Goal: Information Seeking & Learning: Learn about a topic

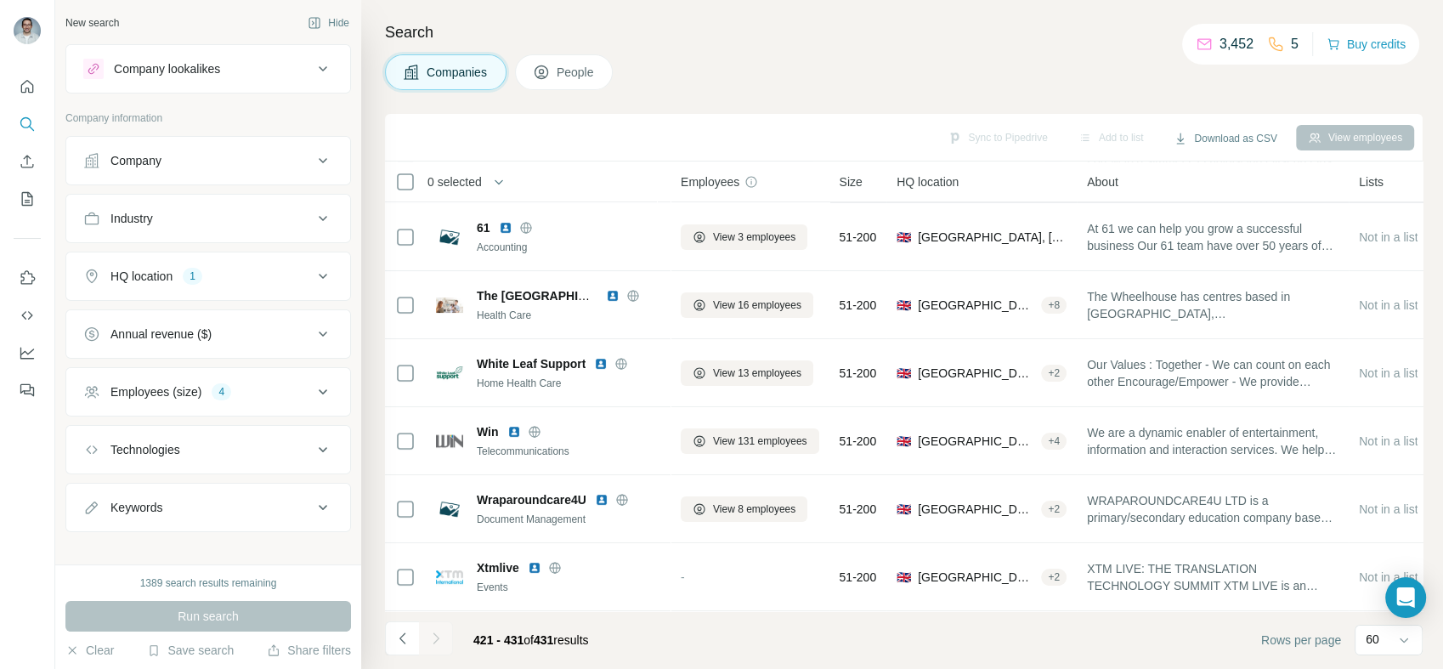
scroll to position [348, 0]
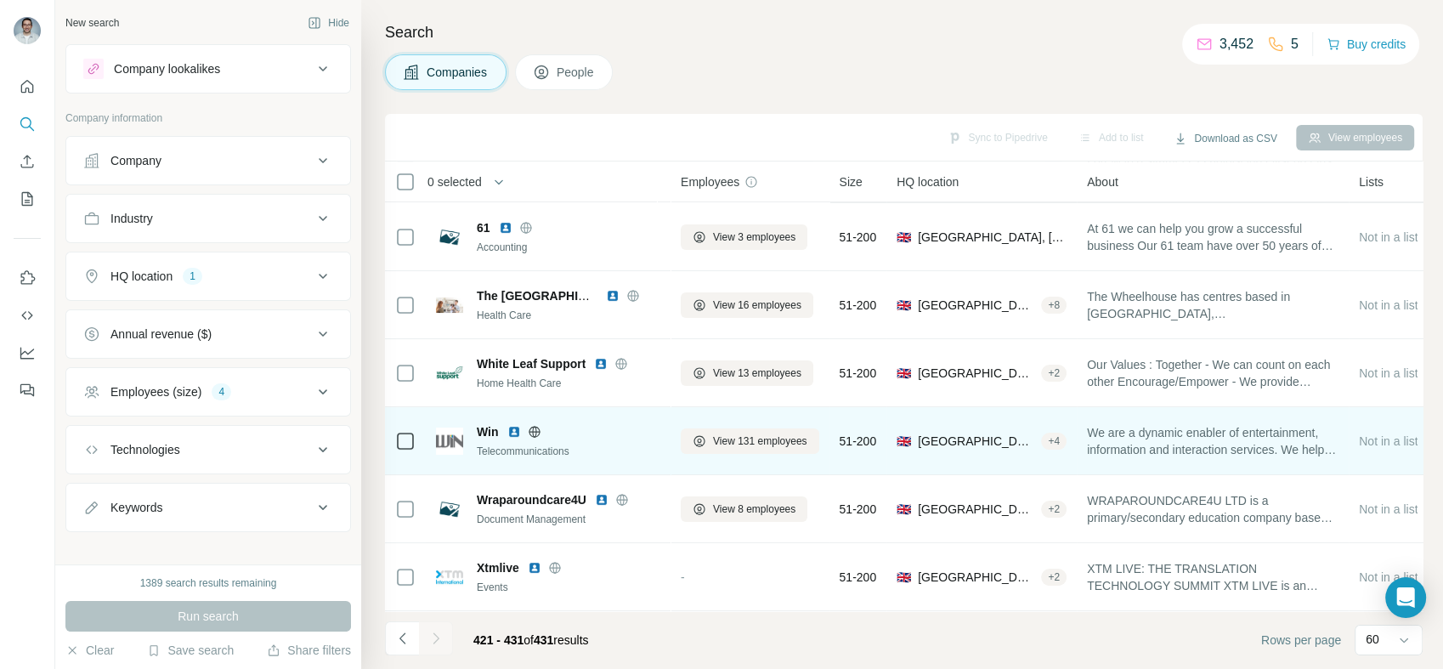
click at [514, 425] on img at bounding box center [514, 432] width 14 height 14
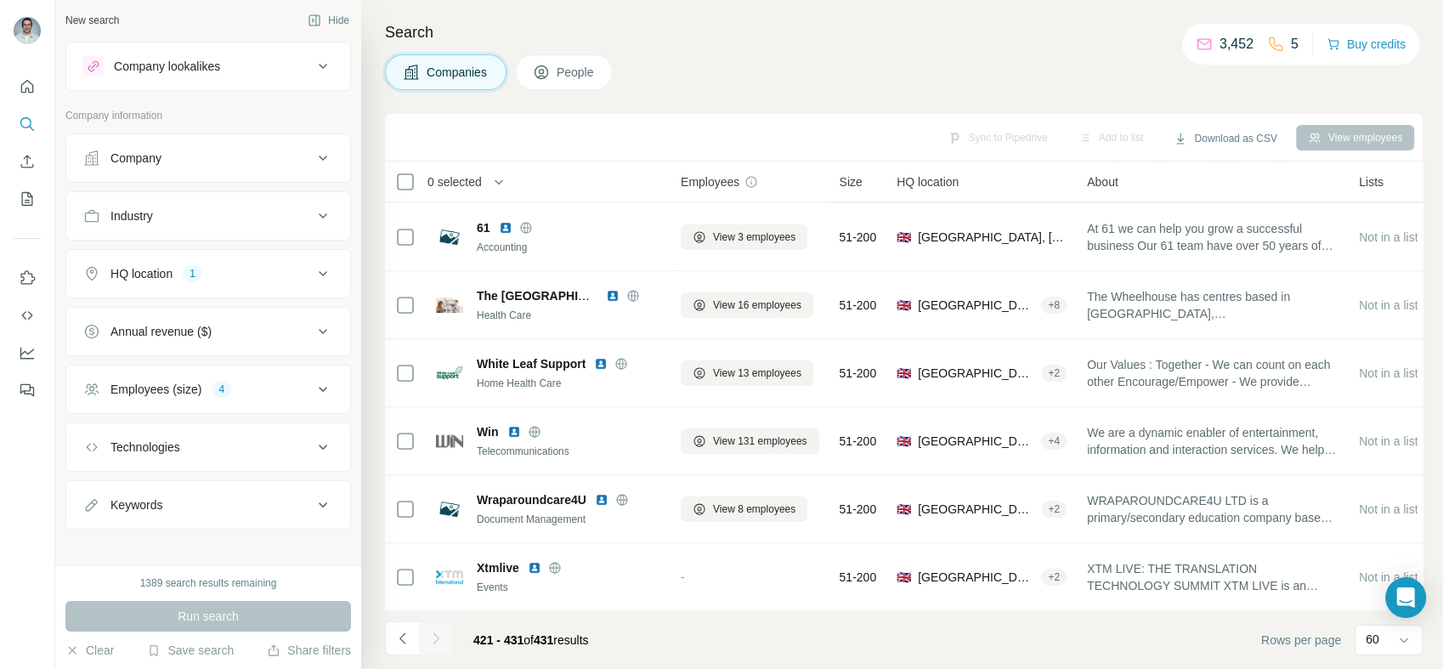
scroll to position [0, 0]
click at [272, 65] on div "Company lookalikes" at bounding box center [197, 69] width 229 height 20
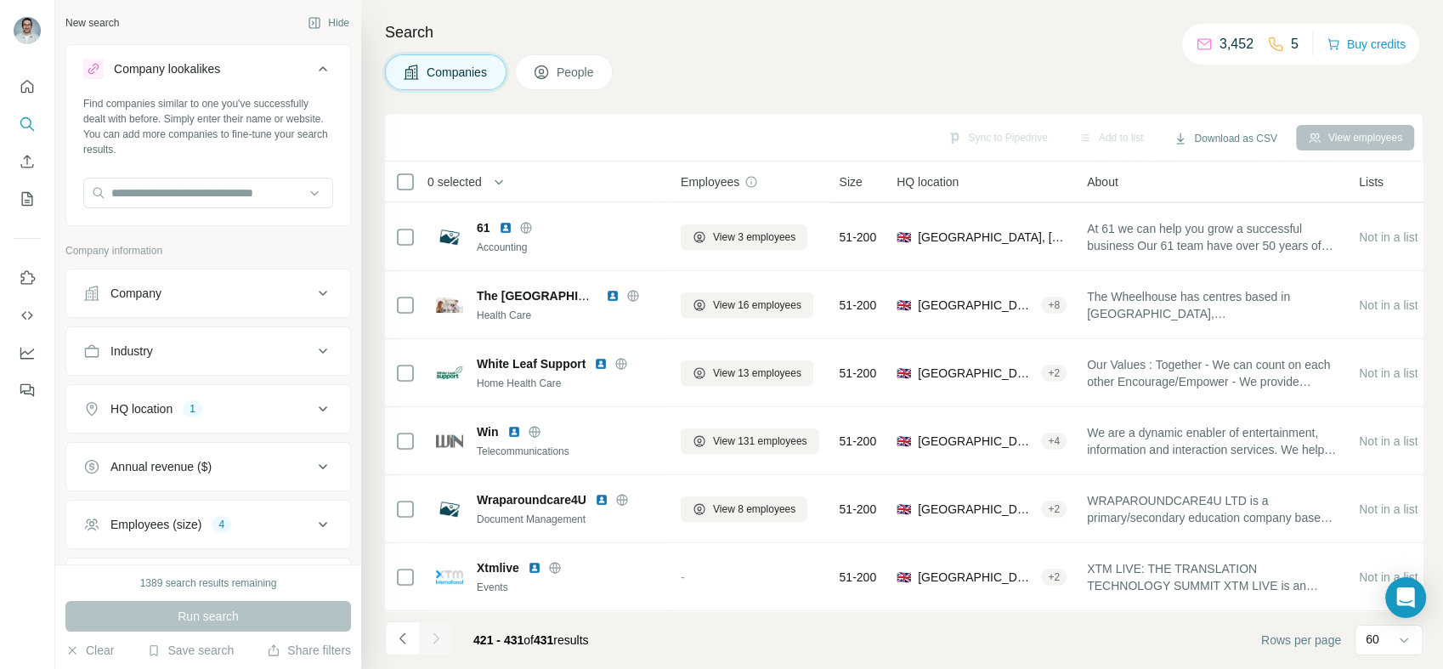
click at [279, 65] on div "Company lookalikes" at bounding box center [197, 69] width 229 height 20
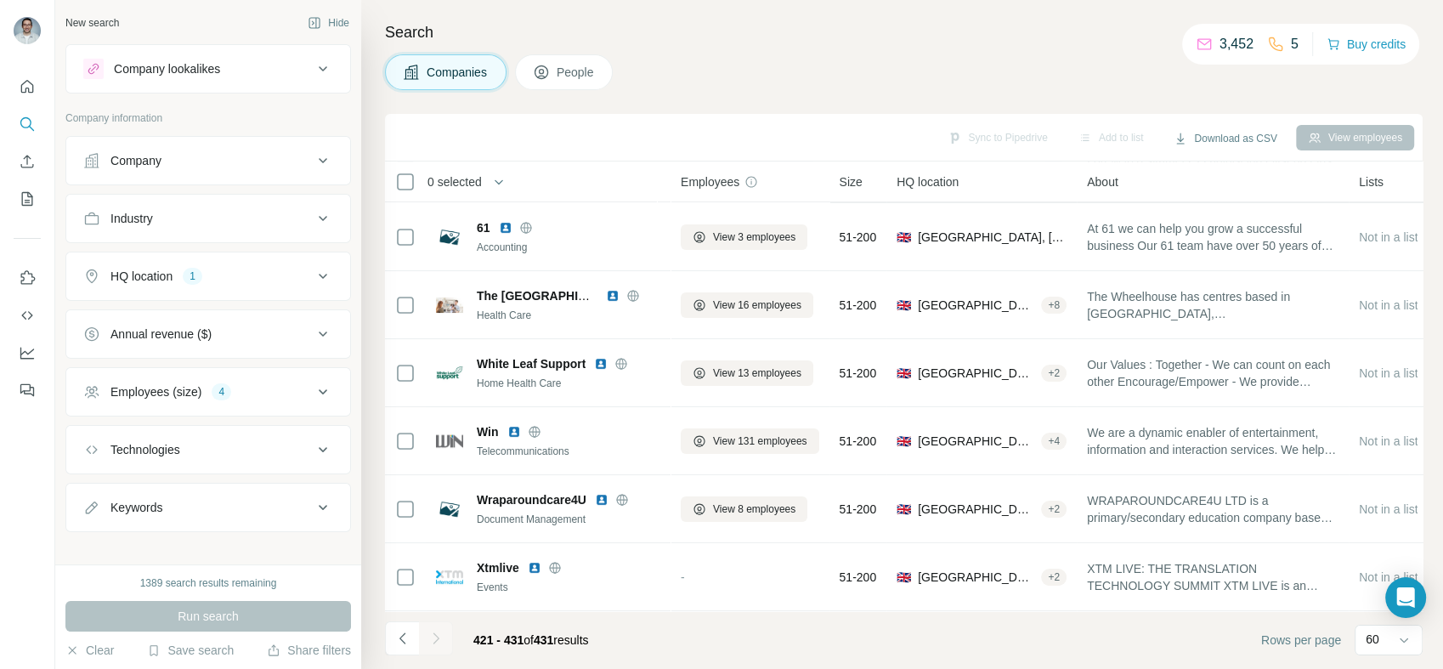
click at [292, 150] on button "Company" at bounding box center [208, 160] width 284 height 41
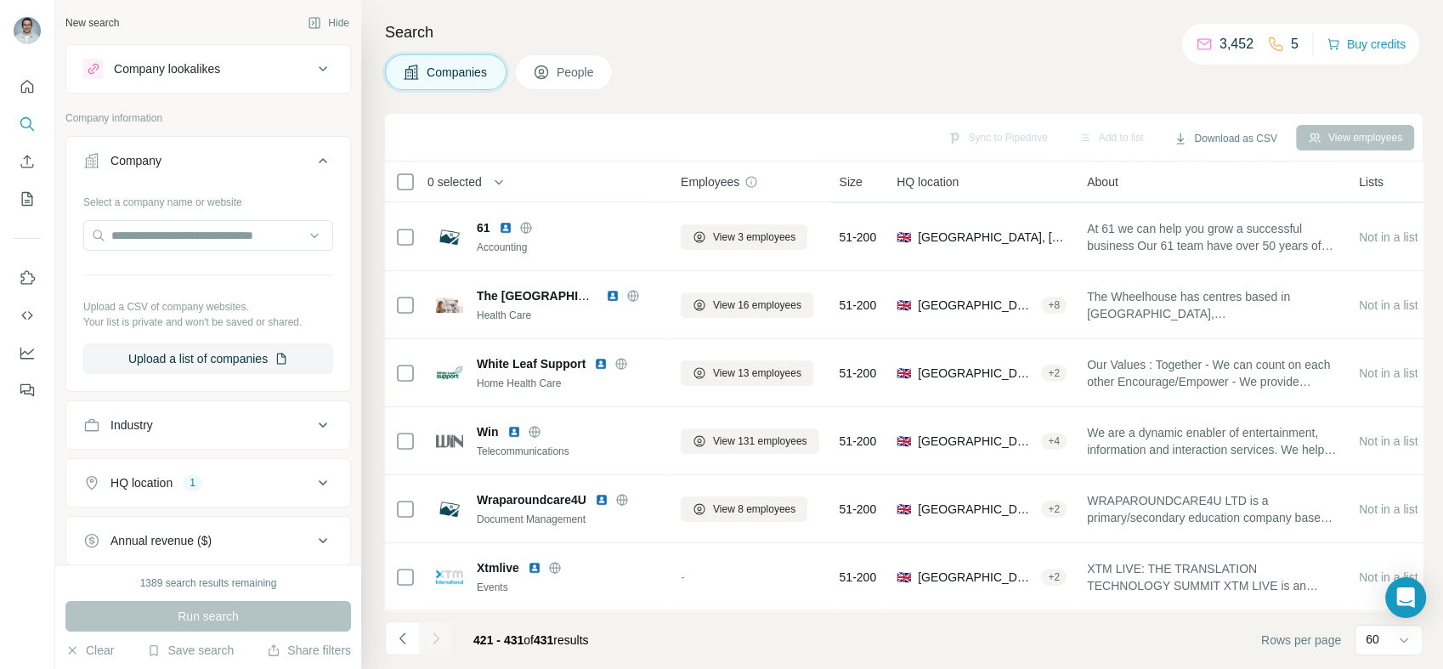
click at [291, 152] on div "Company" at bounding box center [197, 160] width 229 height 17
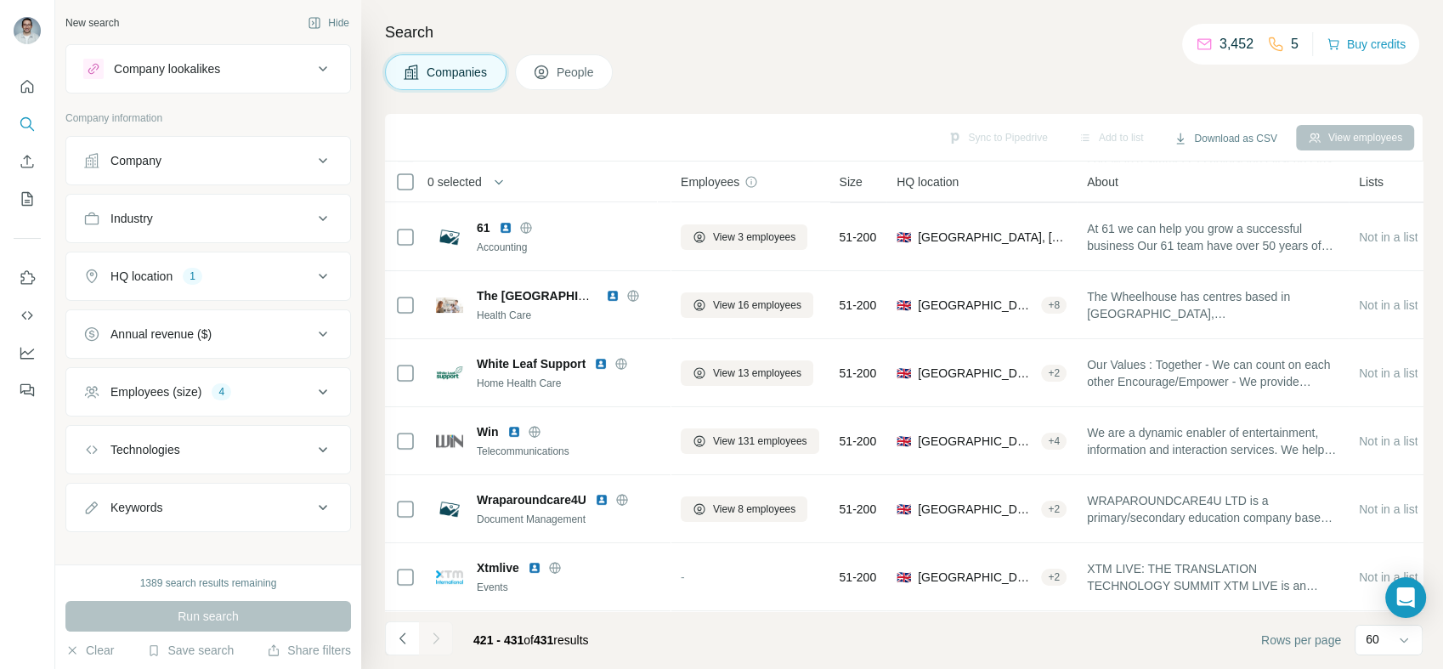
click at [266, 220] on div "Industry" at bounding box center [197, 218] width 229 height 17
click at [268, 216] on div "Industry" at bounding box center [197, 218] width 229 height 17
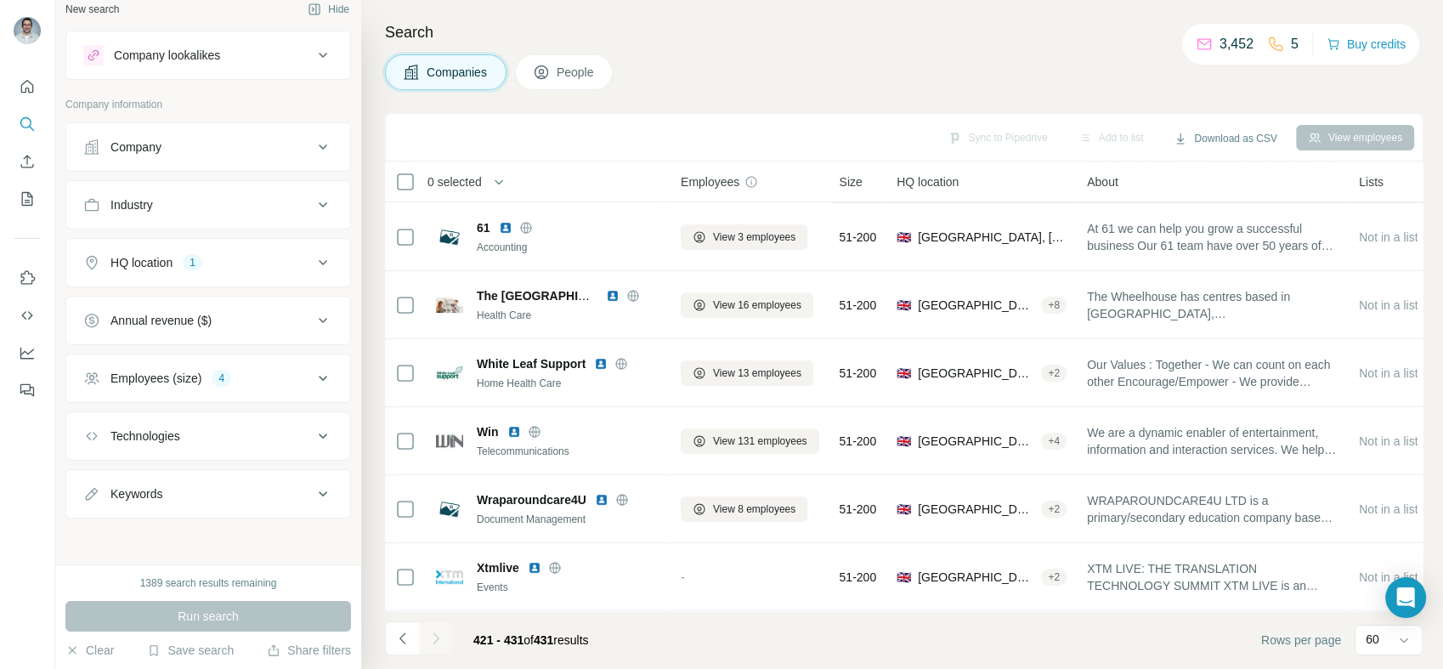
click at [277, 254] on div "HQ location 1" at bounding box center [197, 262] width 229 height 17
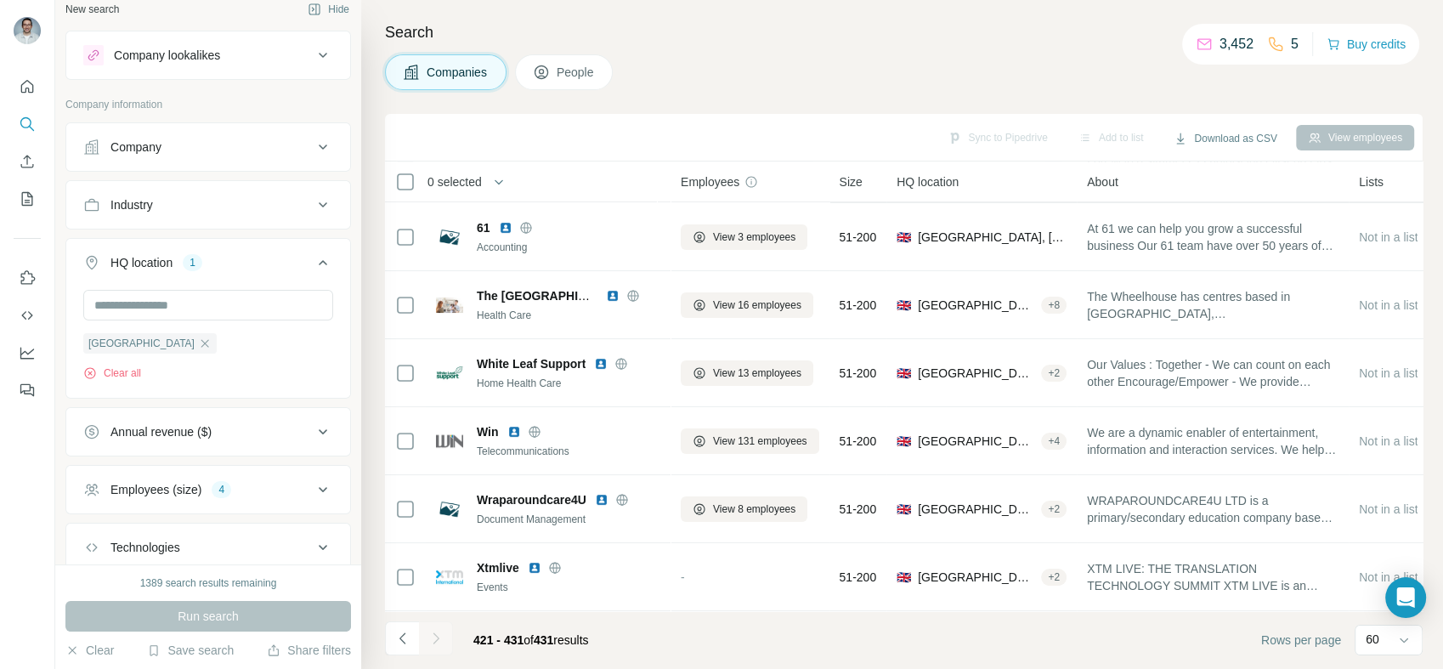
click at [271, 265] on div "HQ location 1" at bounding box center [197, 262] width 229 height 17
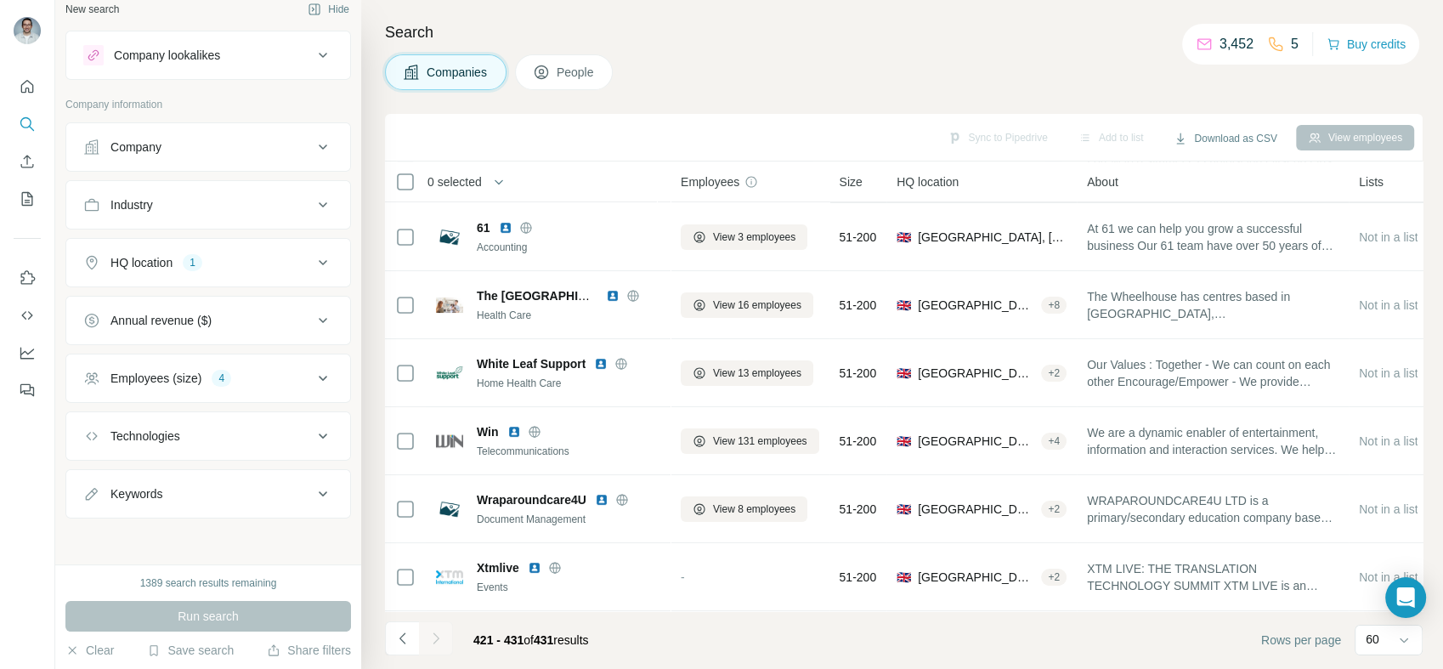
click at [276, 377] on div "Employees (size) 4" at bounding box center [197, 378] width 229 height 17
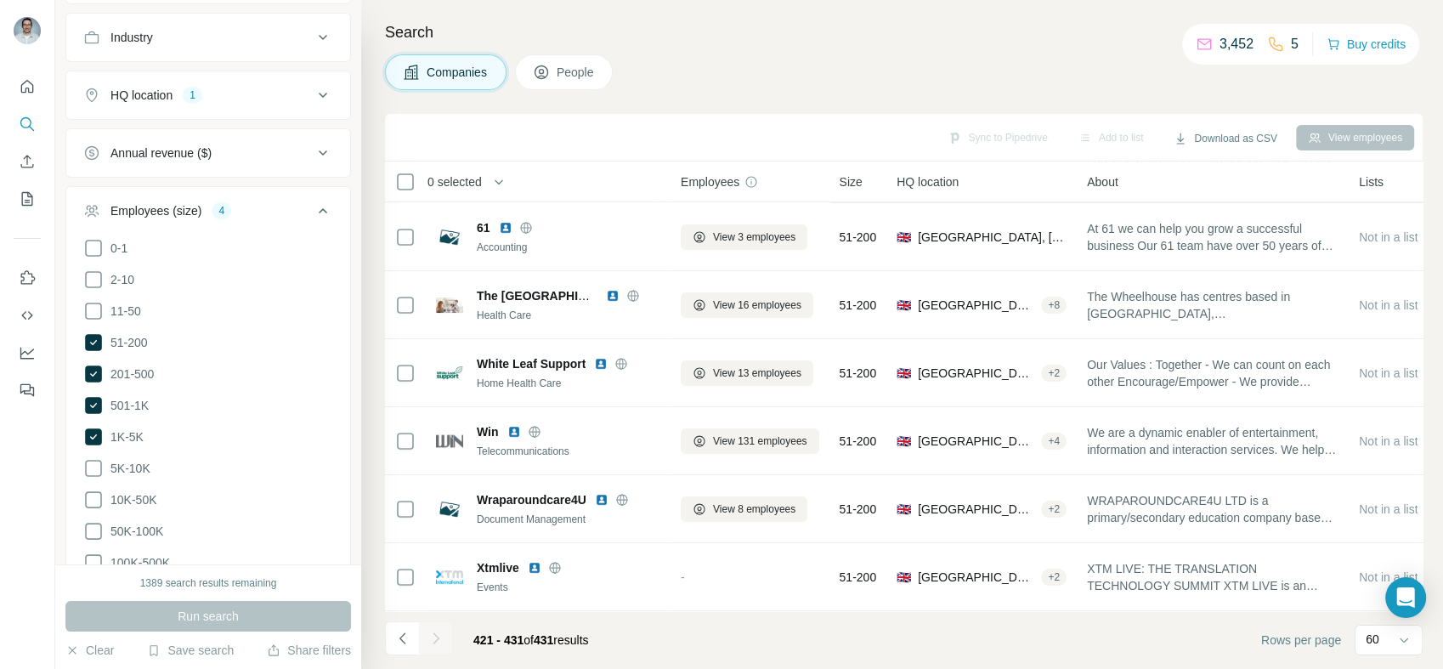
scroll to position [202, 0]
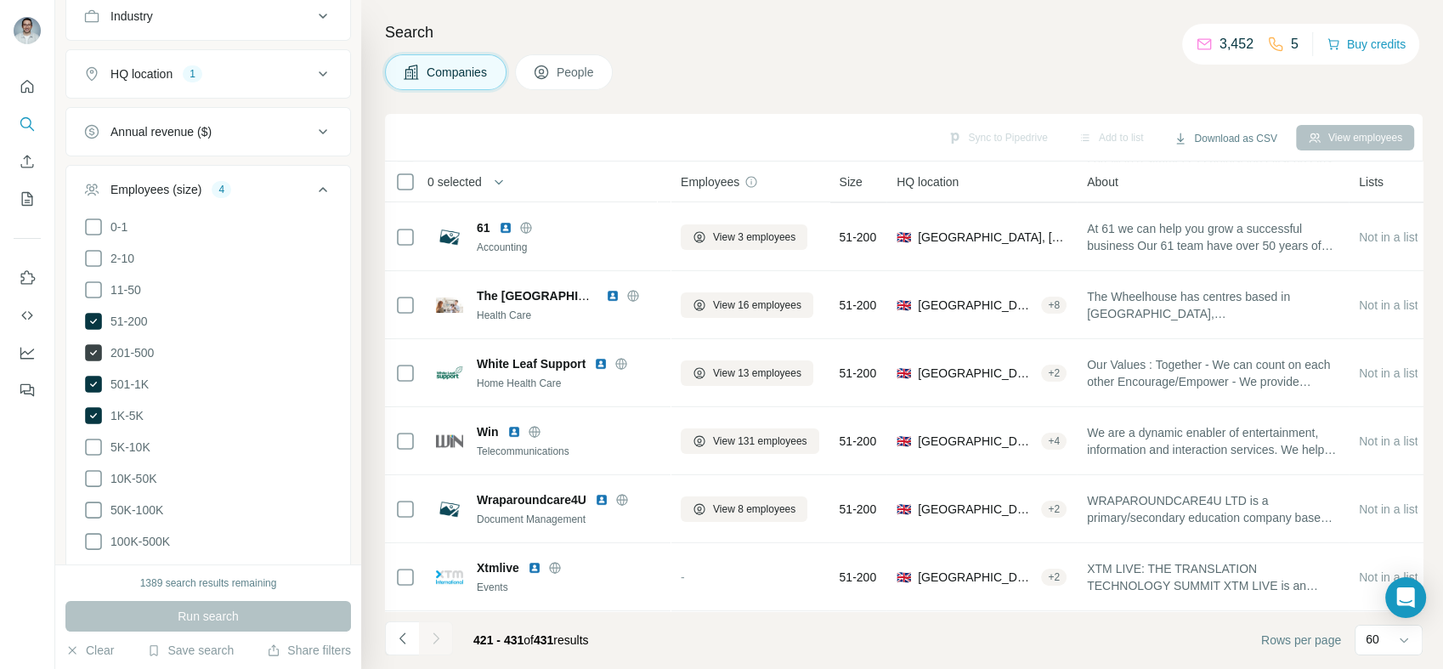
click at [88, 314] on icon at bounding box center [93, 321] width 17 height 17
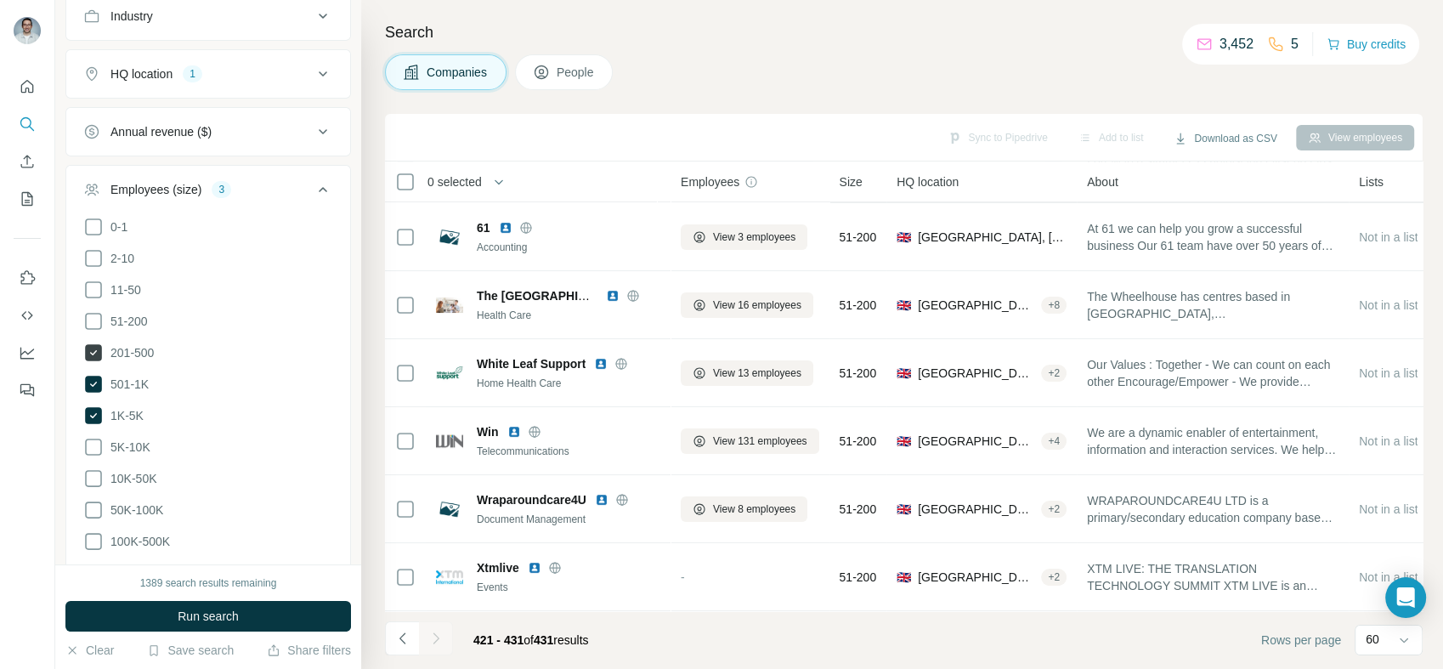
click at [93, 345] on icon at bounding box center [93, 352] width 17 height 17
click at [92, 376] on icon at bounding box center [93, 384] width 17 height 17
click at [89, 407] on icon at bounding box center [93, 415] width 17 height 17
click at [94, 439] on icon at bounding box center [93, 447] width 20 height 20
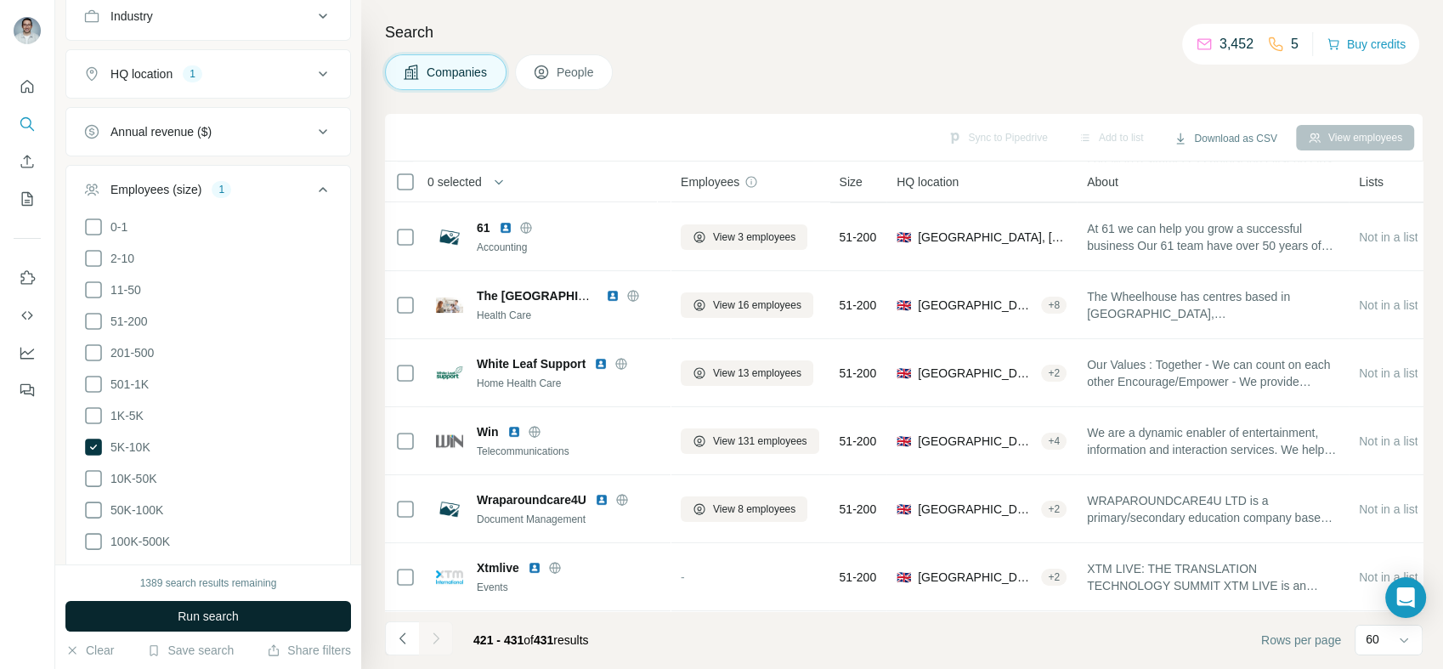
click at [120, 606] on button "Run search" at bounding box center [208, 616] width 286 height 31
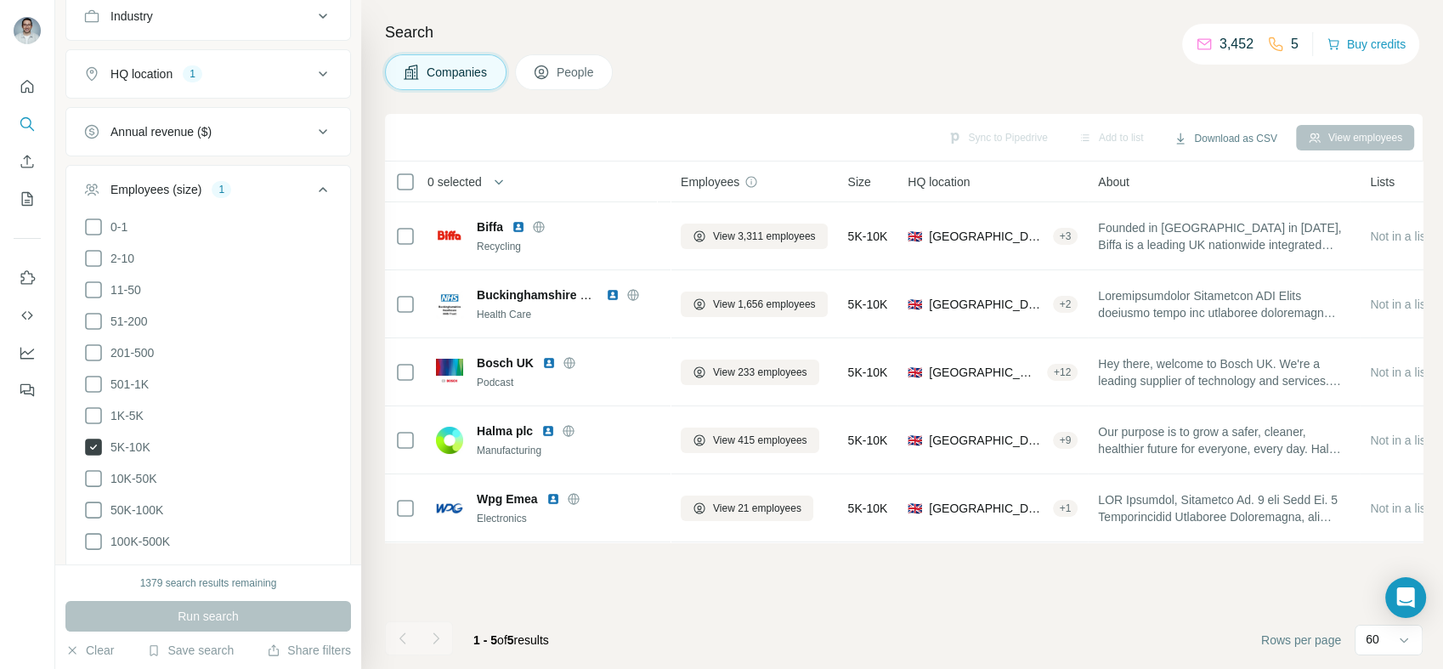
click at [95, 443] on icon at bounding box center [93, 447] width 17 height 17
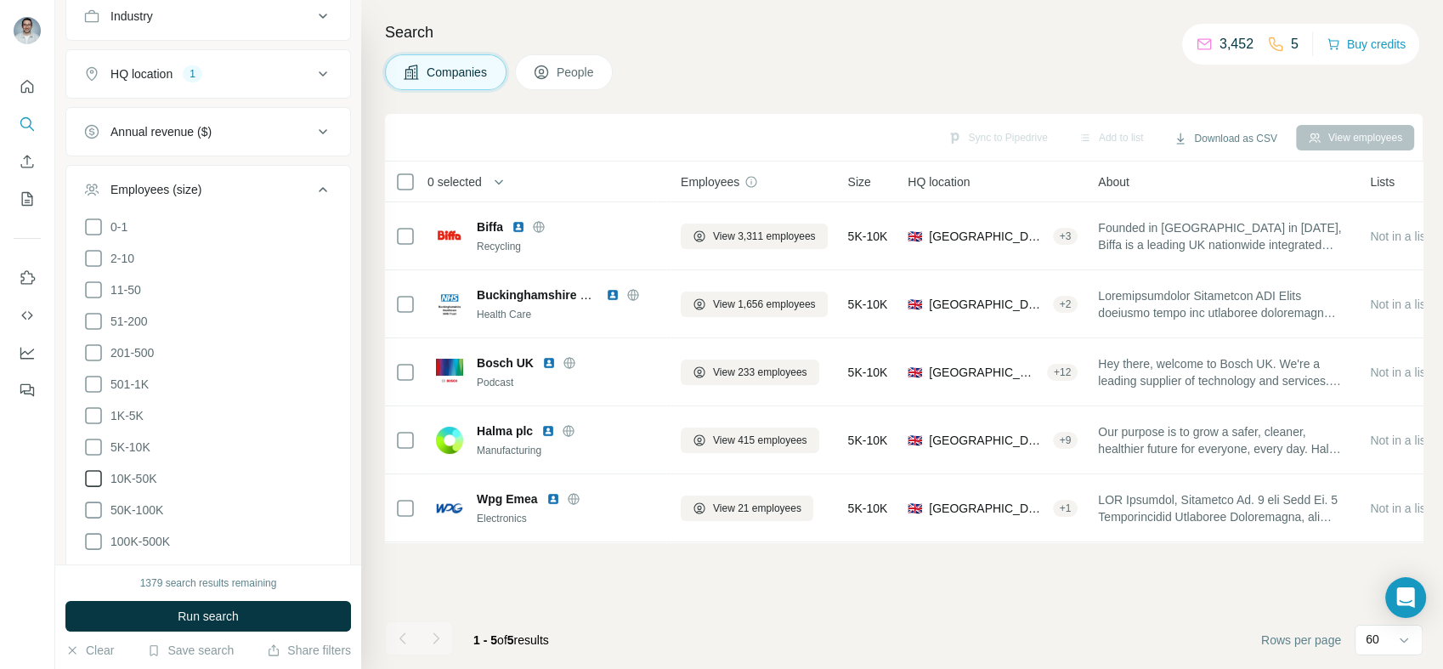
click at [95, 473] on icon at bounding box center [93, 478] width 20 height 20
click at [213, 612] on span "Run search" at bounding box center [208, 616] width 61 height 17
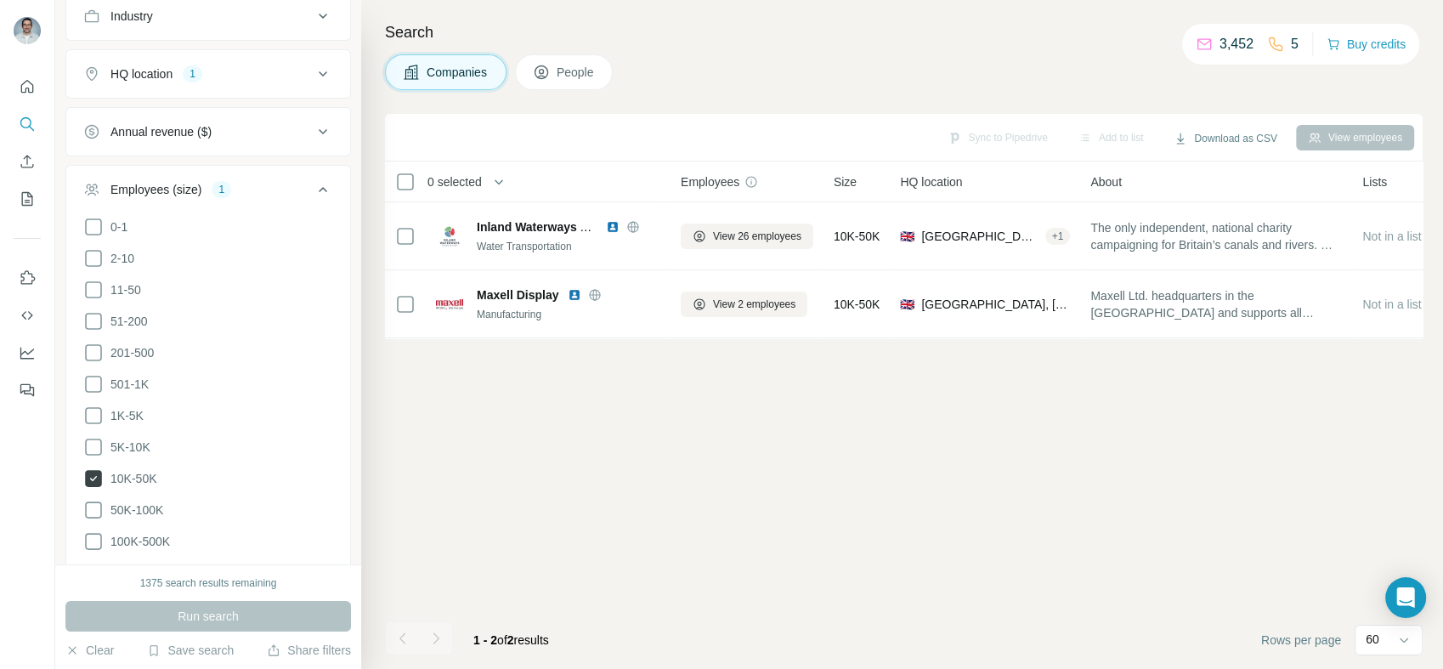
click at [93, 476] on icon at bounding box center [93, 478] width 17 height 17
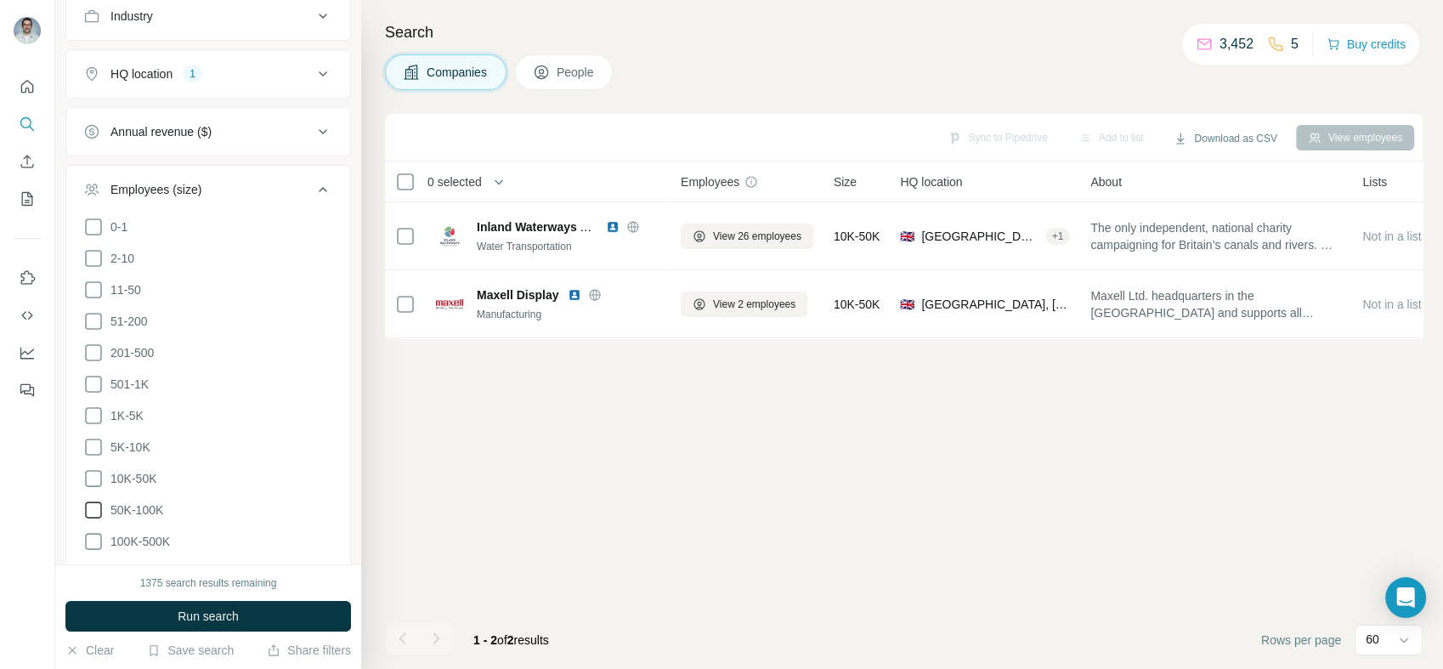
click at [88, 502] on icon at bounding box center [93, 510] width 20 height 20
click at [91, 533] on icon at bounding box center [93, 541] width 20 height 20
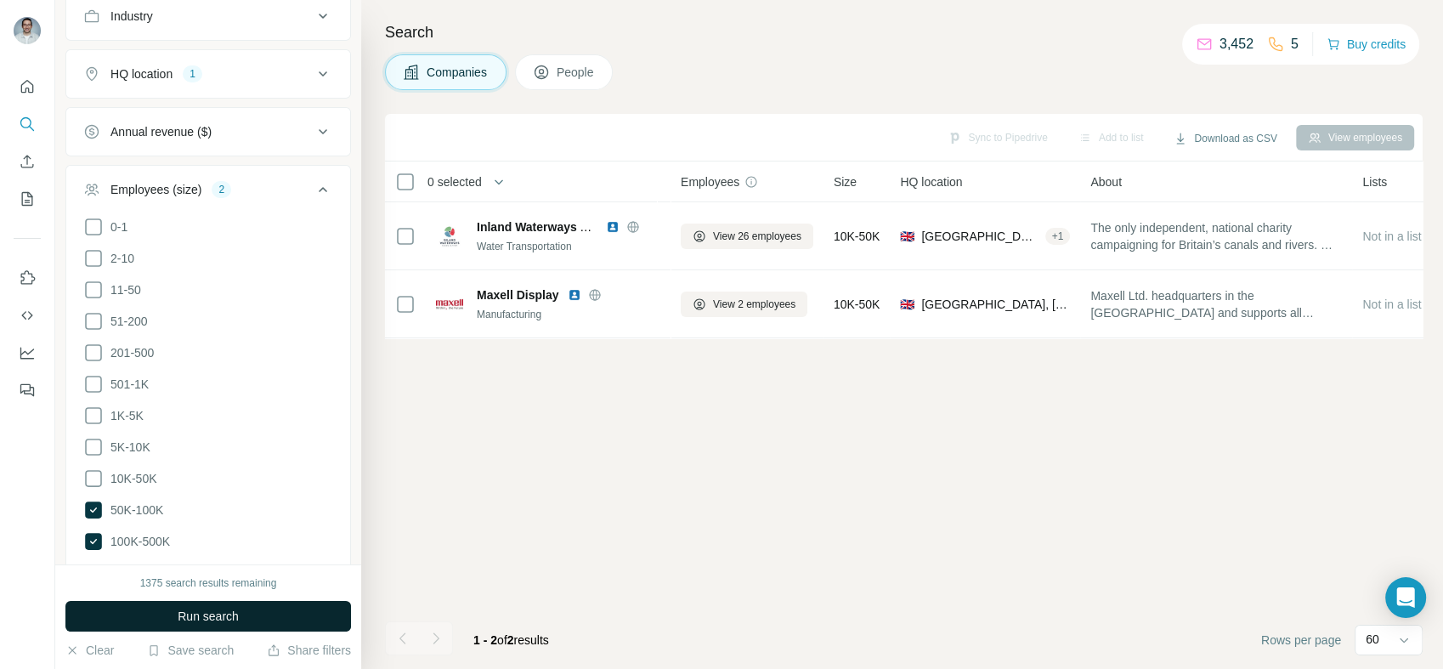
click at [136, 603] on button "Run search" at bounding box center [208, 616] width 286 height 31
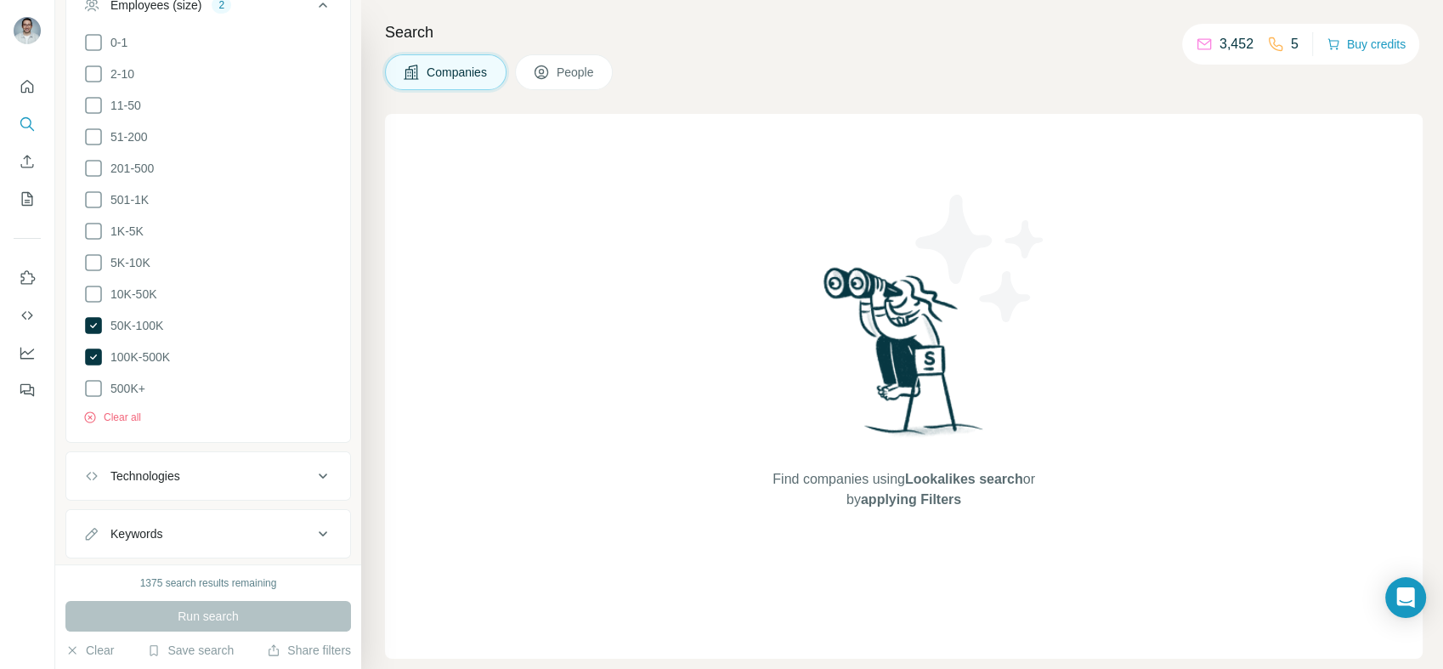
scroll to position [391, 0]
click at [93, 376] on icon at bounding box center [93, 384] width 17 height 17
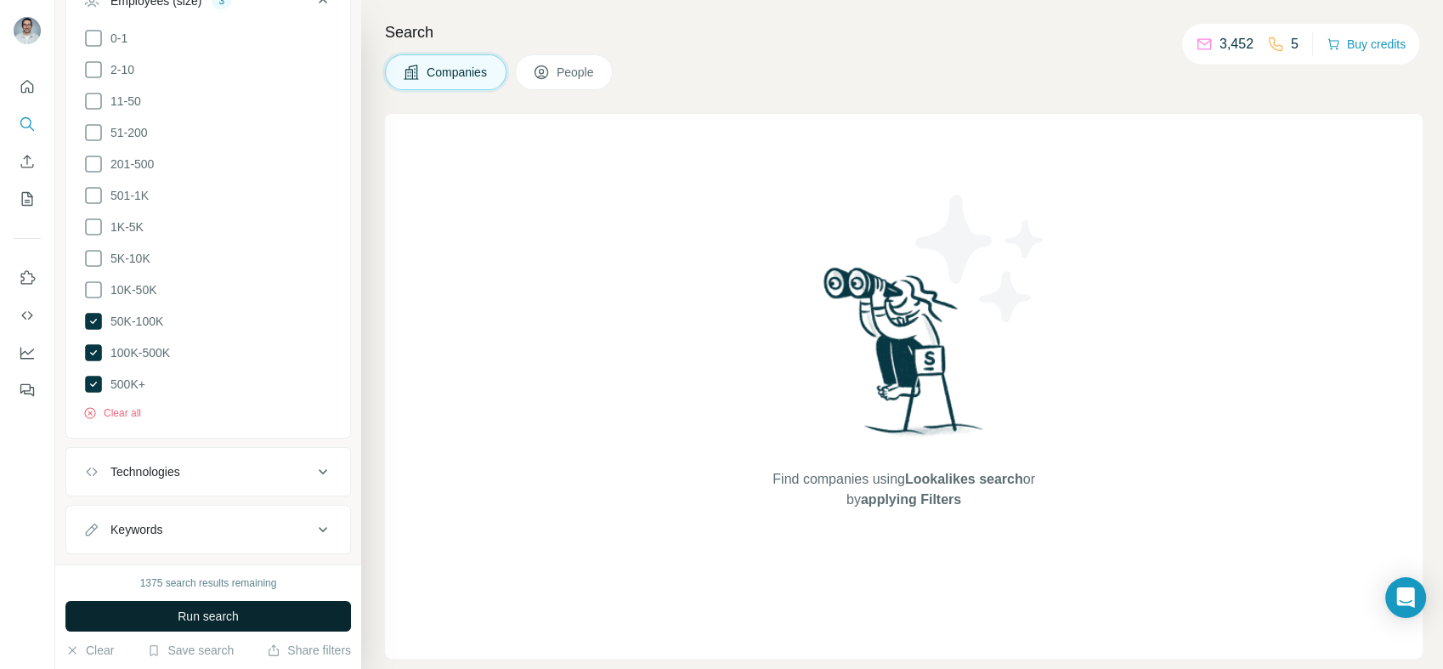
click at [165, 612] on button "Run search" at bounding box center [208, 616] width 286 height 31
click at [129, 405] on button "Clear all" at bounding box center [112, 412] width 58 height 15
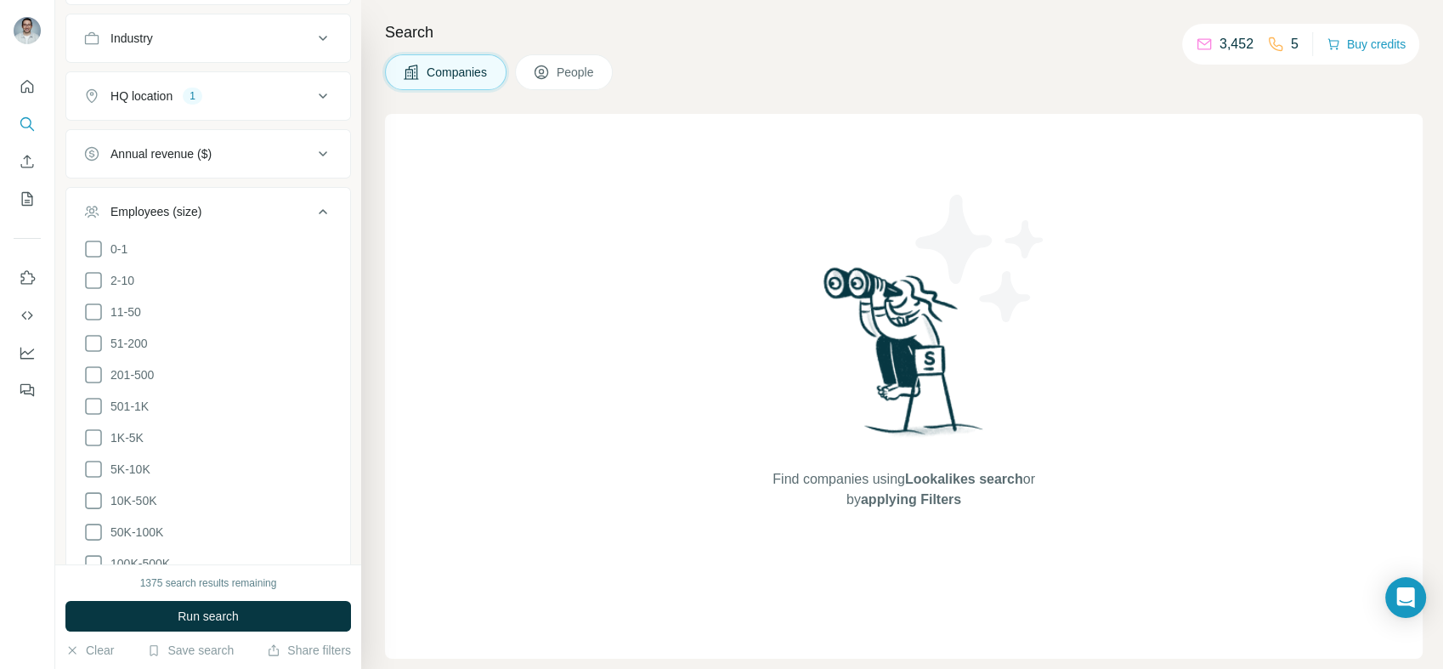
scroll to position [139, 0]
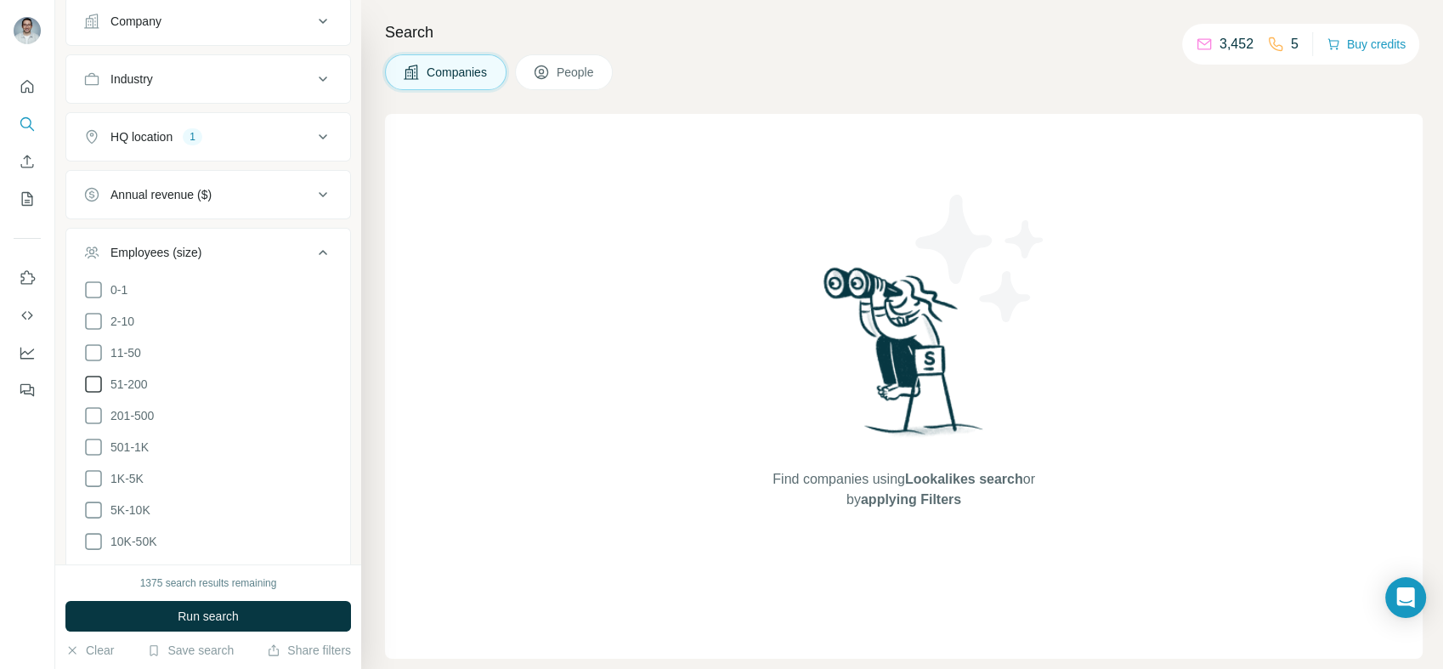
click at [92, 377] on icon at bounding box center [93, 384] width 20 height 20
click at [169, 617] on button "Run search" at bounding box center [208, 616] width 286 height 31
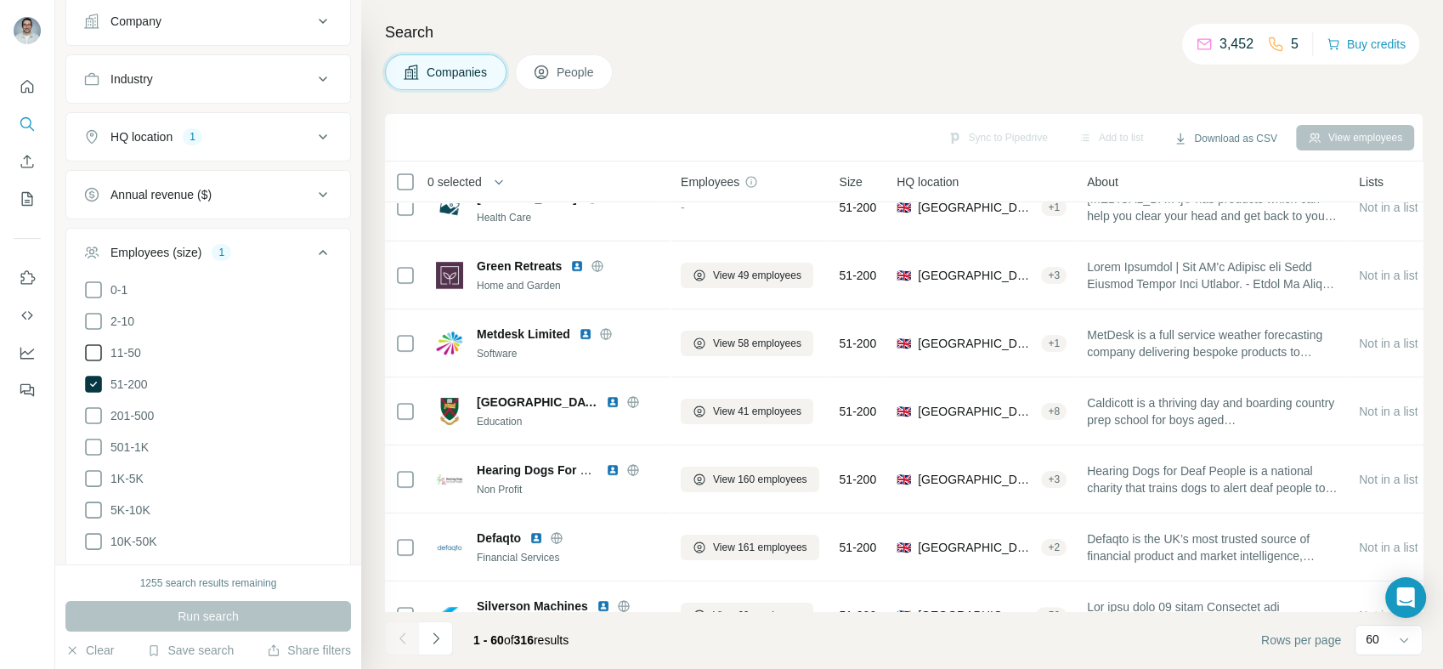
scroll to position [377, 0]
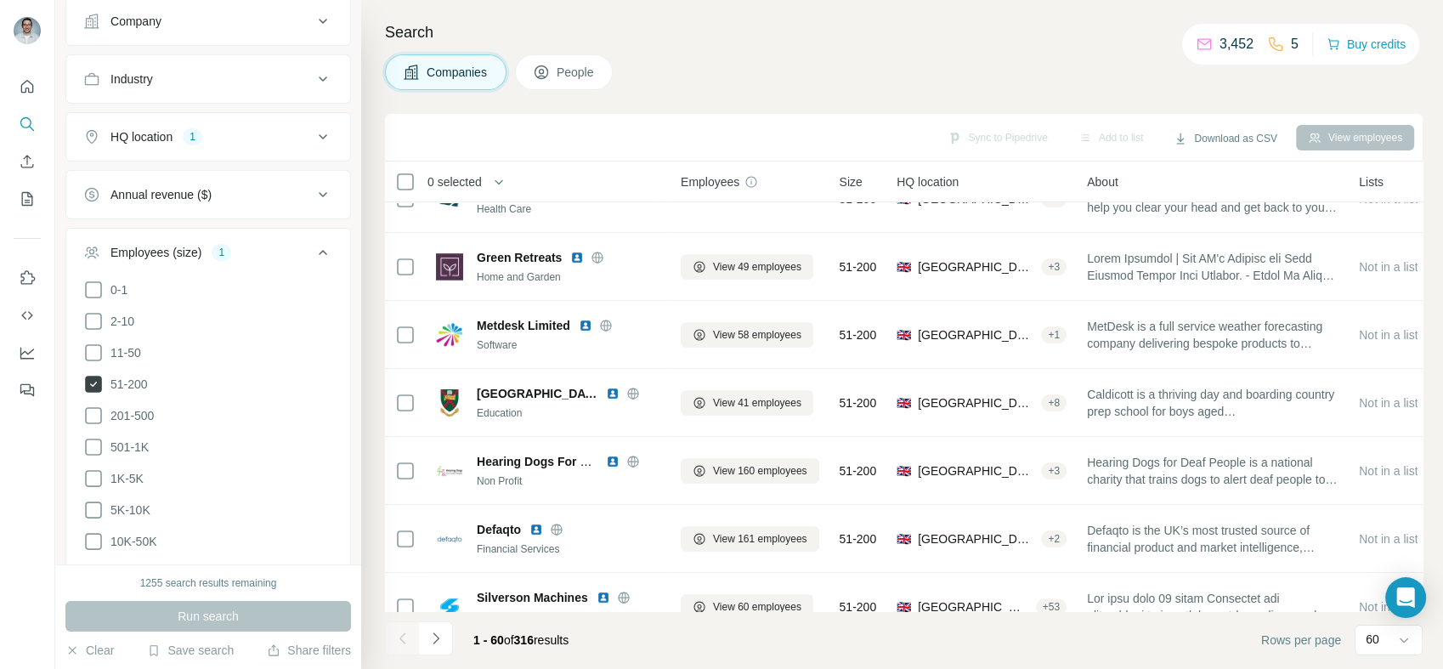
click at [94, 379] on icon at bounding box center [93, 384] width 17 height 17
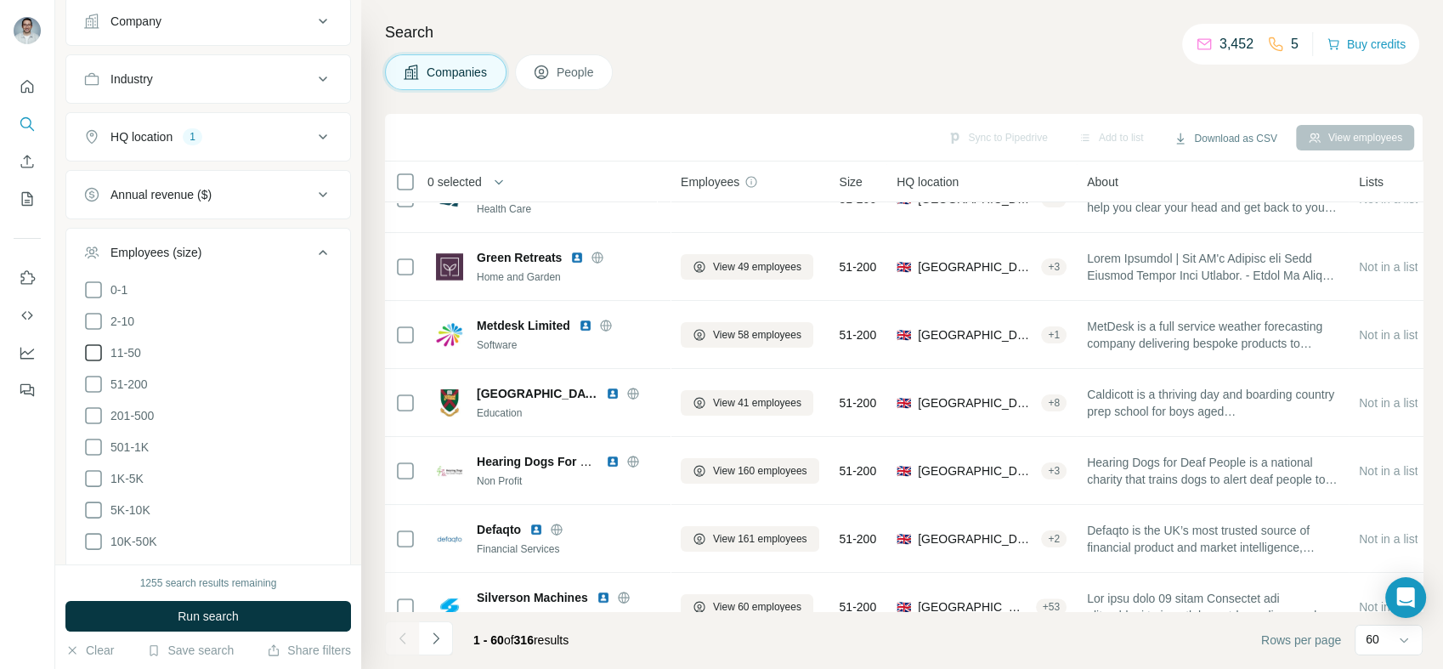
click at [95, 348] on icon at bounding box center [93, 353] width 20 height 20
click at [180, 609] on span "Run search" at bounding box center [208, 616] width 61 height 17
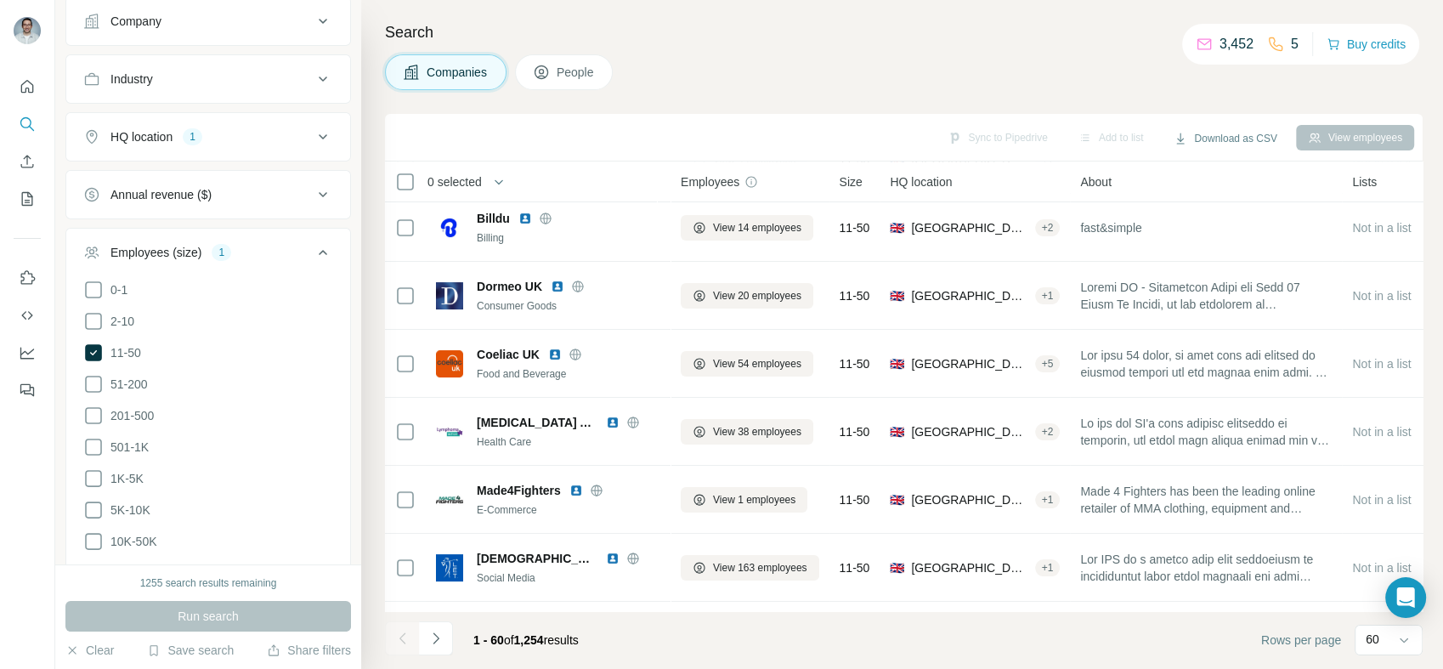
scroll to position [377, 0]
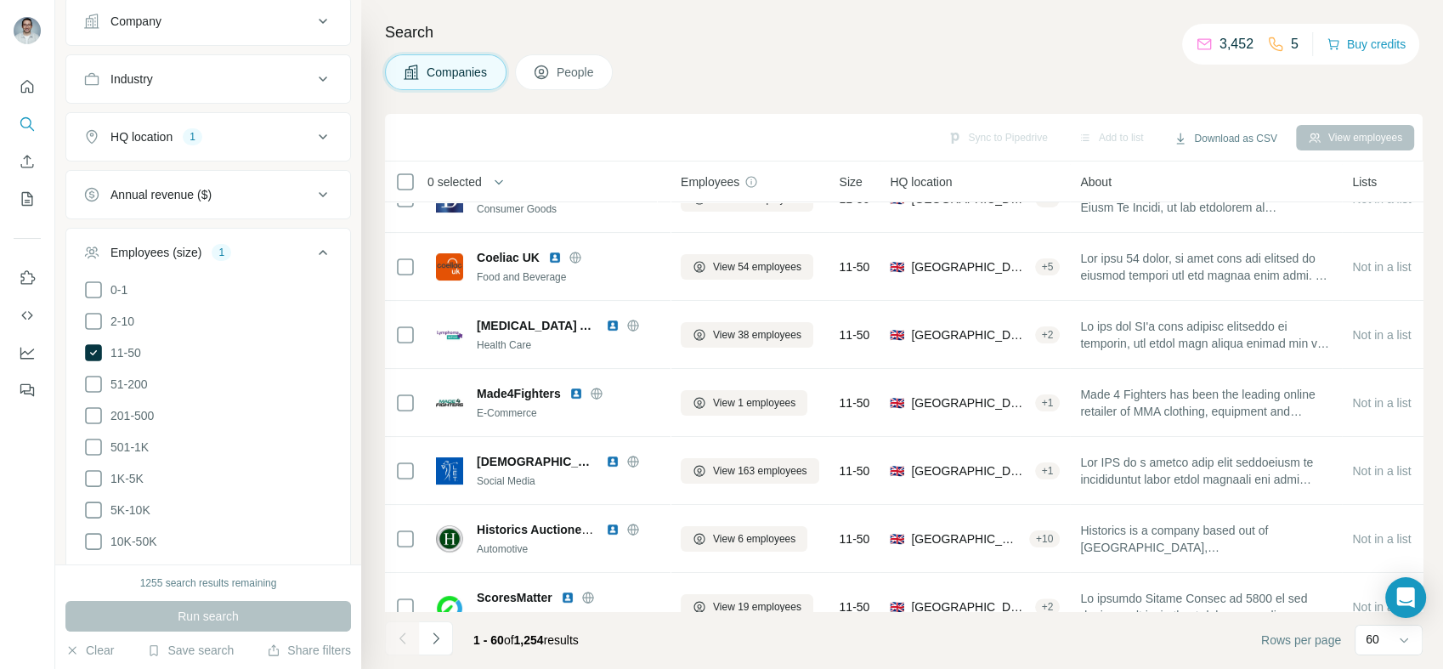
click at [282, 204] on button "Annual revenue ($)" at bounding box center [208, 194] width 284 height 41
click at [94, 258] on icon at bounding box center [93, 263] width 20 height 20
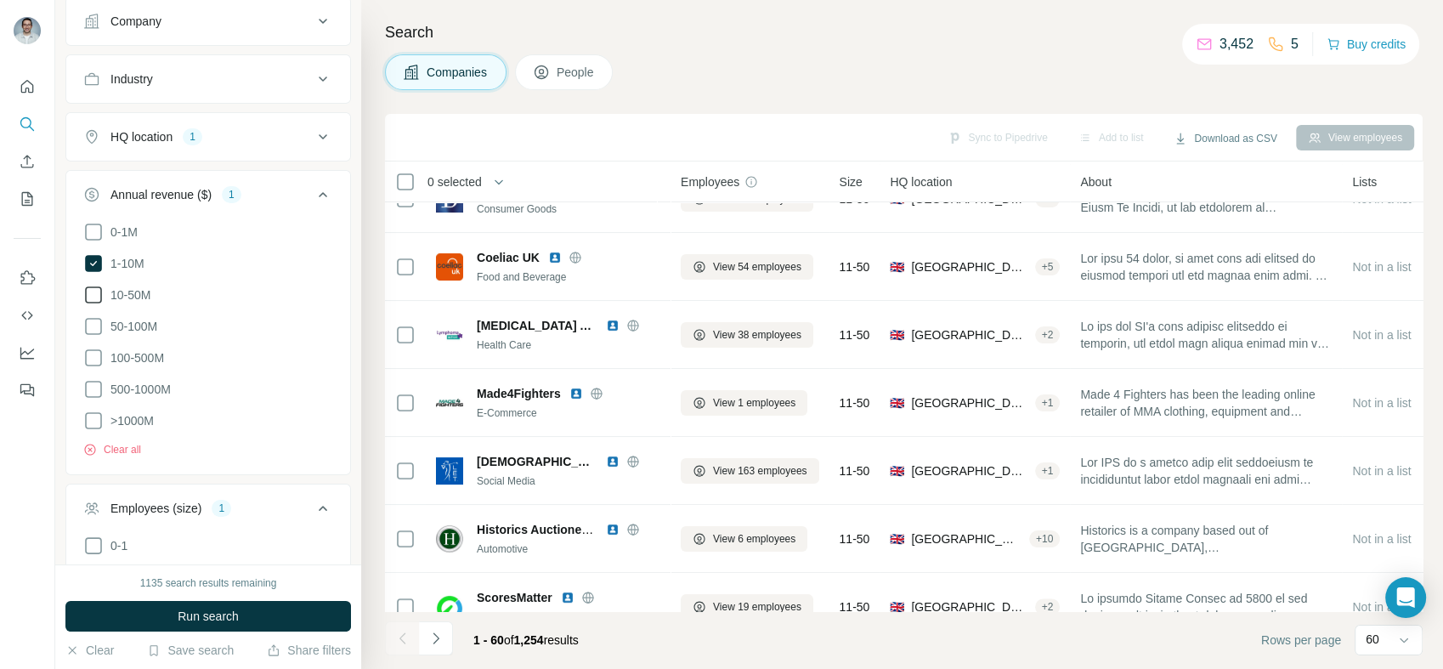
click at [93, 292] on icon at bounding box center [93, 295] width 20 height 20
click at [94, 316] on icon at bounding box center [93, 326] width 20 height 20
click at [94, 352] on icon at bounding box center [93, 358] width 20 height 20
click at [93, 398] on ul "0-1M 1-10M 10-50M 50-100M 100-500M 500-1000M >1000M" at bounding box center [208, 327] width 250 height 210
click at [93, 389] on icon at bounding box center [93, 389] width 20 height 20
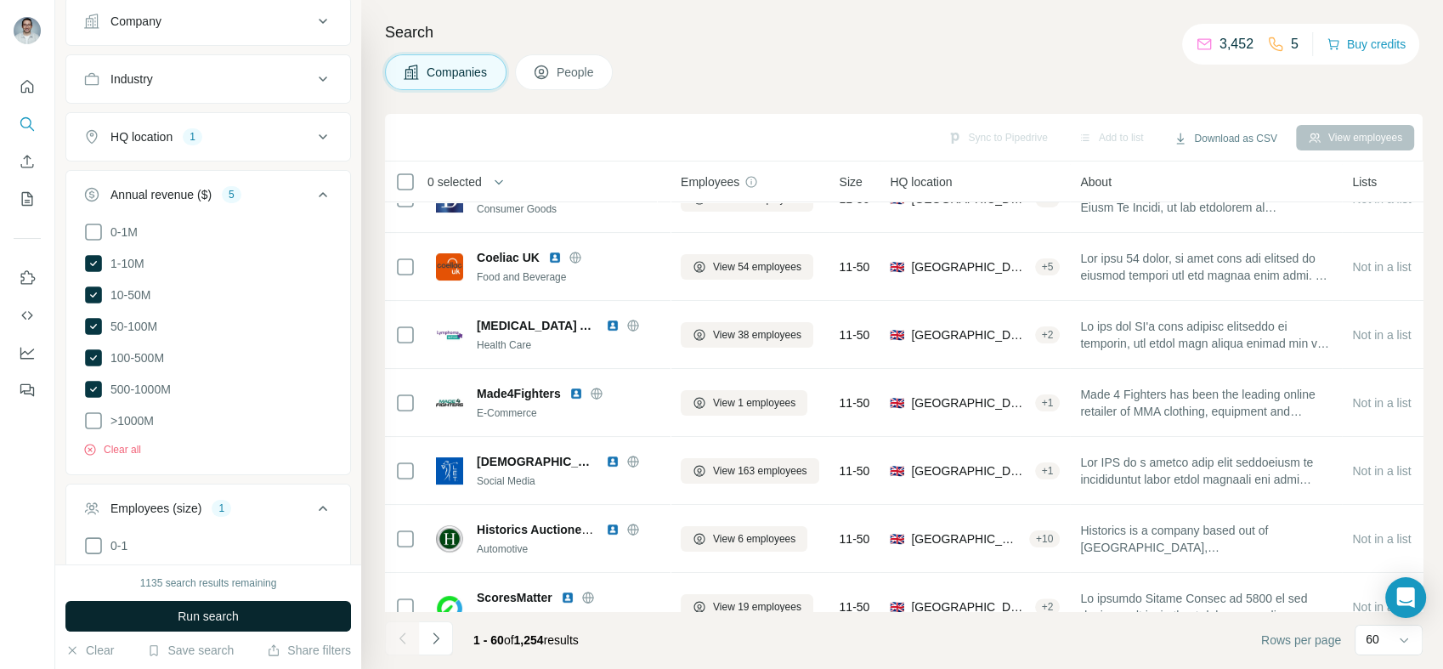
click at [218, 620] on span "Run search" at bounding box center [208, 616] width 61 height 17
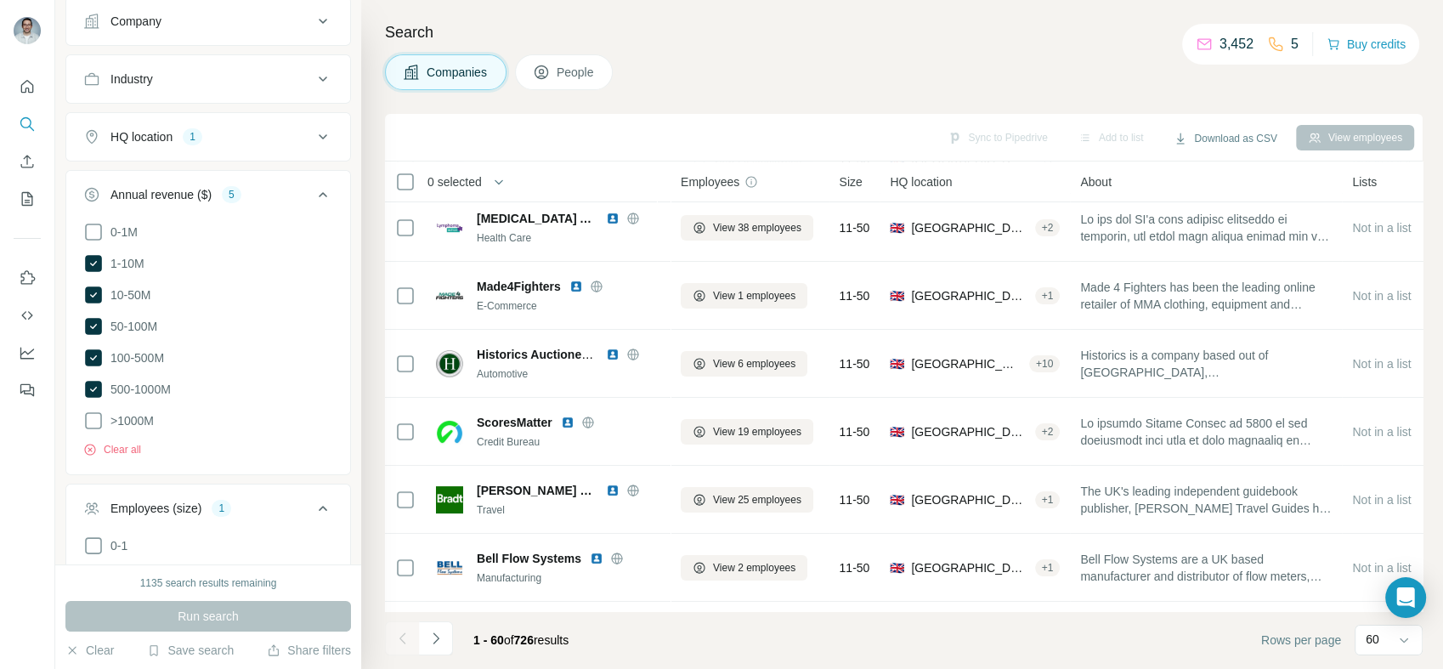
scroll to position [377, 0]
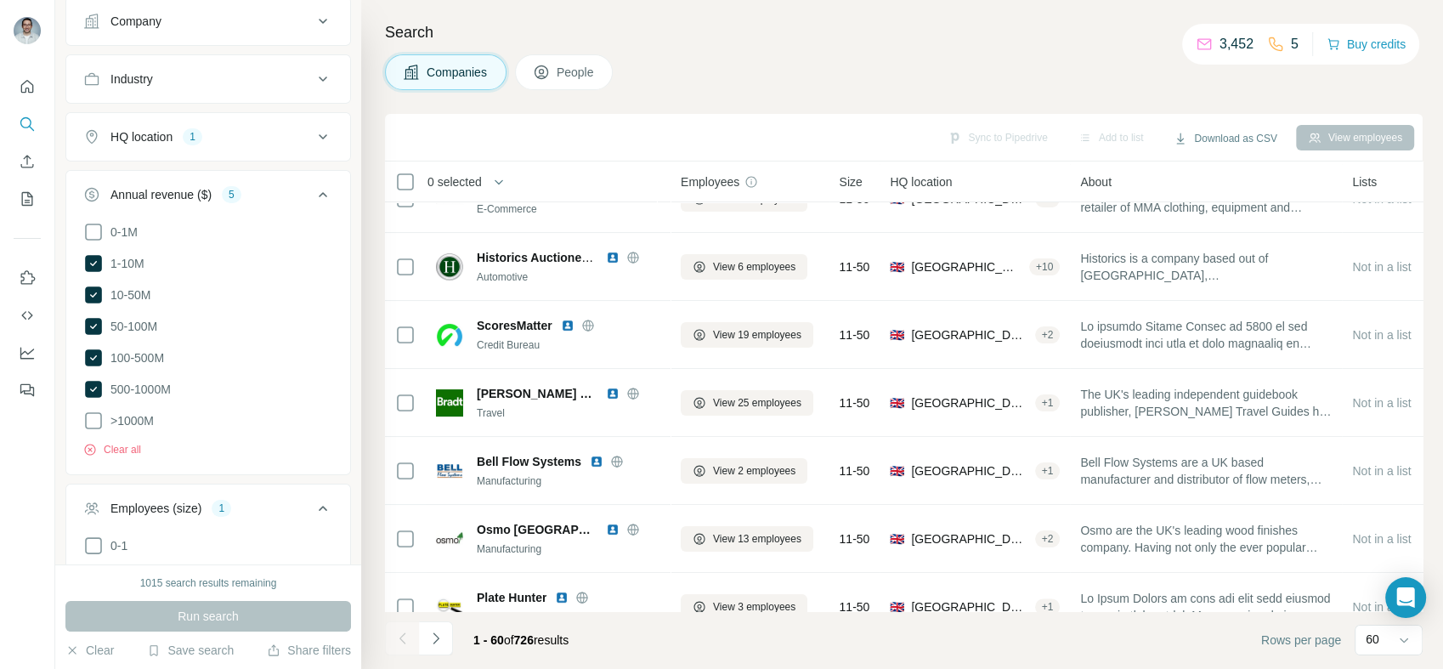
click at [291, 192] on div "Annual revenue ($) 5" at bounding box center [197, 194] width 229 height 17
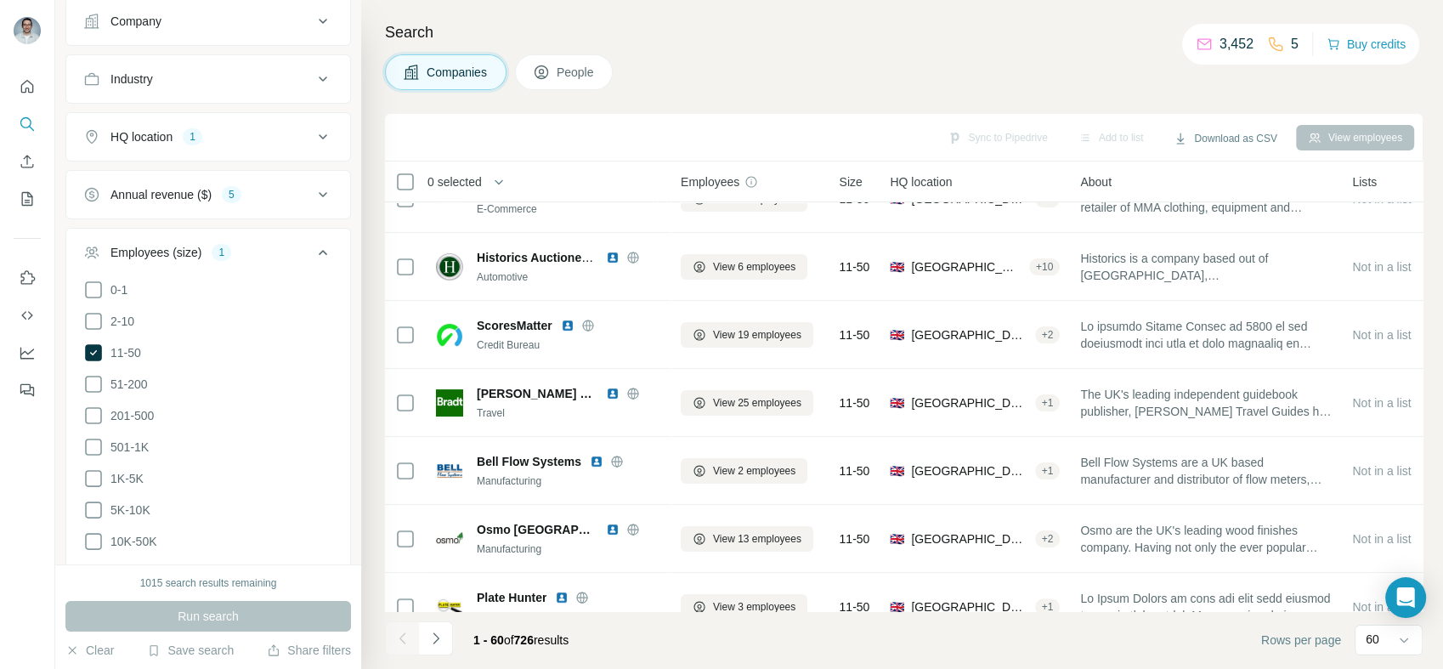
click at [282, 197] on div "Annual revenue ($) 5" at bounding box center [197, 194] width 229 height 17
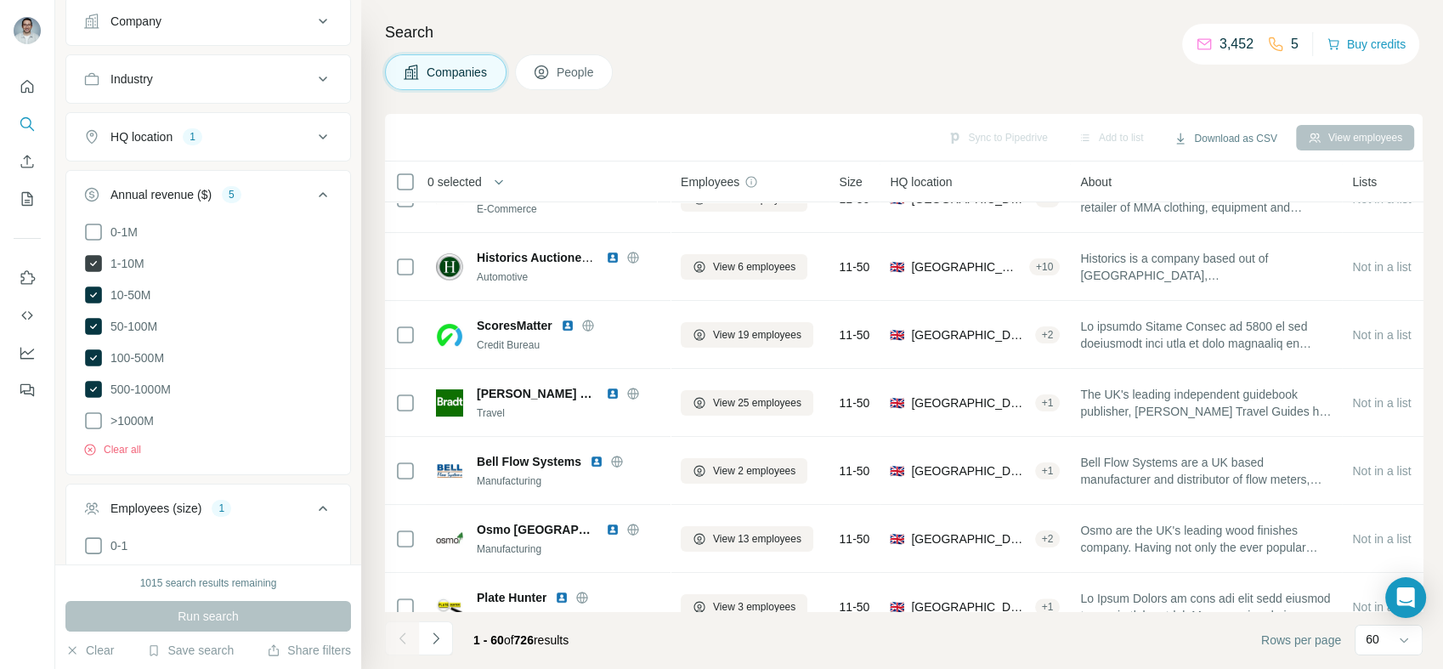
click at [93, 263] on icon at bounding box center [93, 263] width 7 height 5
click at [285, 195] on div "Annual revenue ($) 4" at bounding box center [197, 194] width 229 height 17
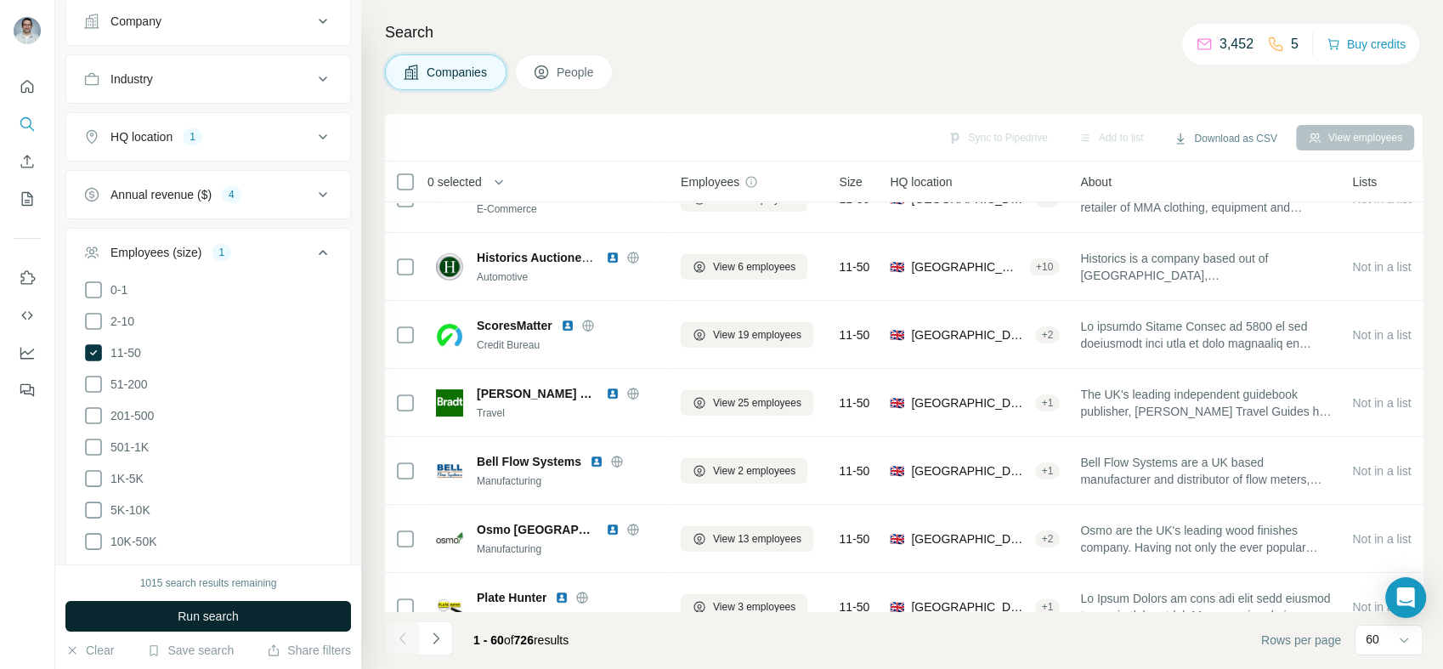
click at [306, 608] on button "Run search" at bounding box center [208, 616] width 286 height 31
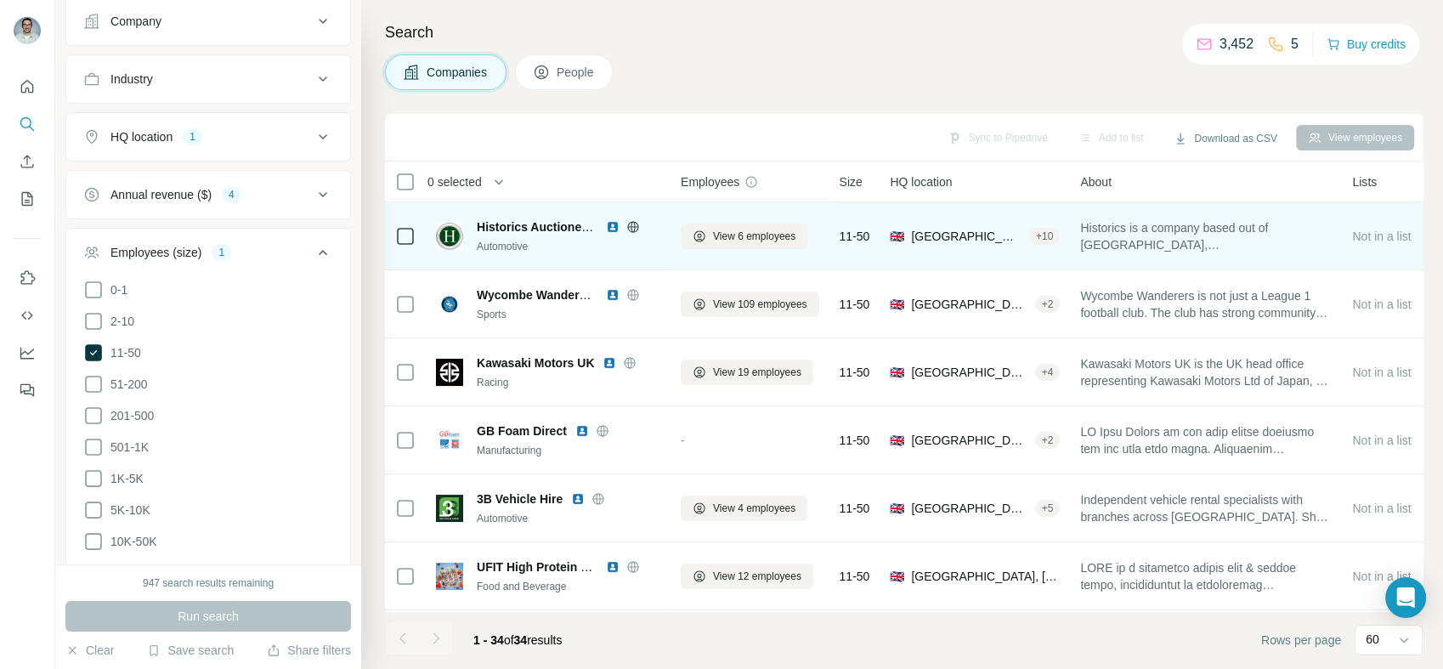
click at [609, 224] on img at bounding box center [613, 227] width 14 height 14
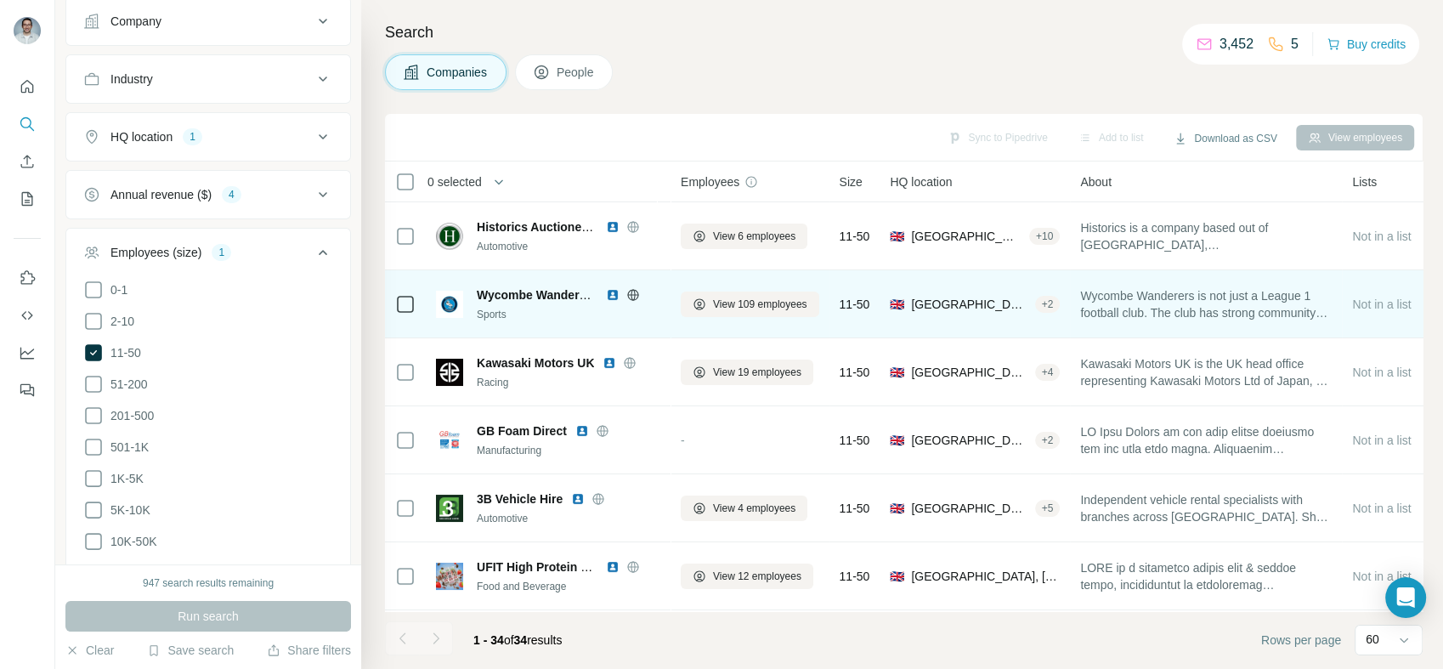
scroll to position [62, 0]
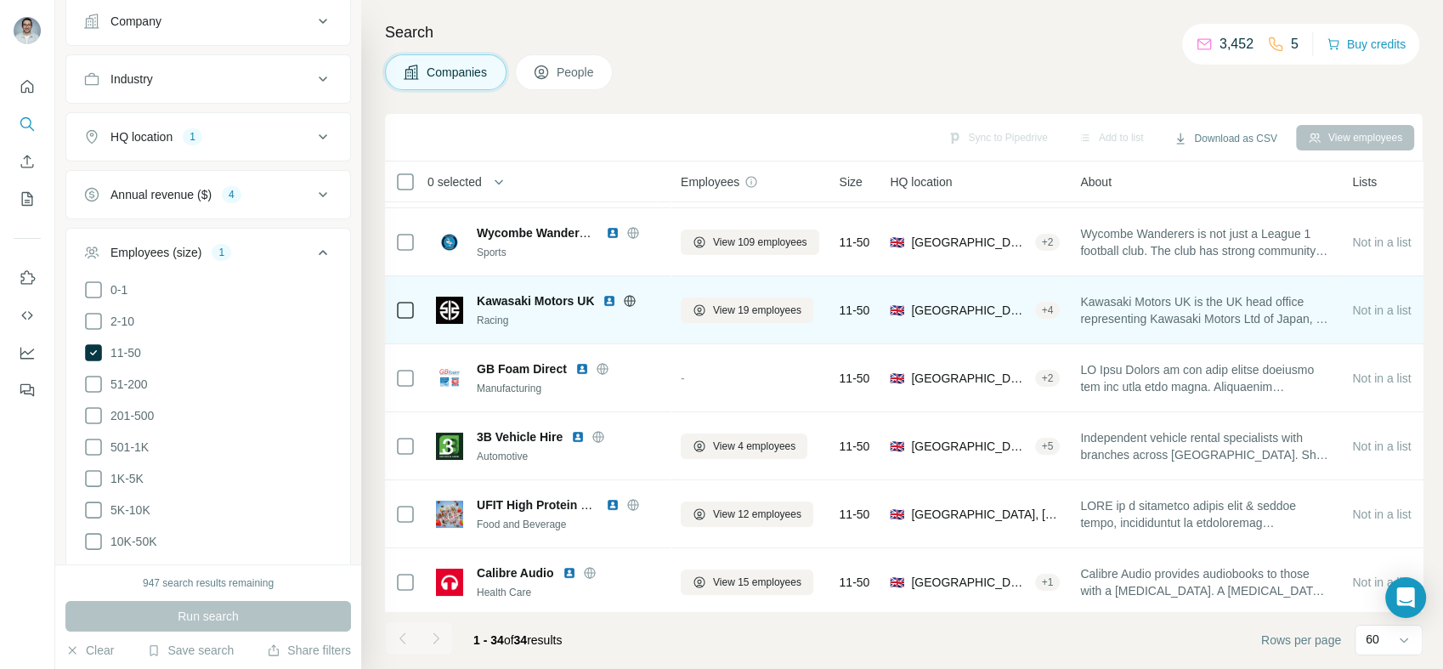
click at [612, 301] on img at bounding box center [610, 301] width 14 height 14
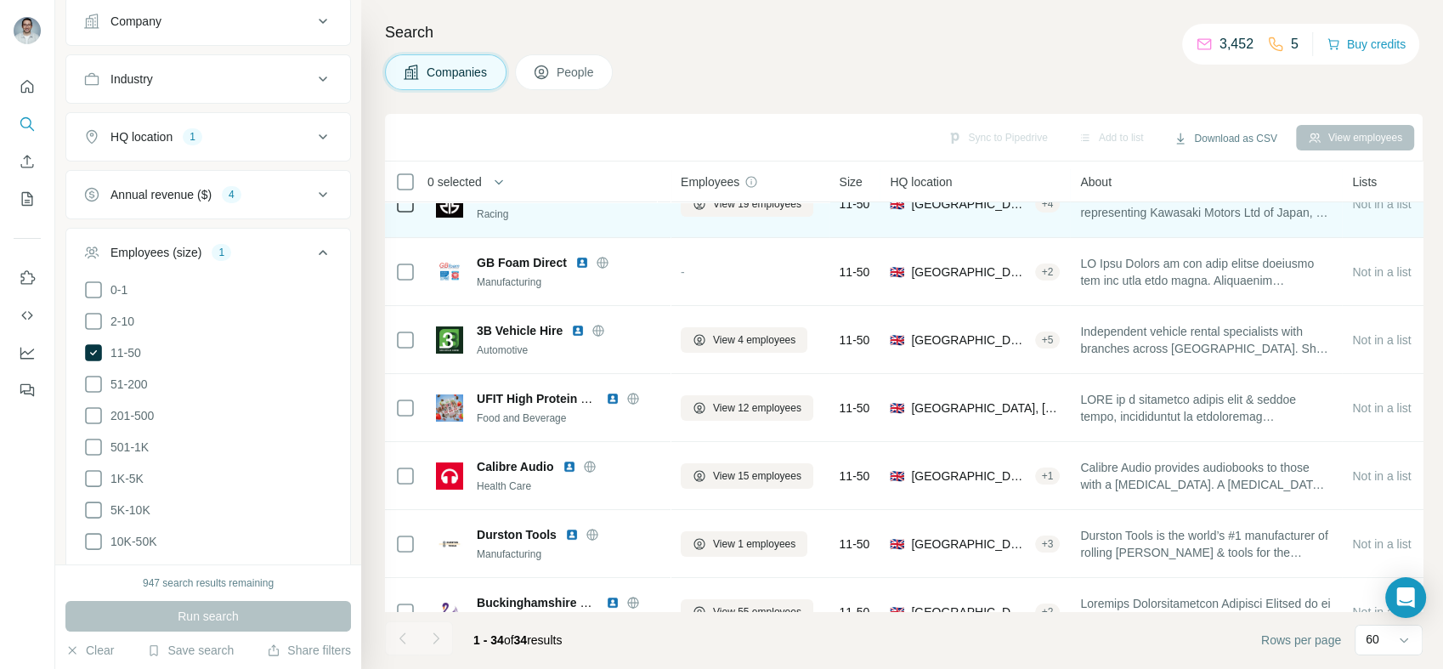
scroll to position [189, 0]
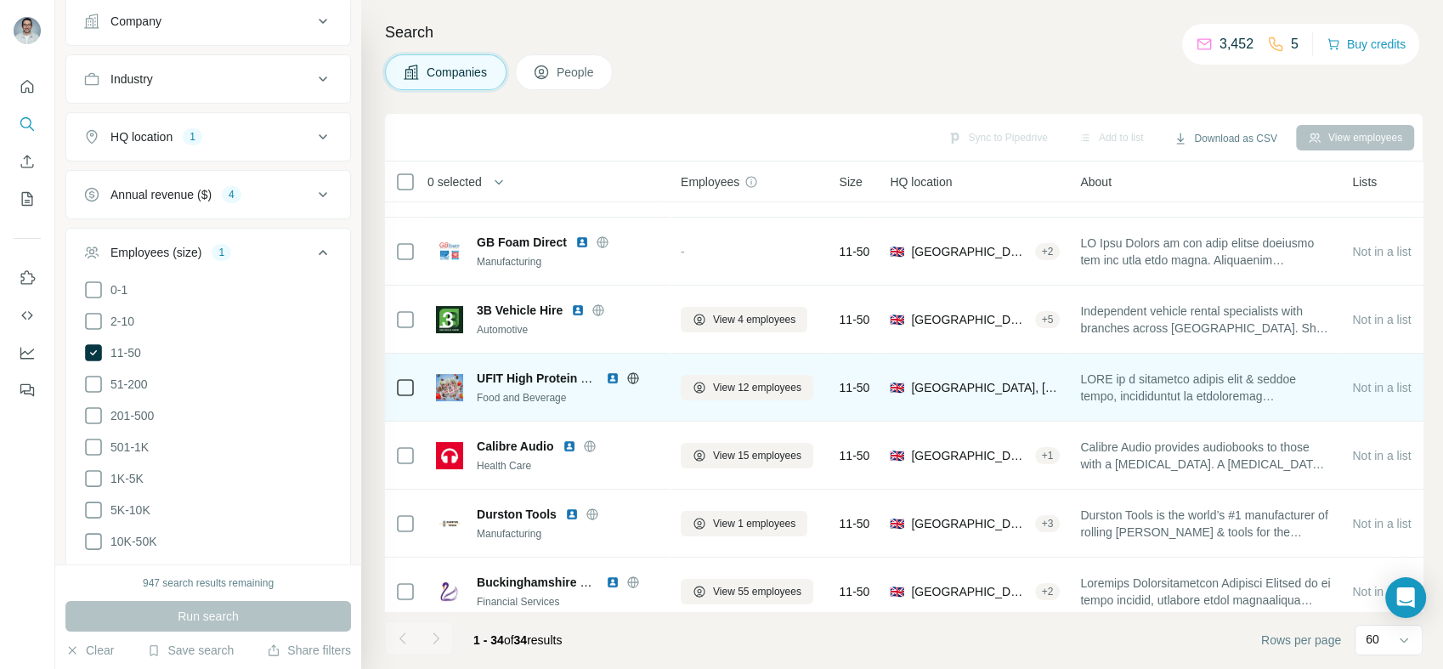
click at [608, 378] on img at bounding box center [613, 378] width 14 height 14
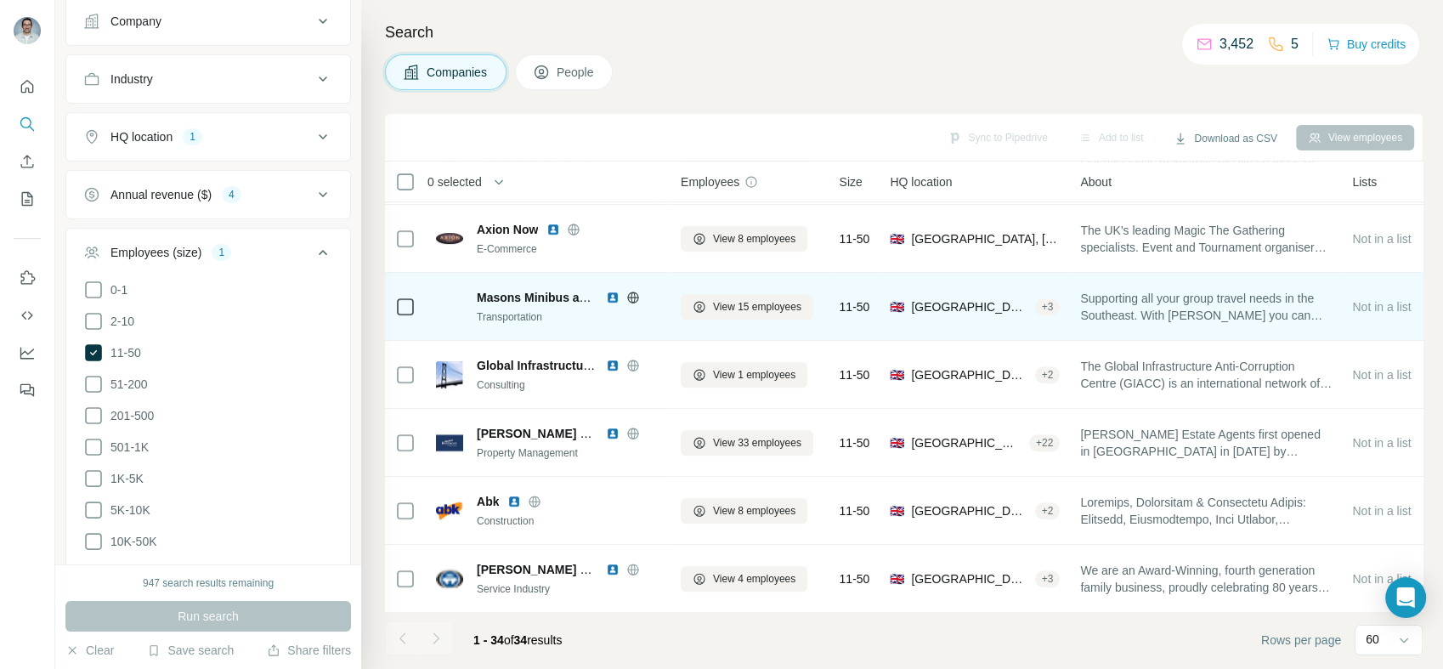
scroll to position [755, 0]
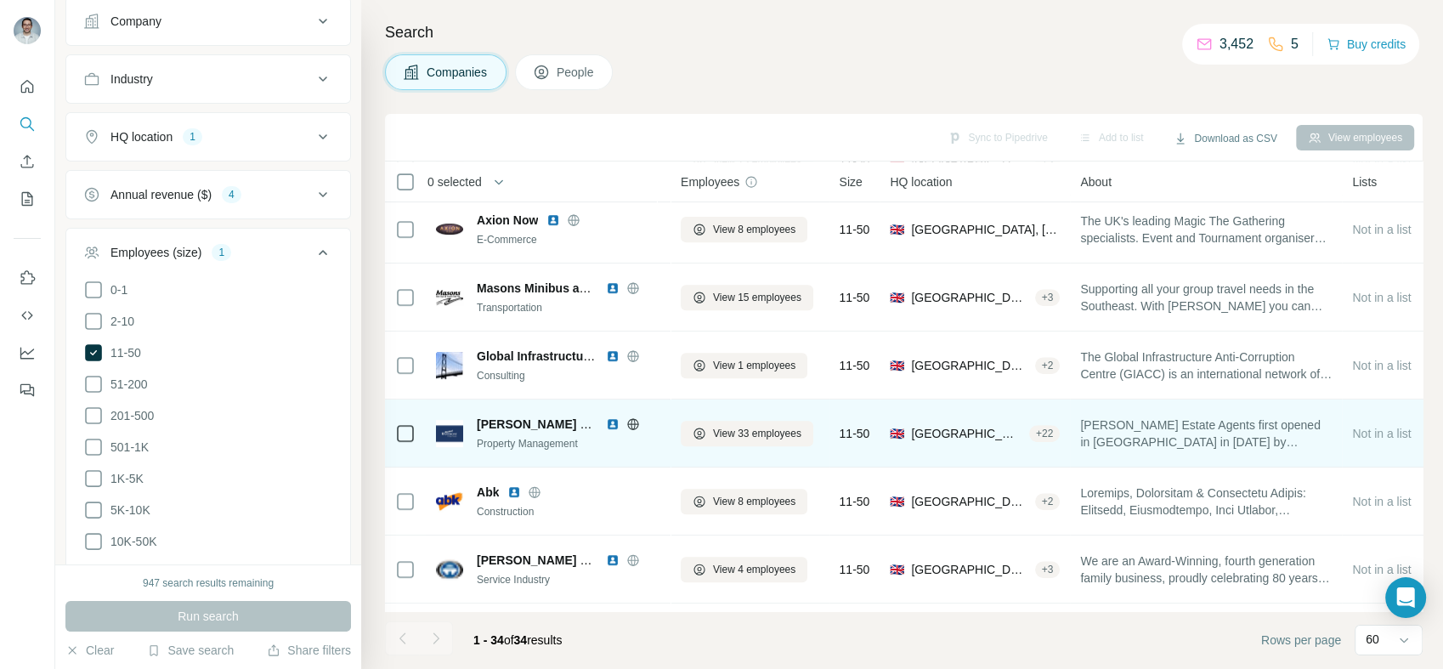
click at [611, 422] on img at bounding box center [613, 424] width 14 height 14
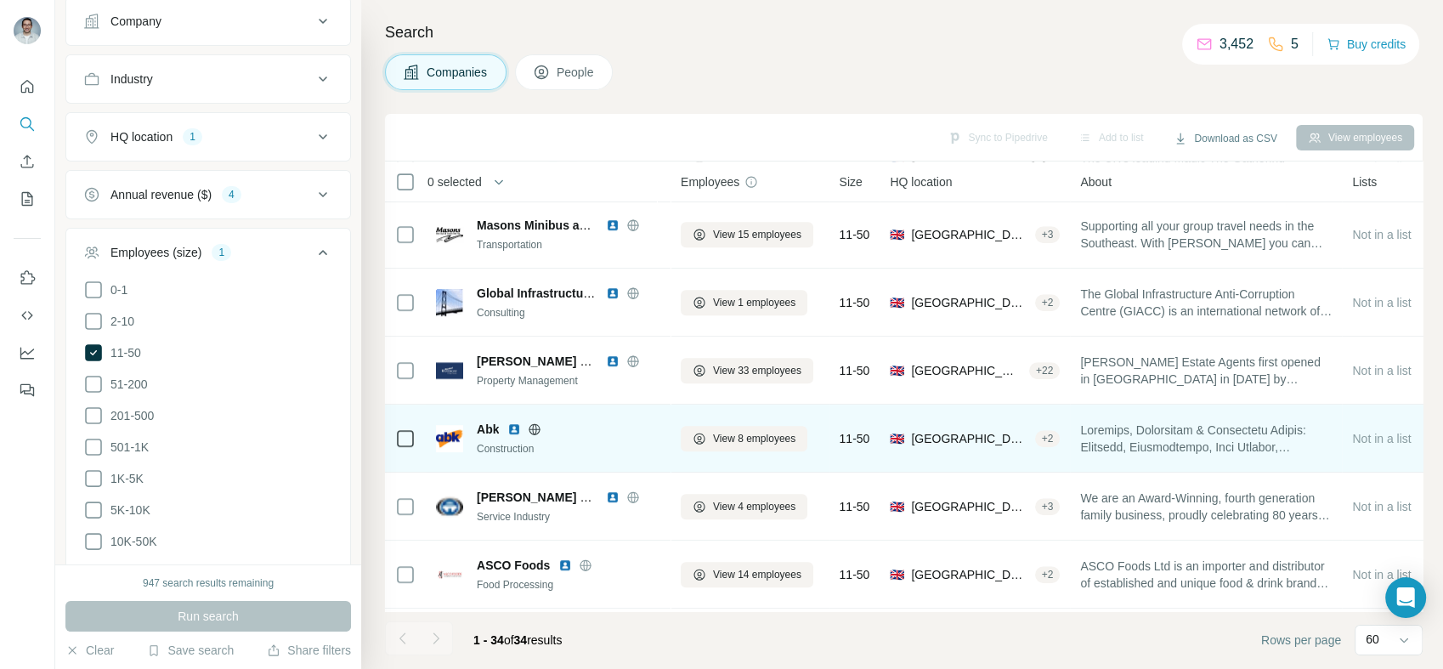
scroll to position [881, 0]
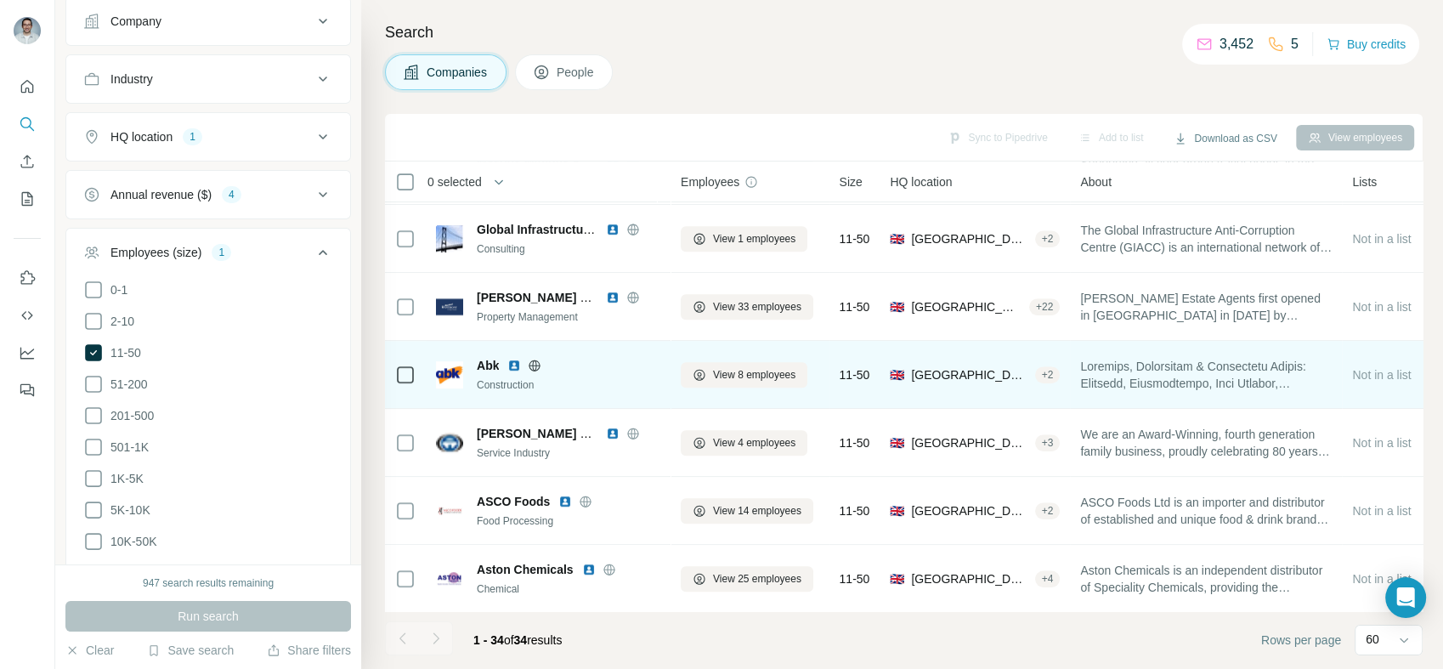
click at [514, 361] on img at bounding box center [514, 366] width 14 height 14
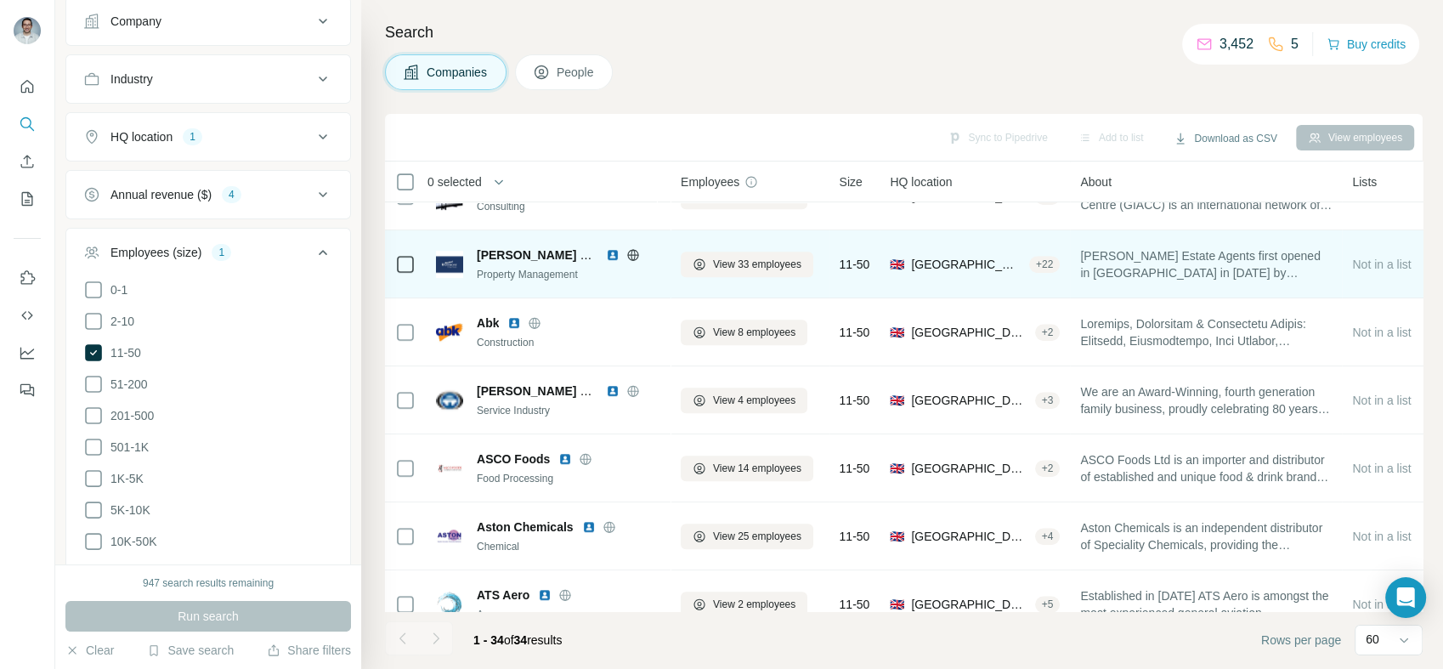
scroll to position [944, 0]
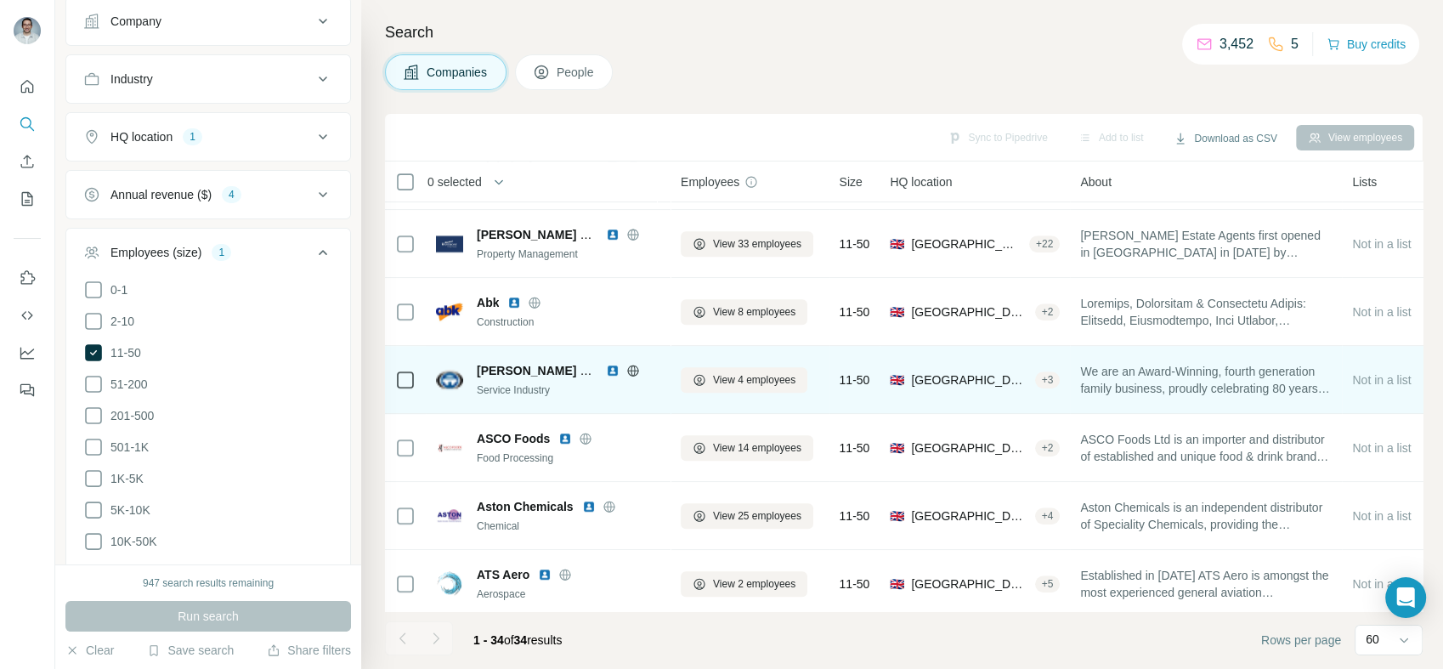
click at [616, 367] on img at bounding box center [613, 371] width 14 height 14
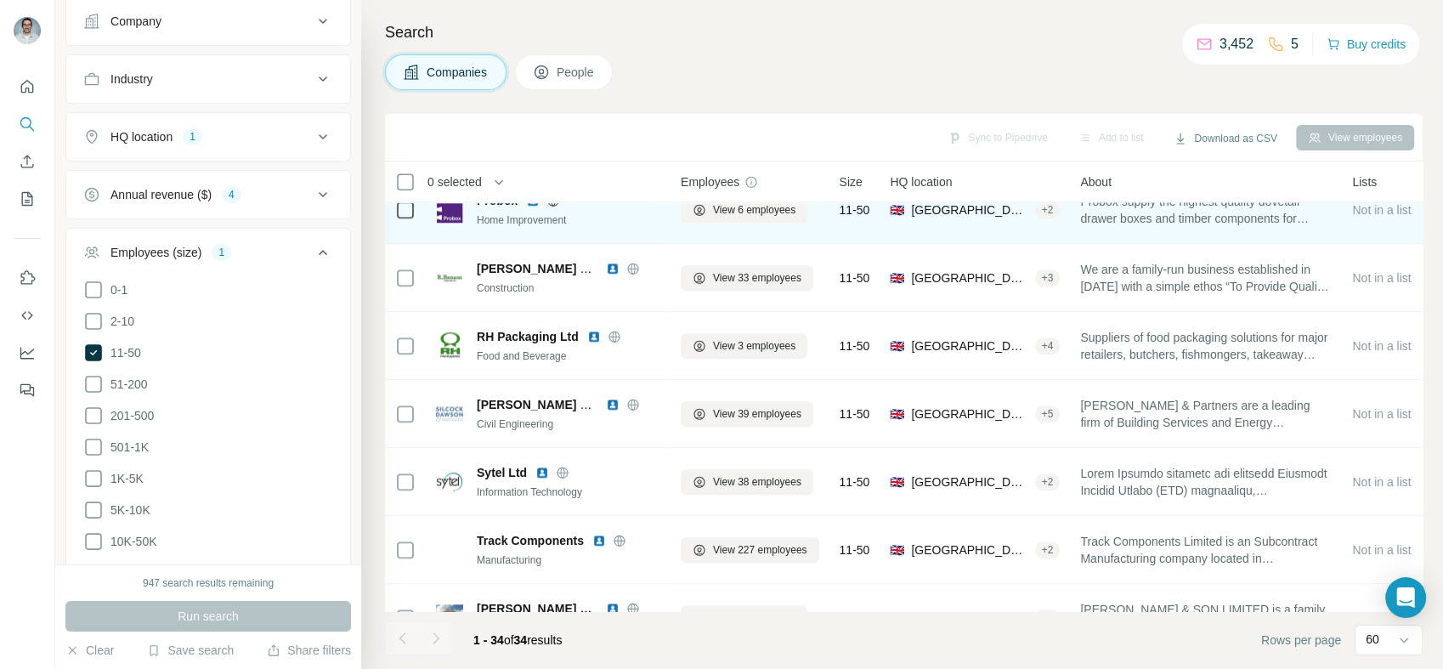
scroll to position [1912, 0]
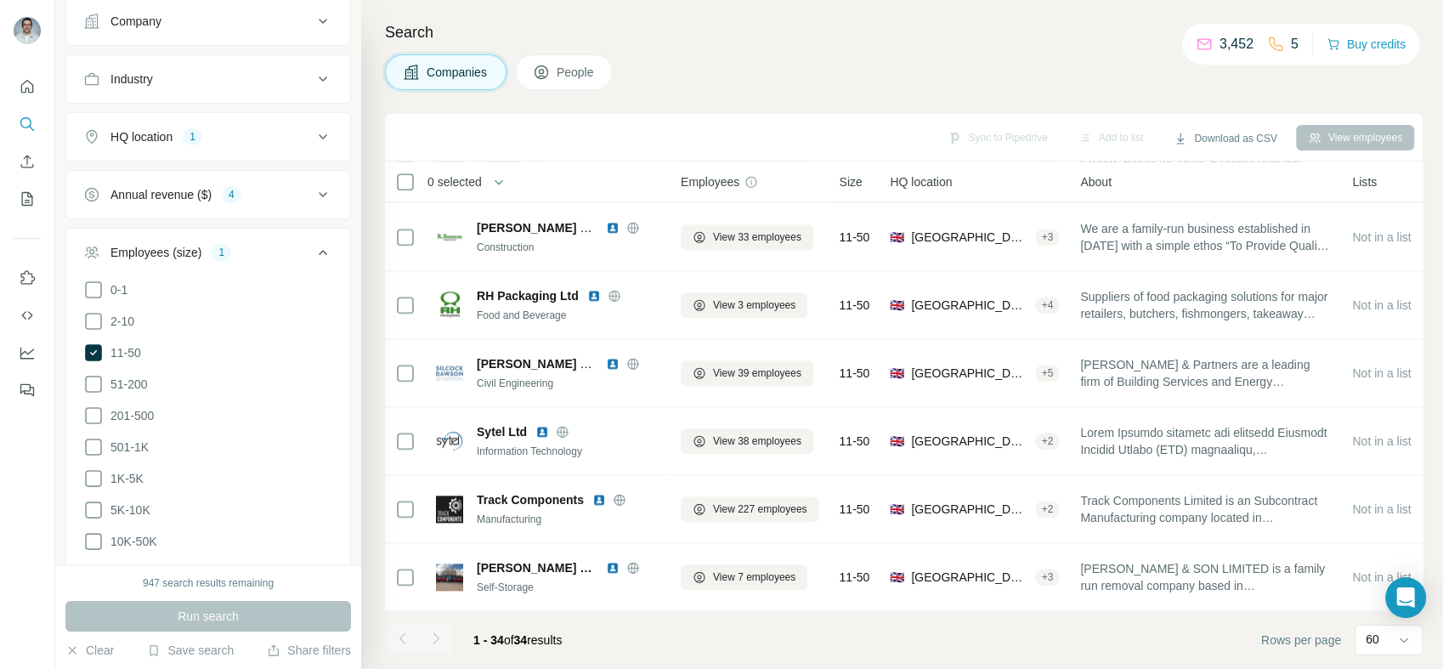
click at [258, 253] on div "Employees (size) 1" at bounding box center [197, 252] width 229 height 17
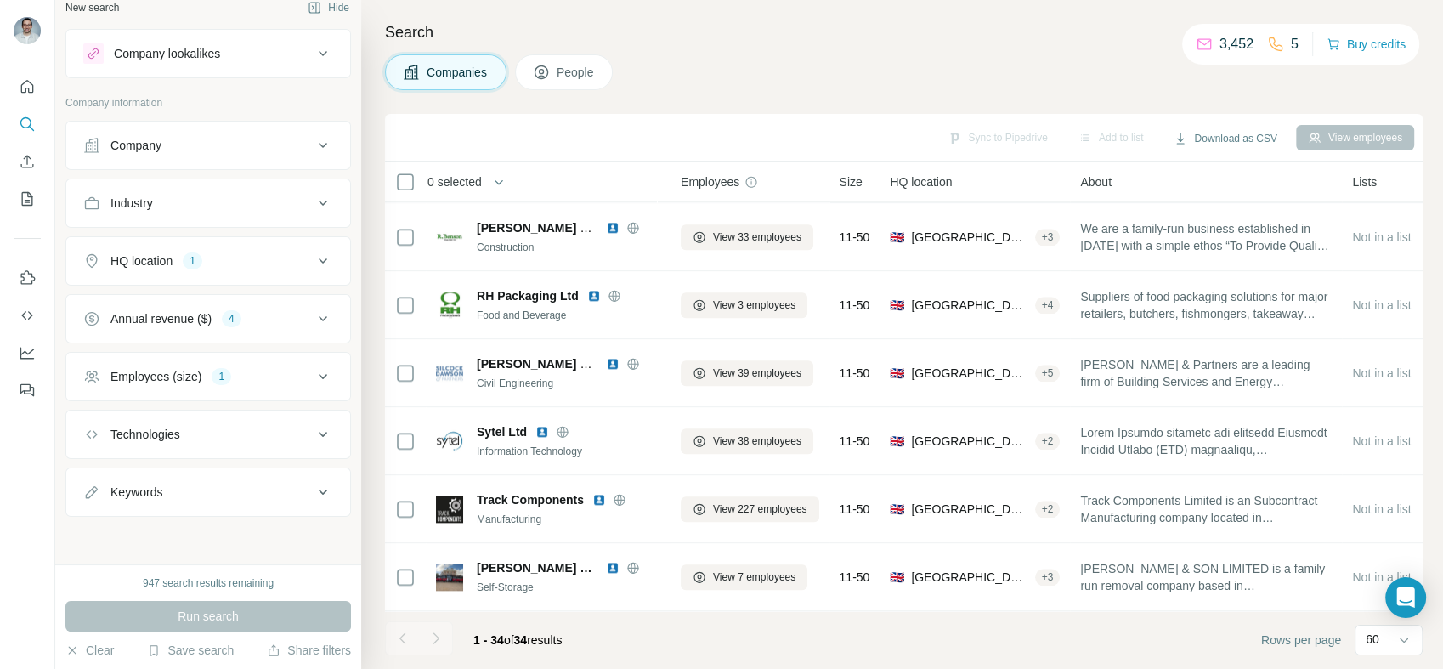
scroll to position [14, 0]
click at [241, 321] on div "4" at bounding box center [232, 320] width 20 height 15
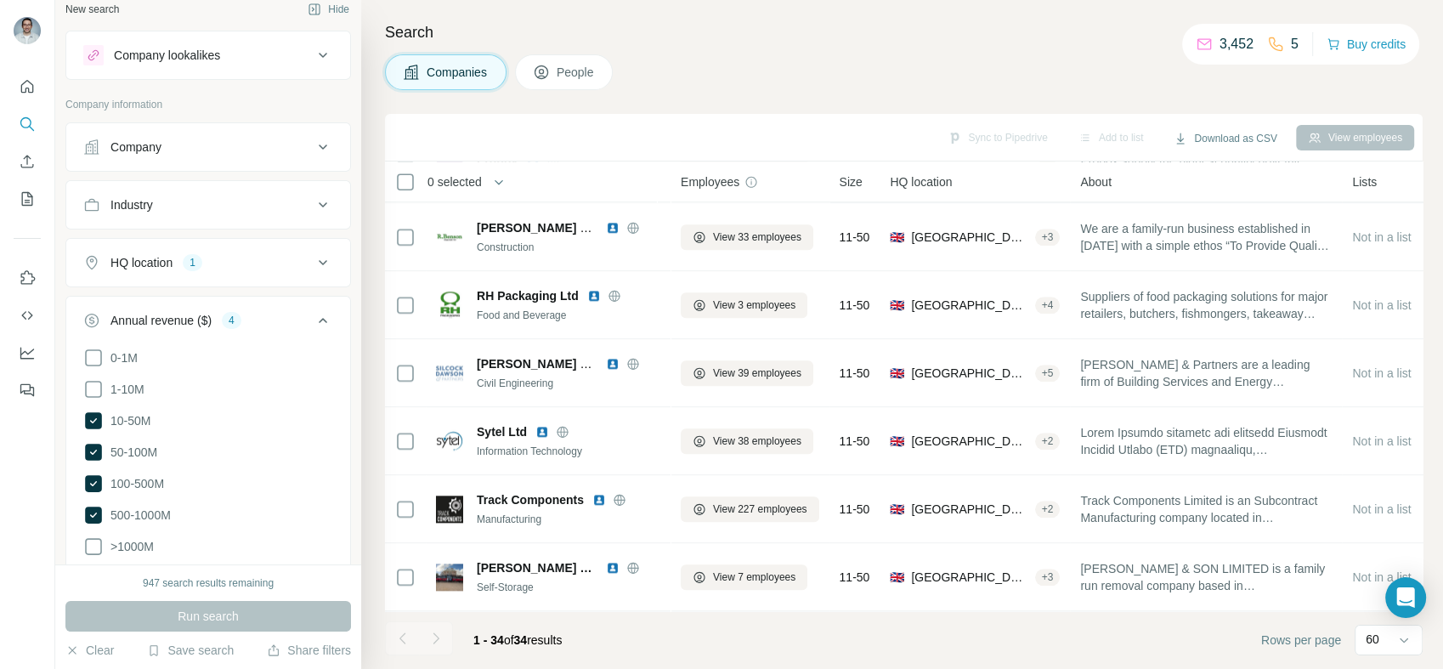
click at [263, 318] on div "Annual revenue ($) 4" at bounding box center [197, 320] width 229 height 17
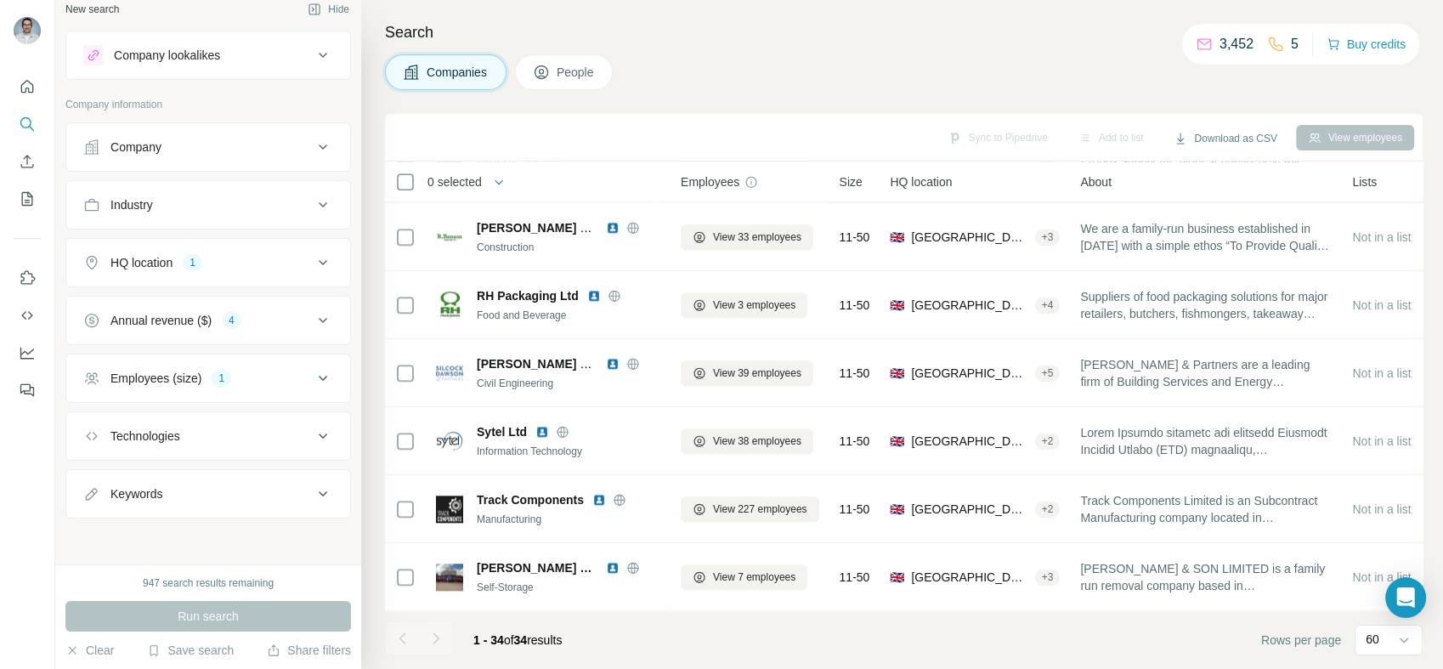
click at [282, 266] on div "HQ location 1" at bounding box center [197, 262] width 229 height 17
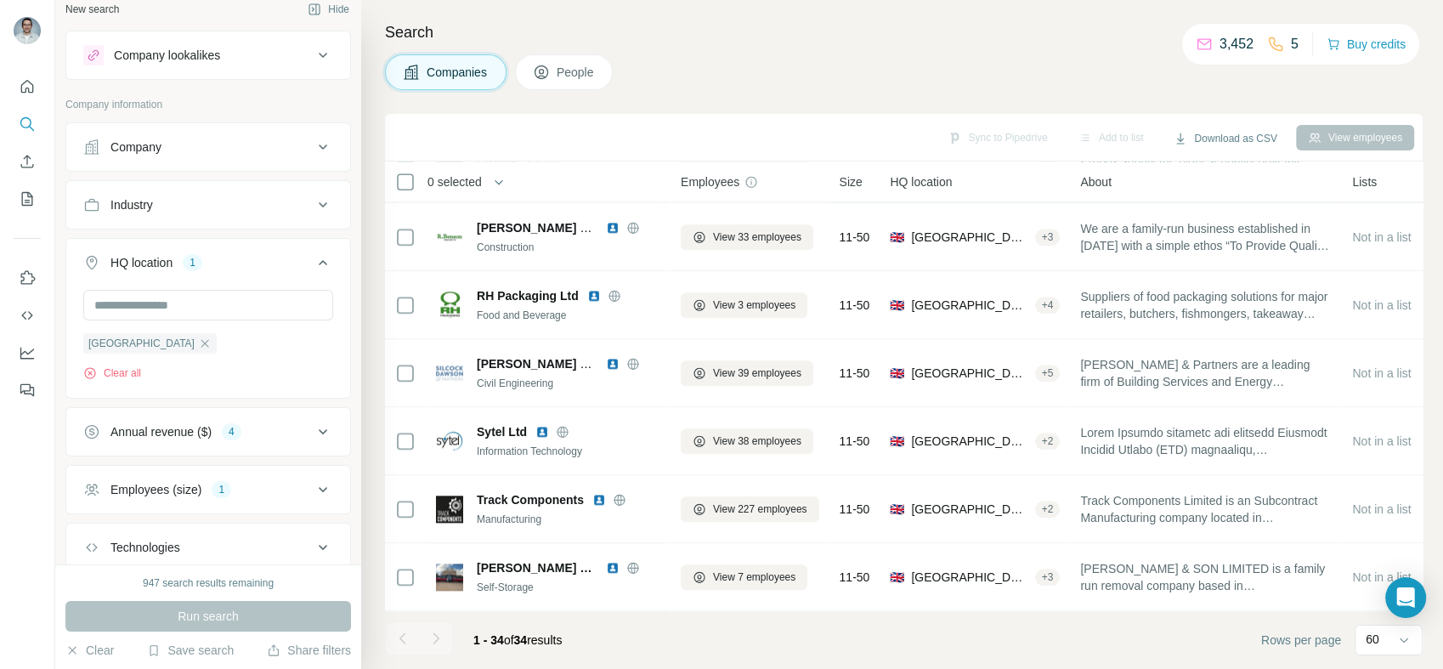
click at [282, 266] on div "HQ location 1" at bounding box center [197, 262] width 229 height 17
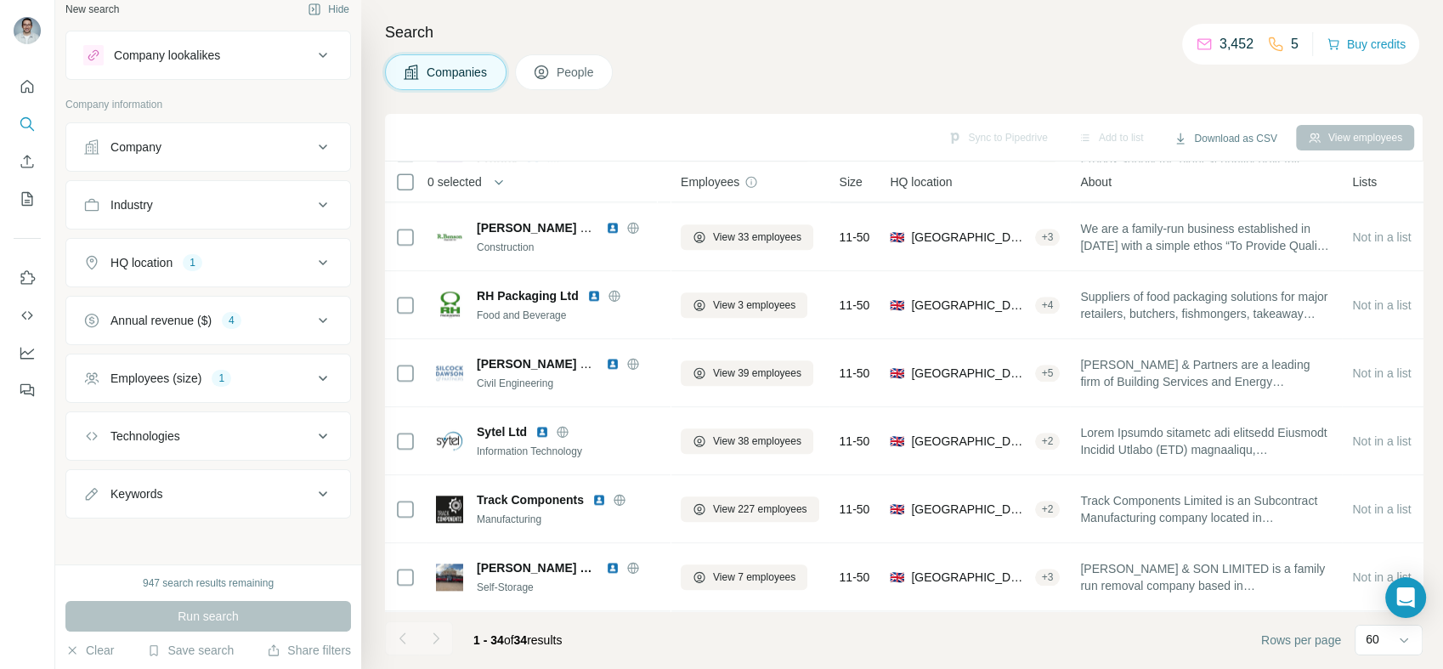
click at [268, 374] on div "Employees (size) 1" at bounding box center [197, 378] width 229 height 17
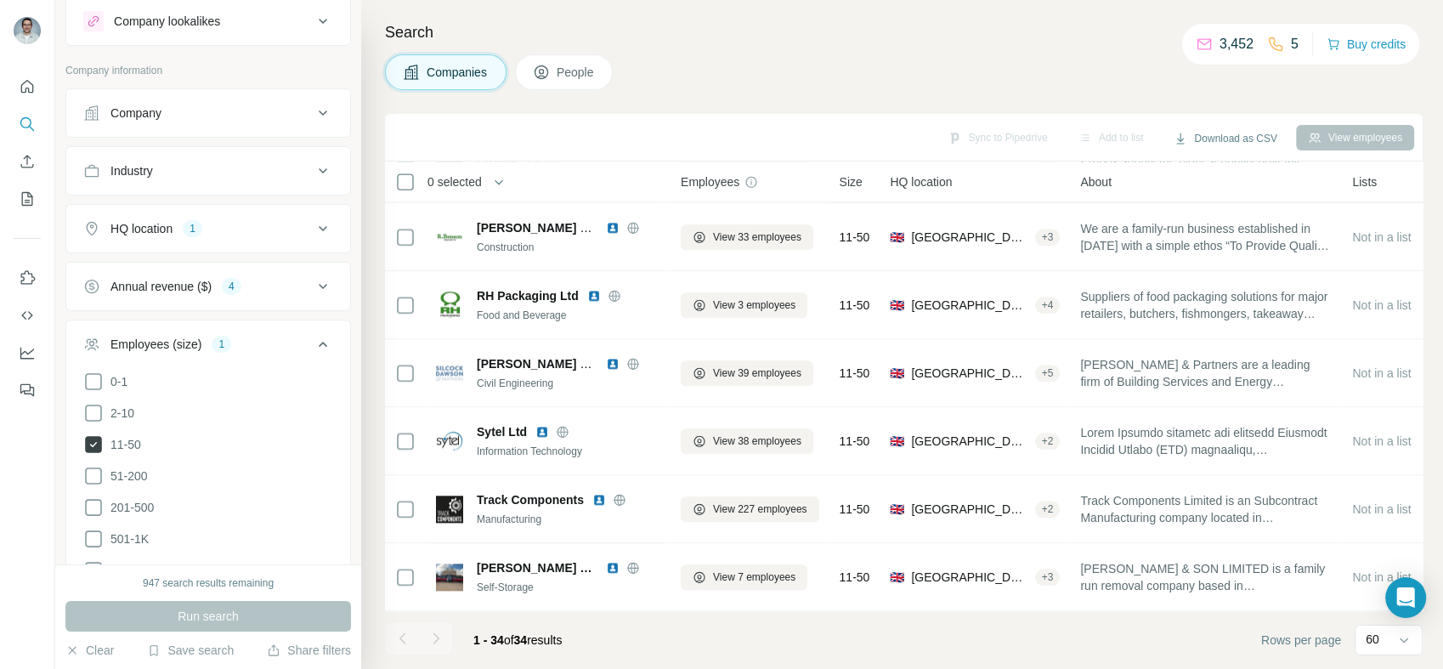
scroll to position [76, 0]
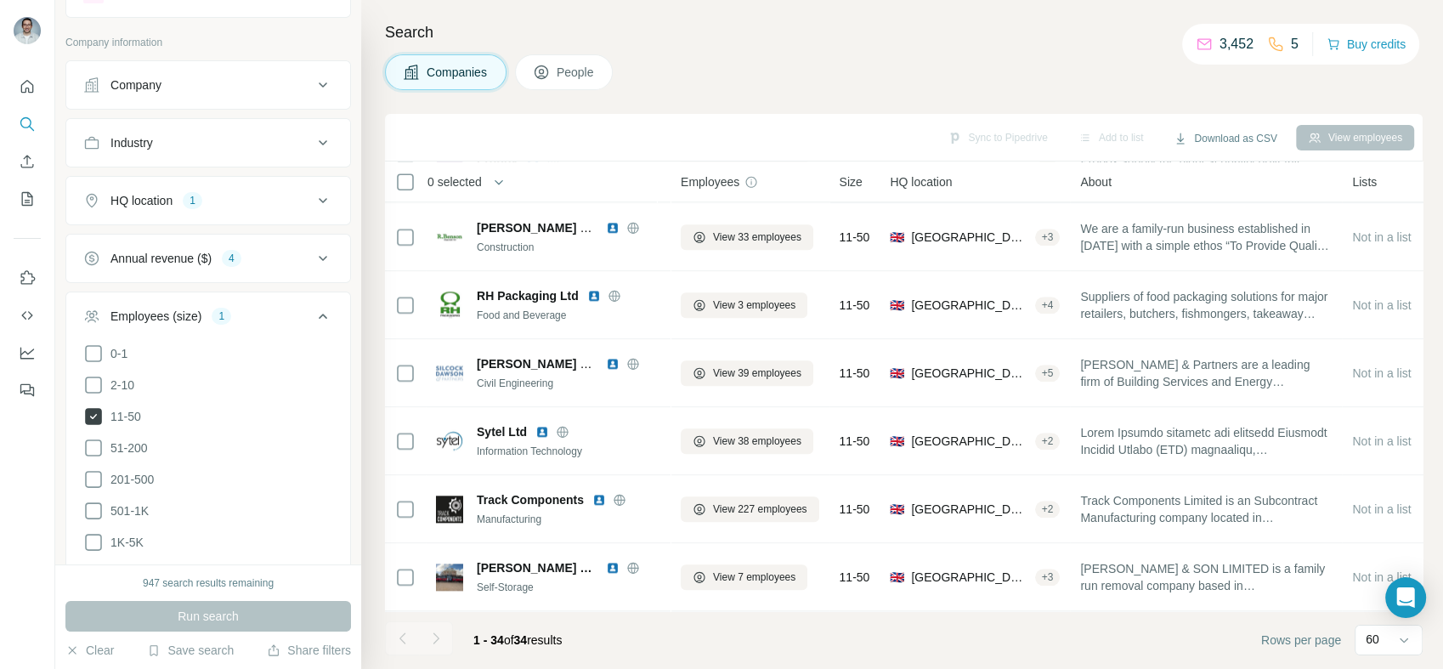
click at [96, 413] on icon at bounding box center [93, 416] width 17 height 17
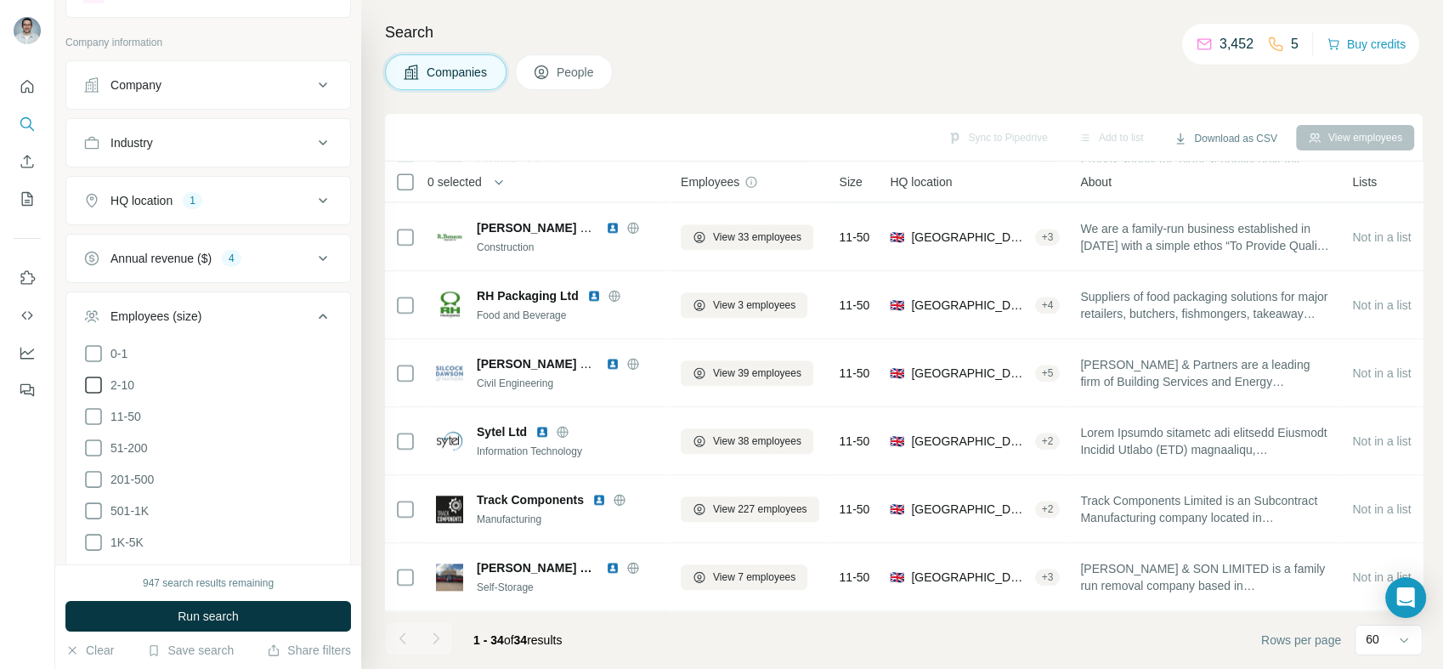
click at [99, 376] on icon at bounding box center [93, 385] width 20 height 20
click at [266, 619] on button "Run search" at bounding box center [208, 616] width 286 height 31
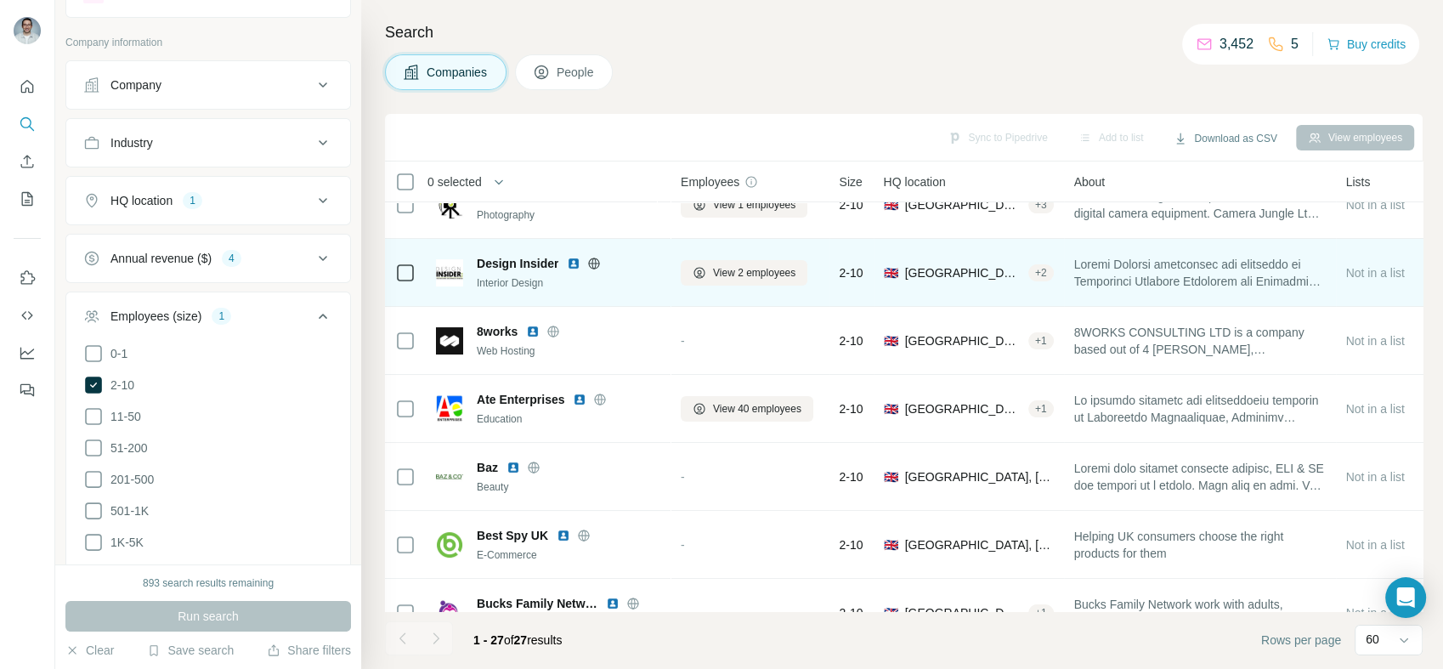
scroll to position [314, 0]
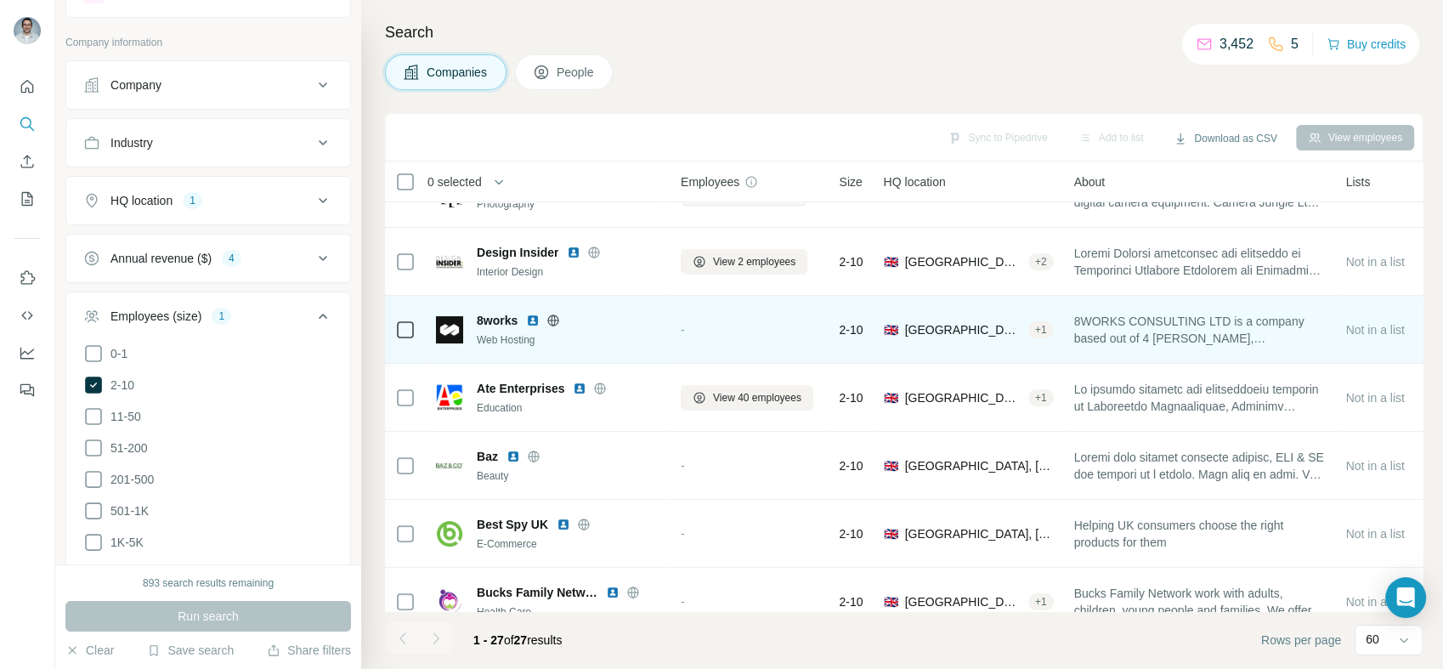
click at [538, 319] on img at bounding box center [533, 321] width 14 height 14
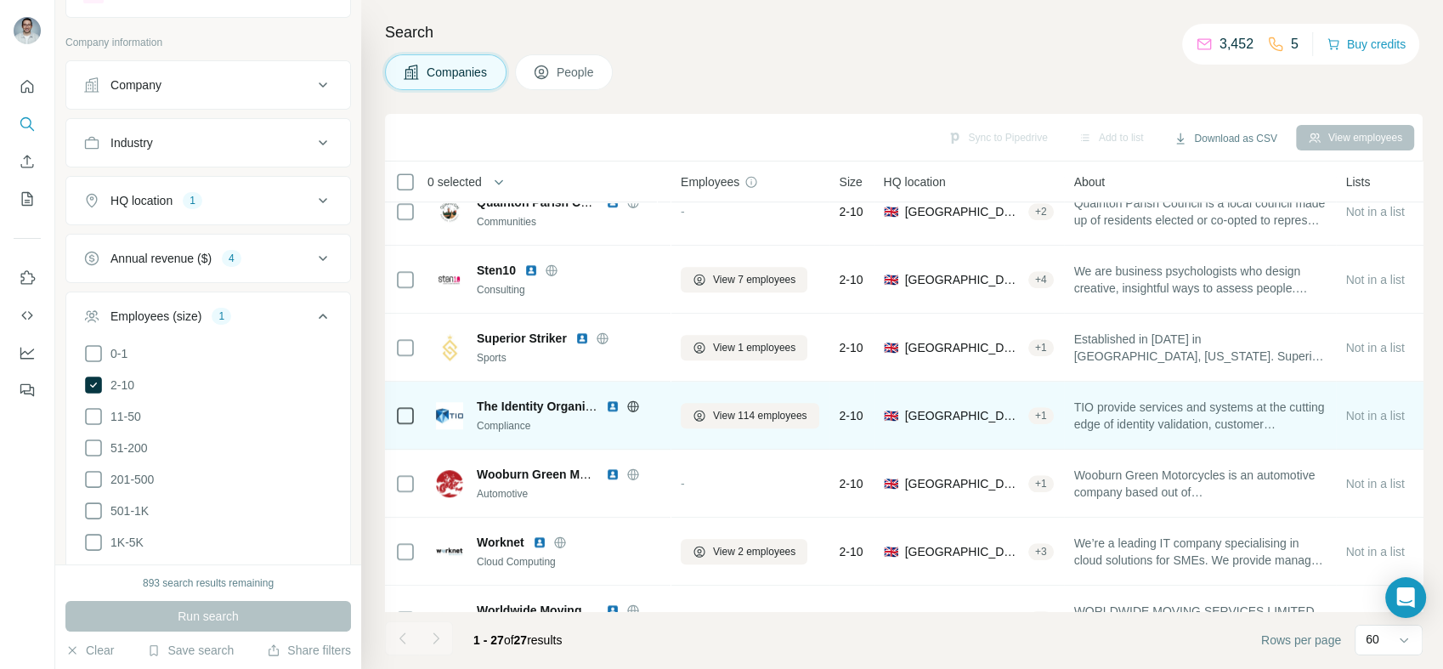
scroll to position [1436, 0]
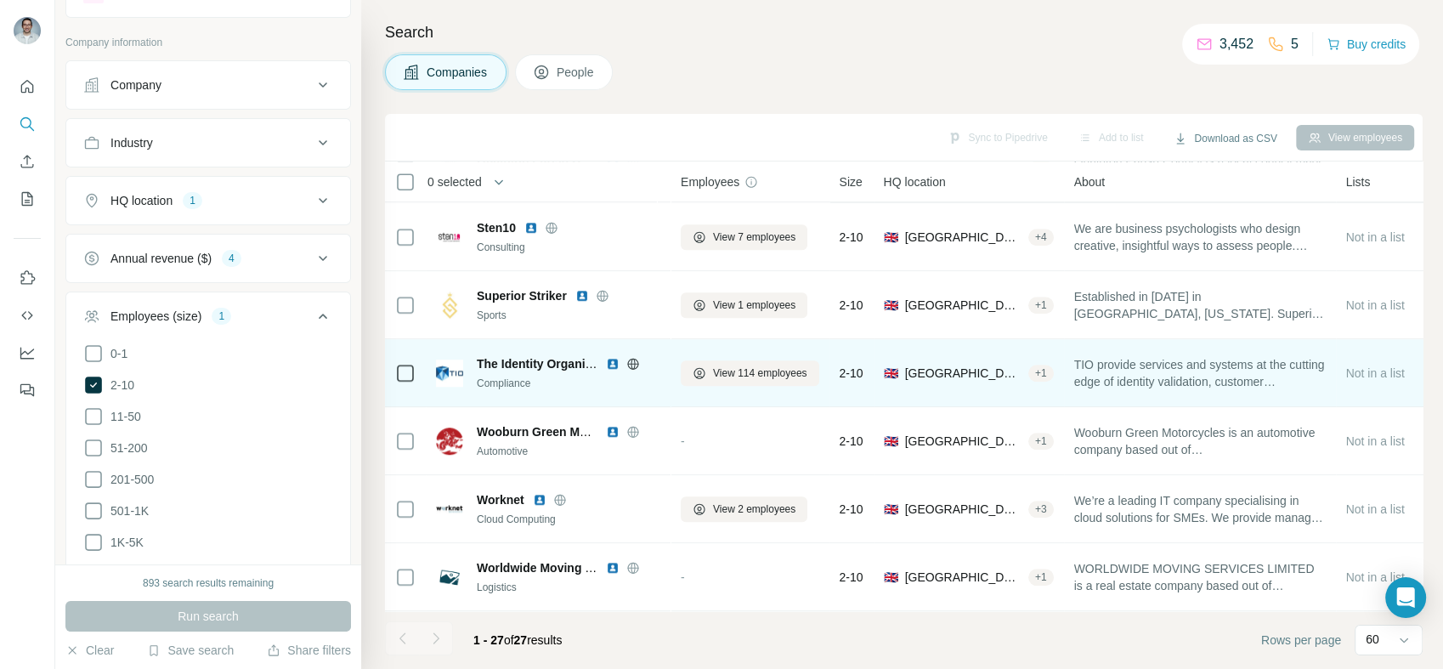
click at [609, 357] on img at bounding box center [613, 364] width 14 height 14
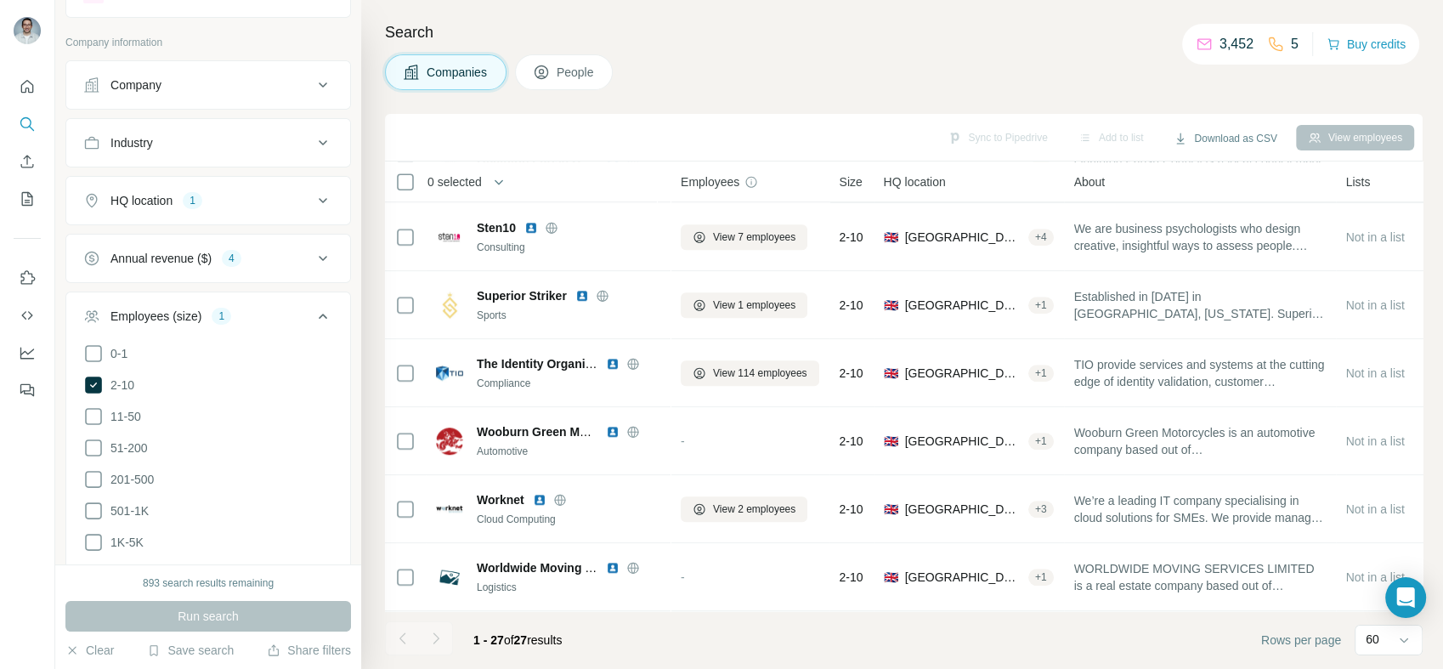
click at [241, 326] on button "Employees (size) 1" at bounding box center [208, 320] width 284 height 48
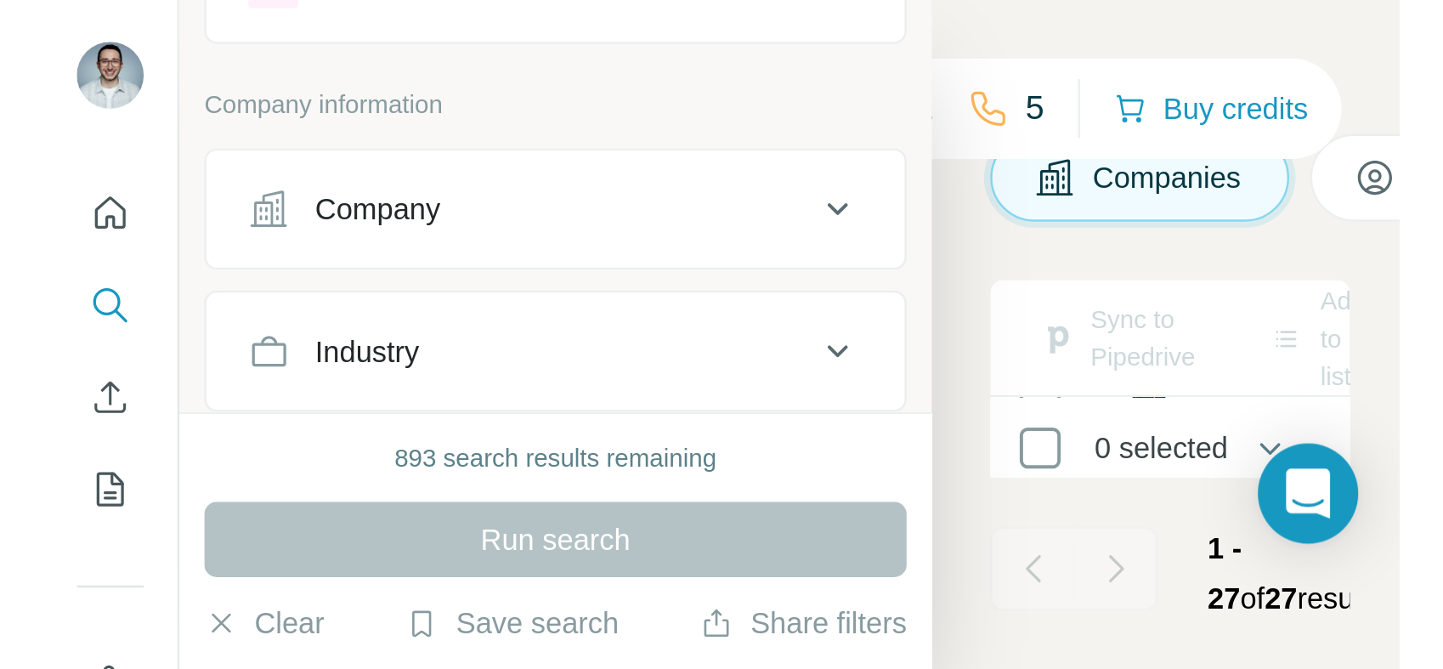
scroll to position [14, 0]
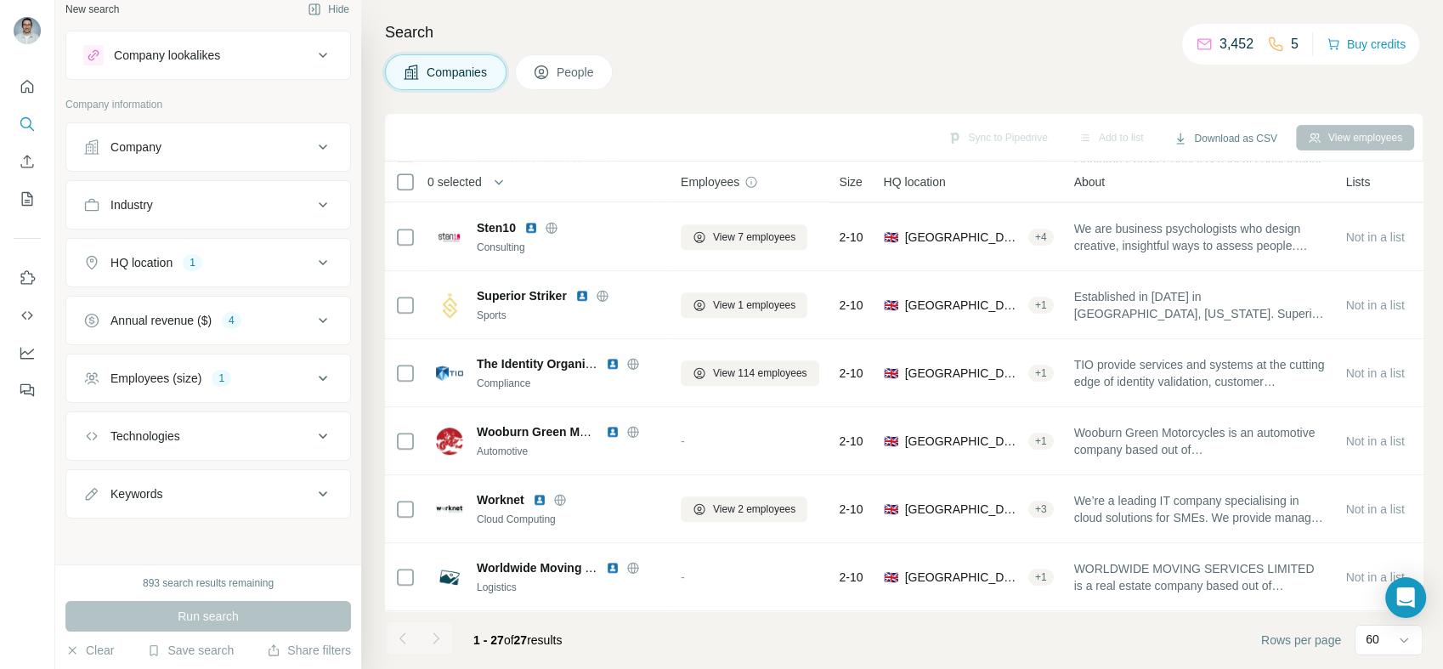
click at [260, 313] on div "Annual revenue ($) 4" at bounding box center [197, 320] width 229 height 17
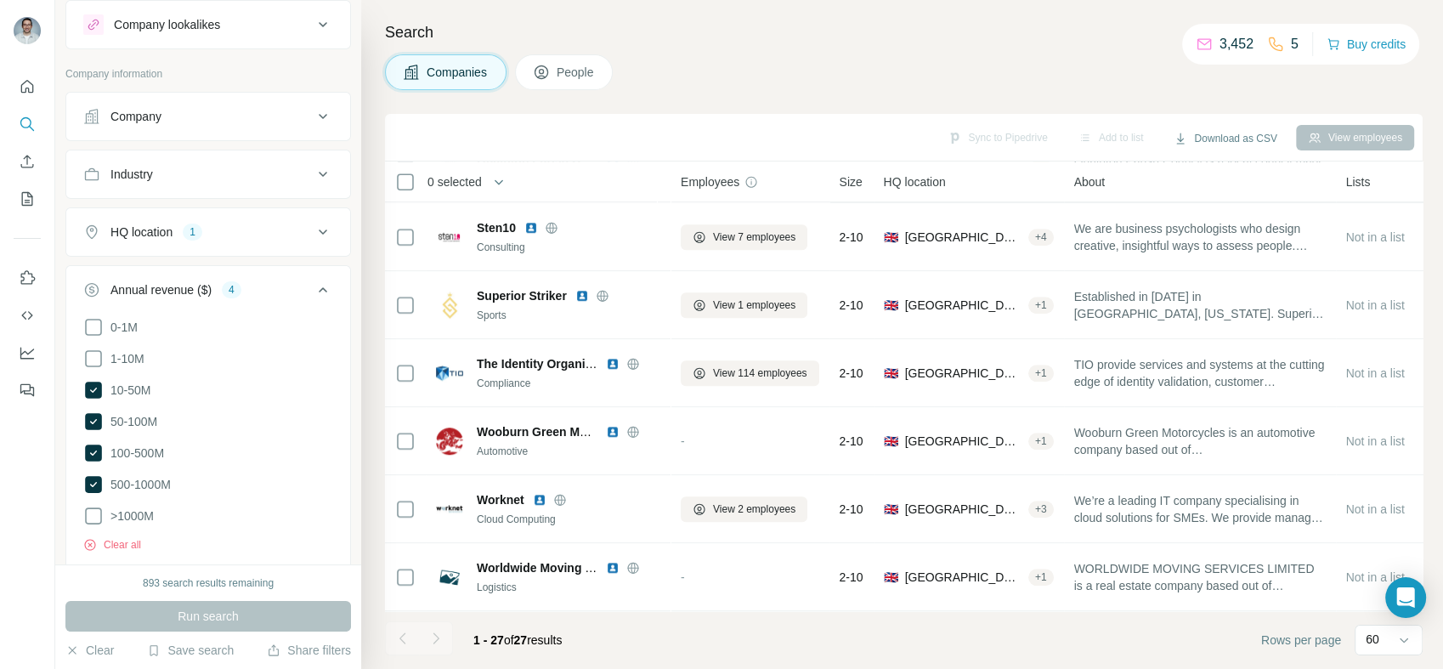
scroll to position [139, 0]
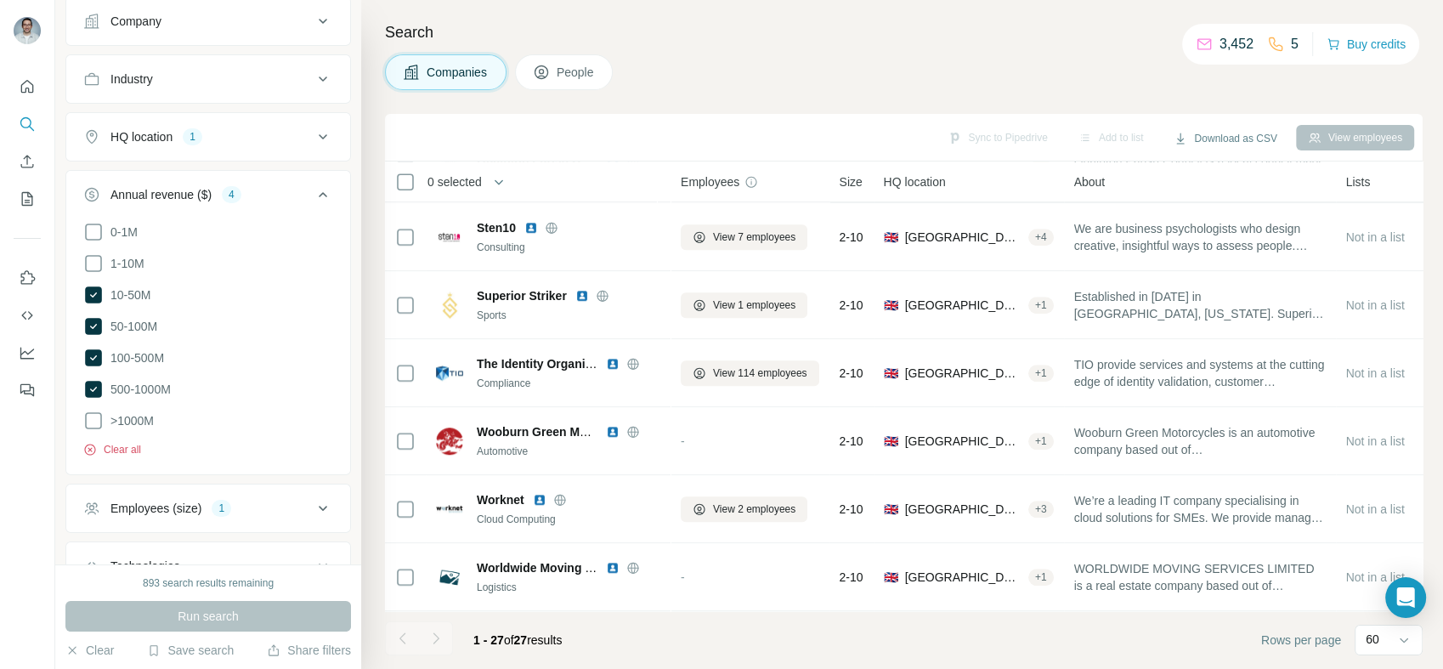
click at [130, 444] on button "Clear all" at bounding box center [112, 449] width 58 height 15
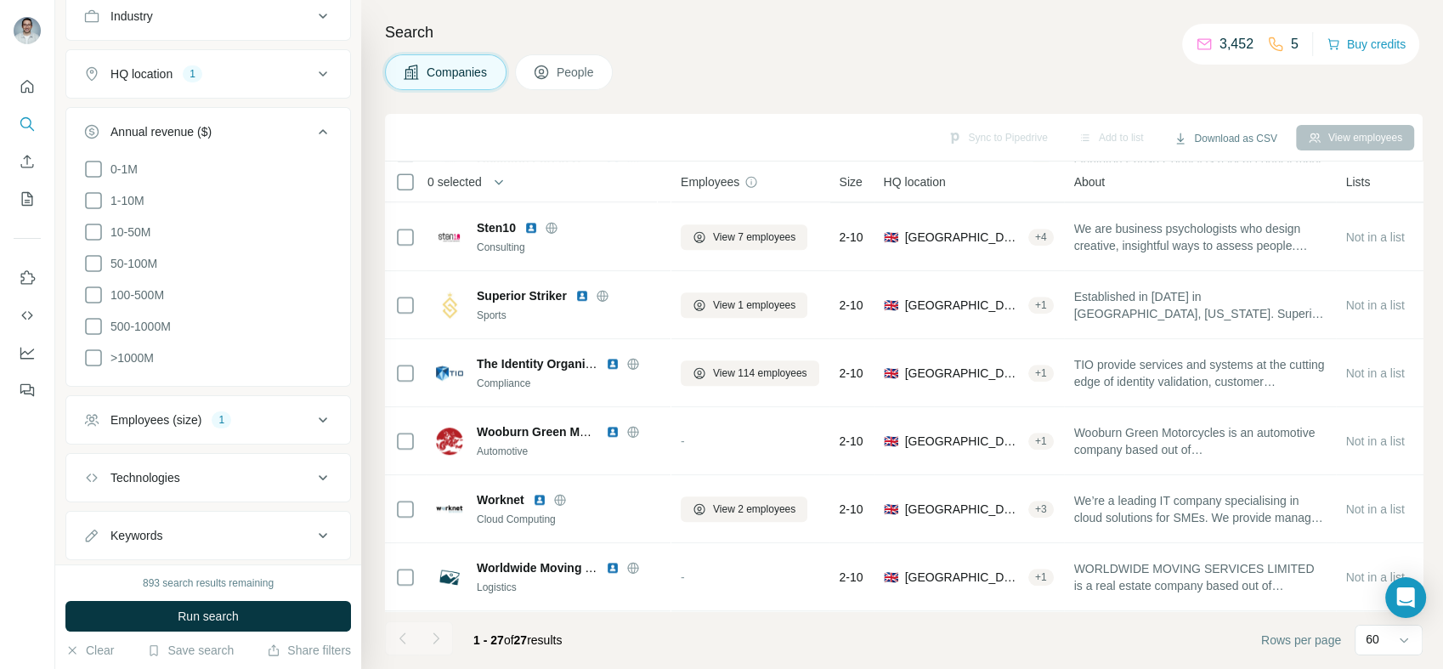
click at [249, 427] on button "Employees (size) 1" at bounding box center [208, 419] width 284 height 41
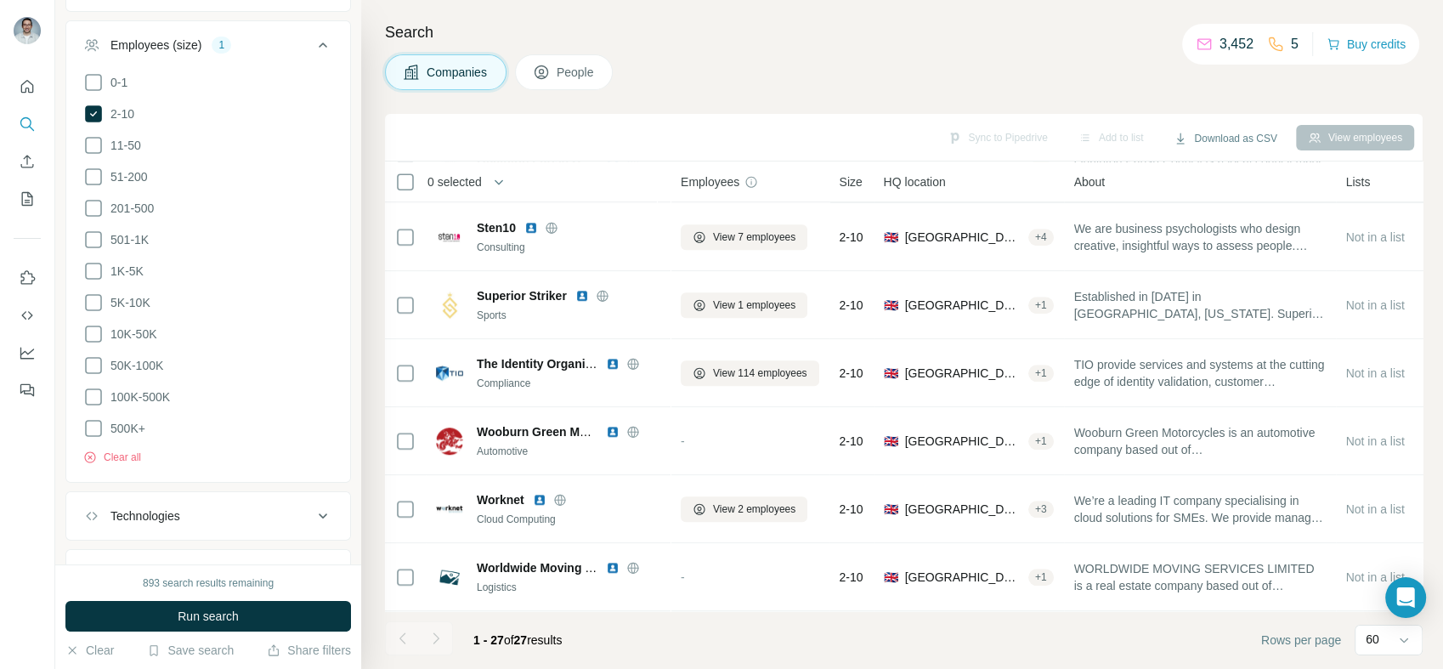
scroll to position [643, 0]
click at [129, 384] on button "Clear all" at bounding box center [112, 391] width 58 height 15
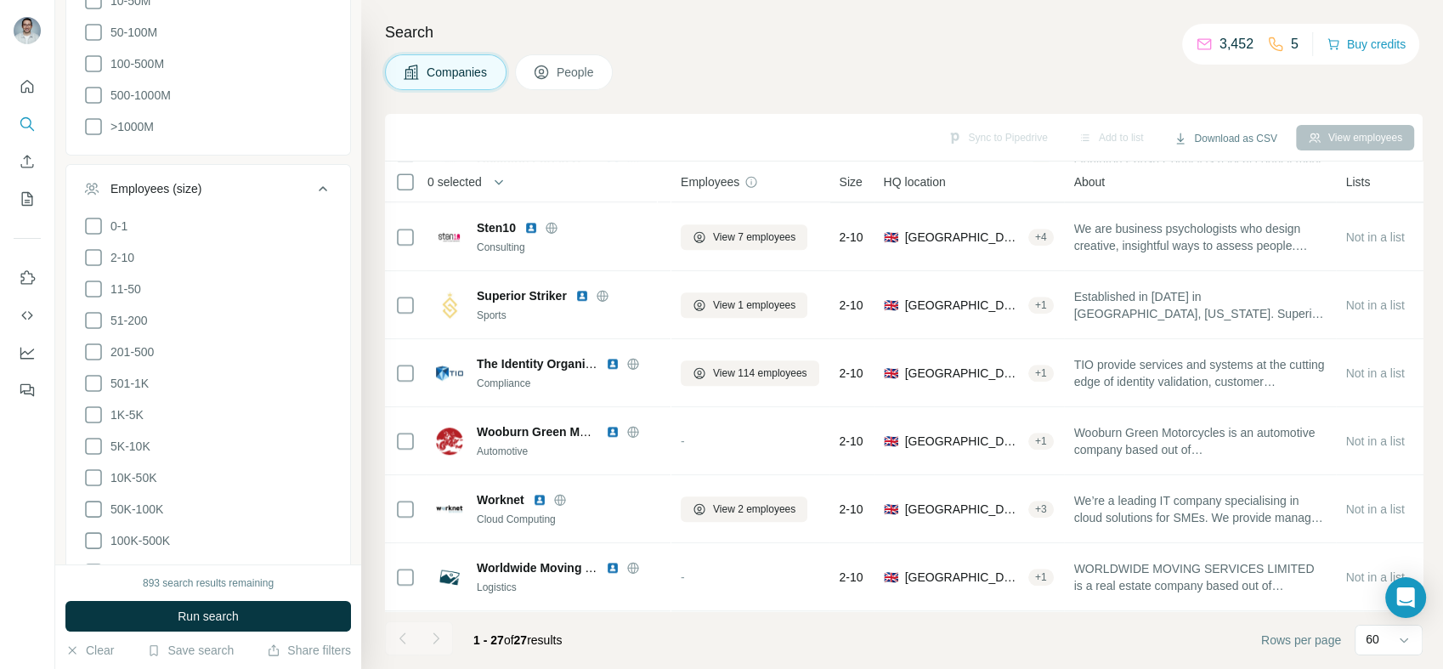
click at [263, 184] on div "Employees (size)" at bounding box center [197, 188] width 229 height 17
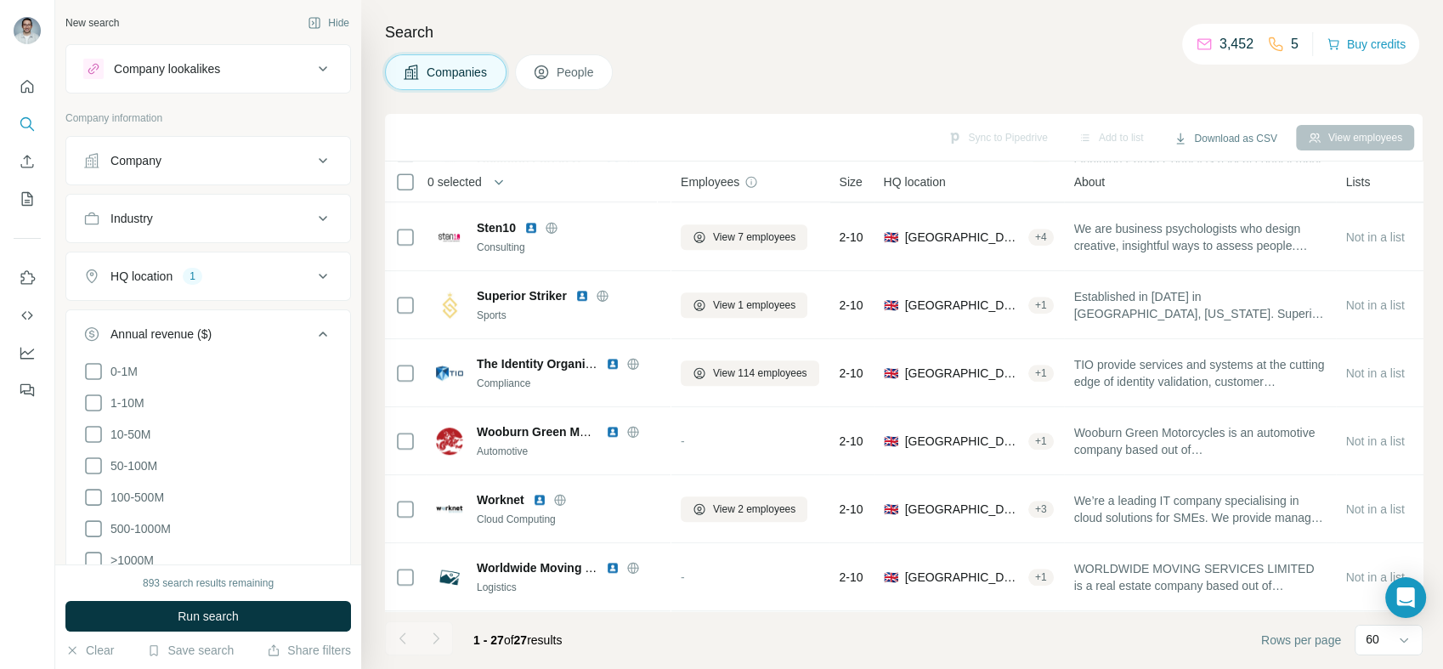
click at [257, 343] on button "Annual revenue ($)" at bounding box center [208, 338] width 284 height 48
click at [245, 221] on div "Industry" at bounding box center [197, 218] width 229 height 17
click at [223, 264] on input at bounding box center [199, 261] width 210 height 19
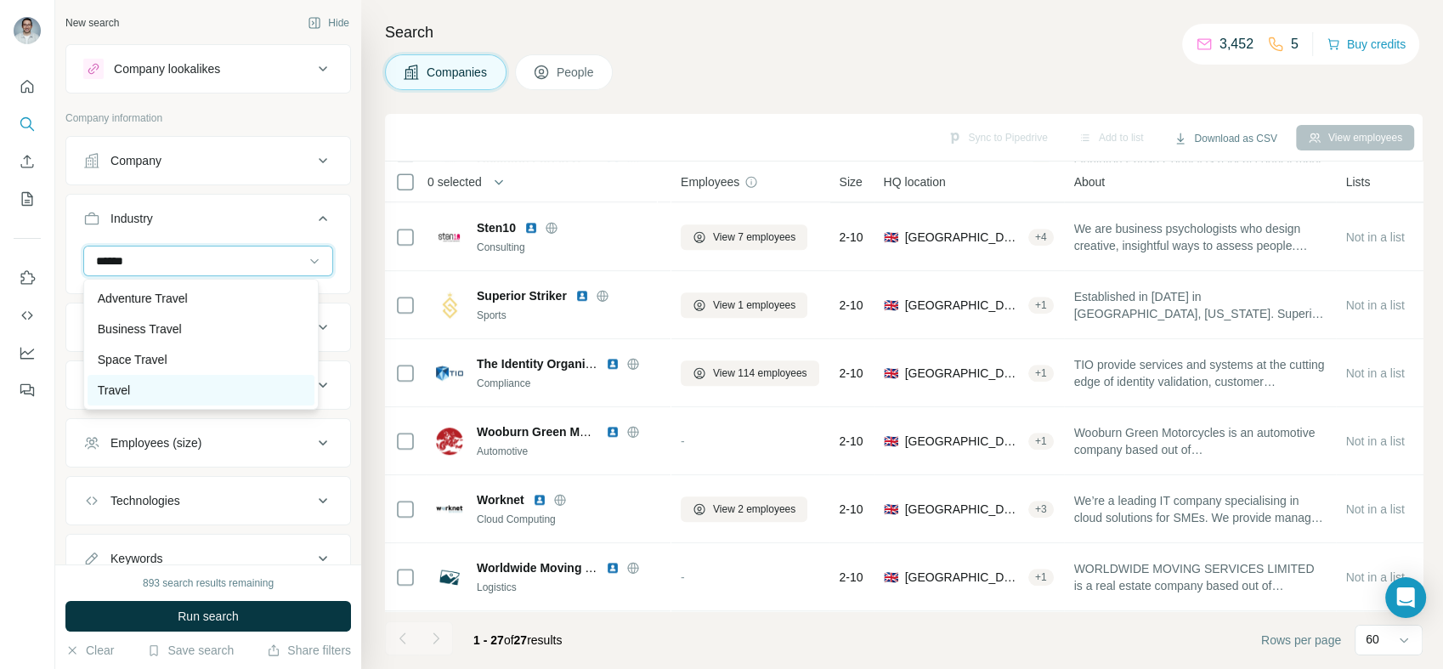
scroll to position [61, 0]
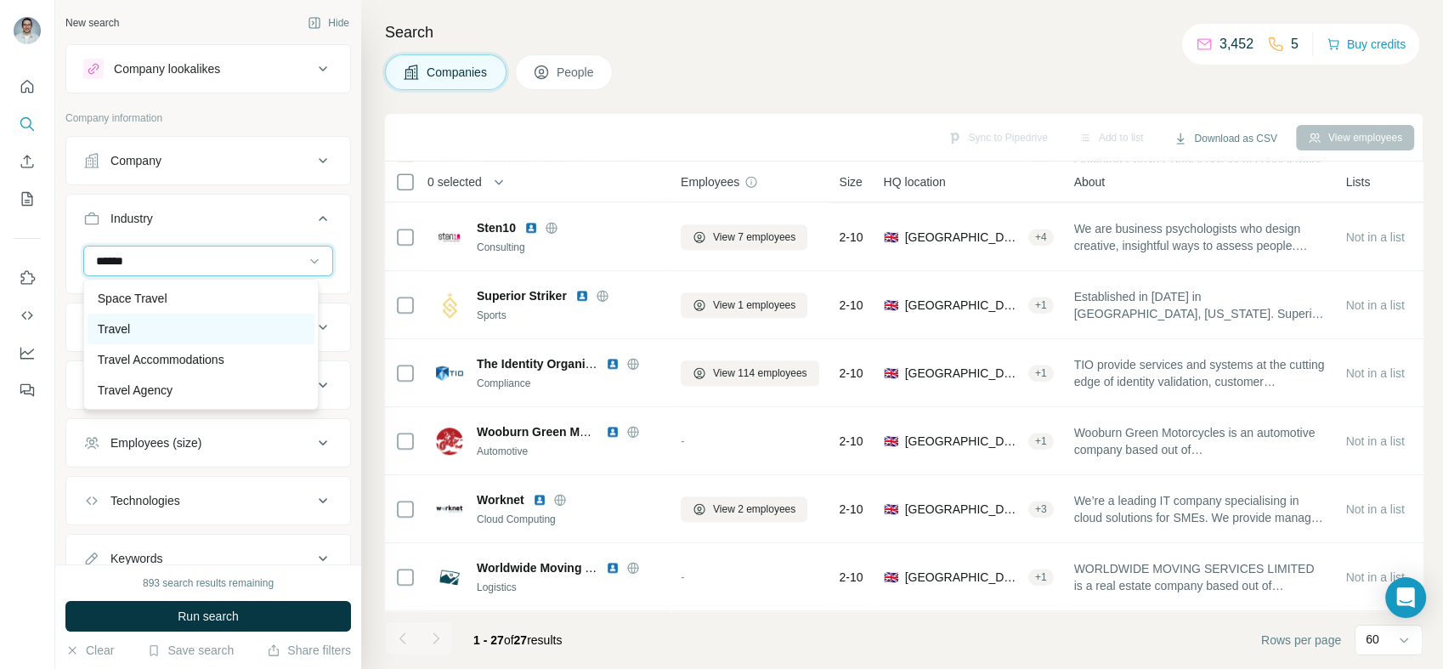
type input "******"
click at [217, 335] on div "Travel" at bounding box center [201, 328] width 207 height 17
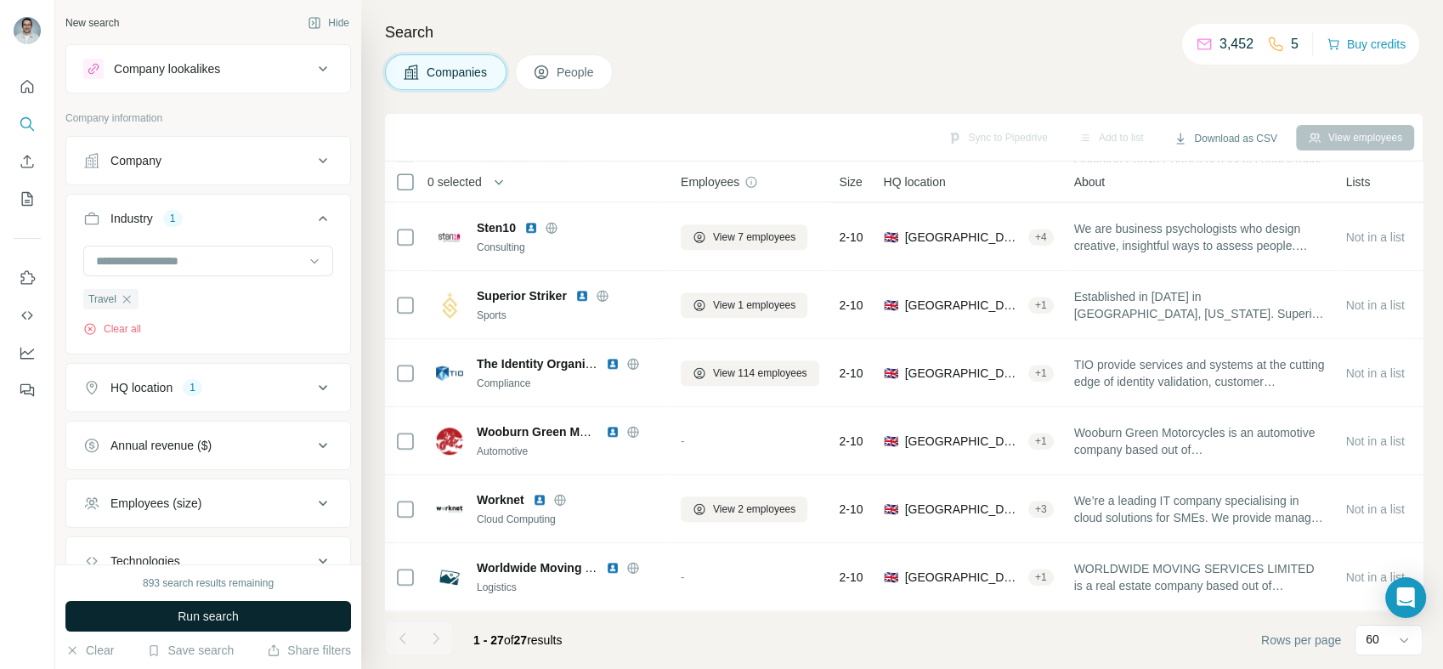
click at [288, 617] on button "Run search" at bounding box center [208, 616] width 286 height 31
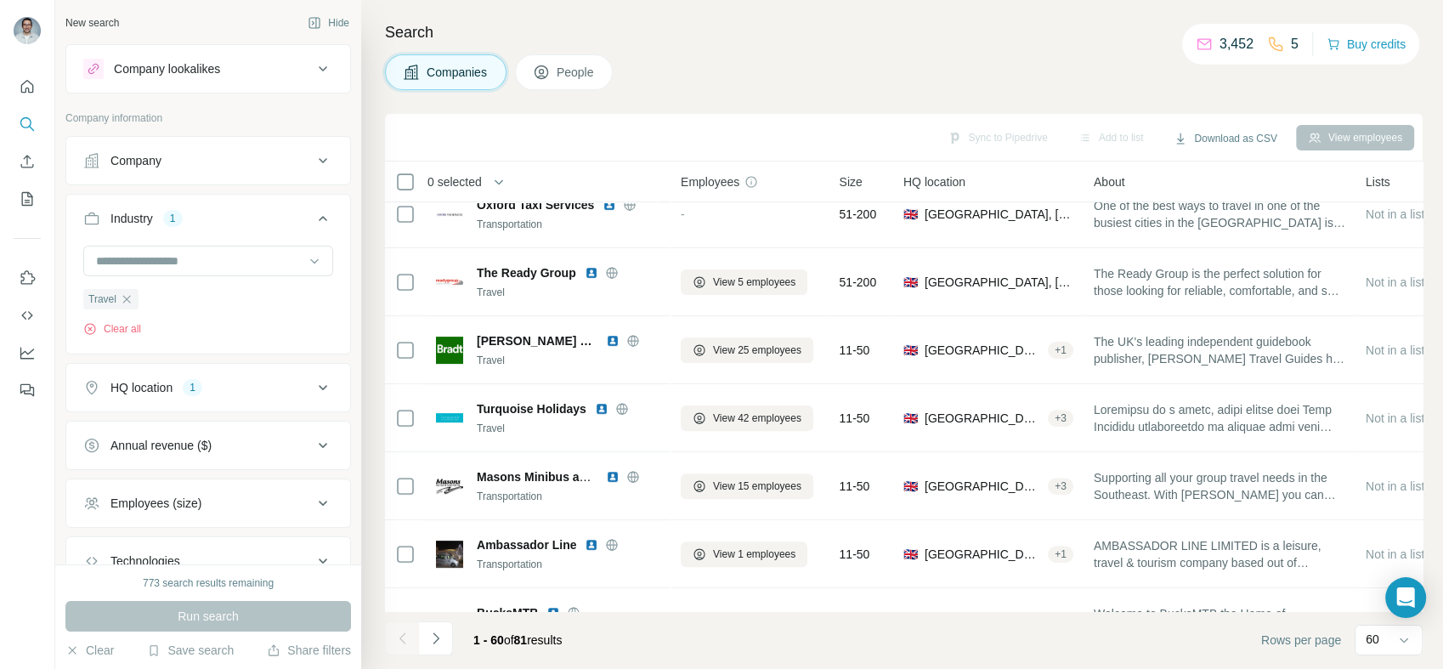
scroll to position [629, 0]
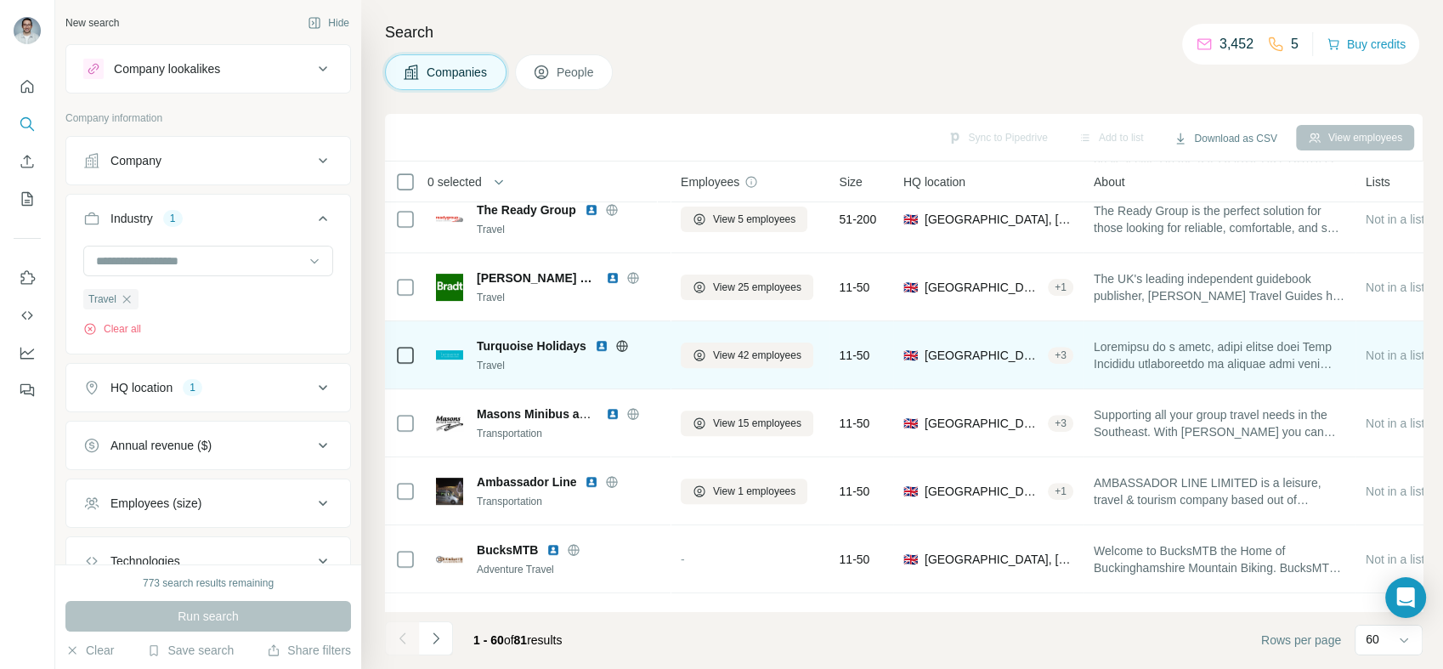
click at [603, 343] on img at bounding box center [602, 346] width 14 height 14
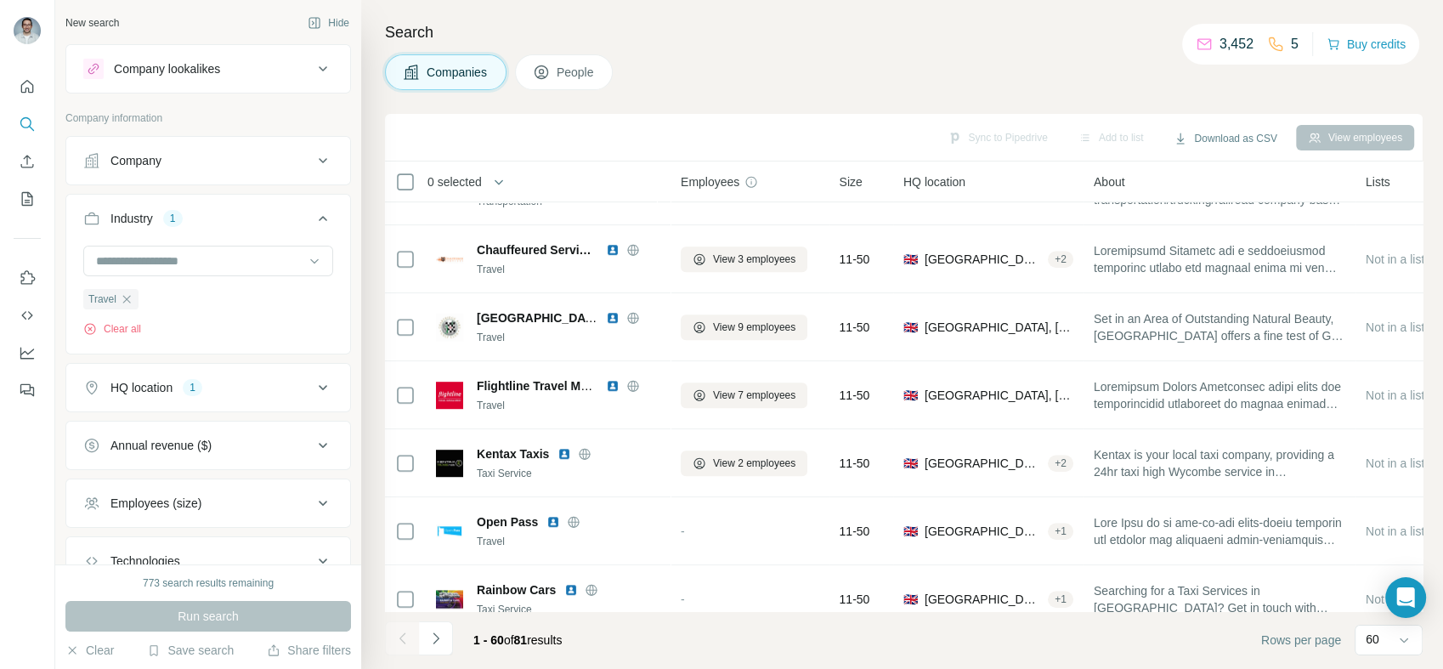
scroll to position [1070, 0]
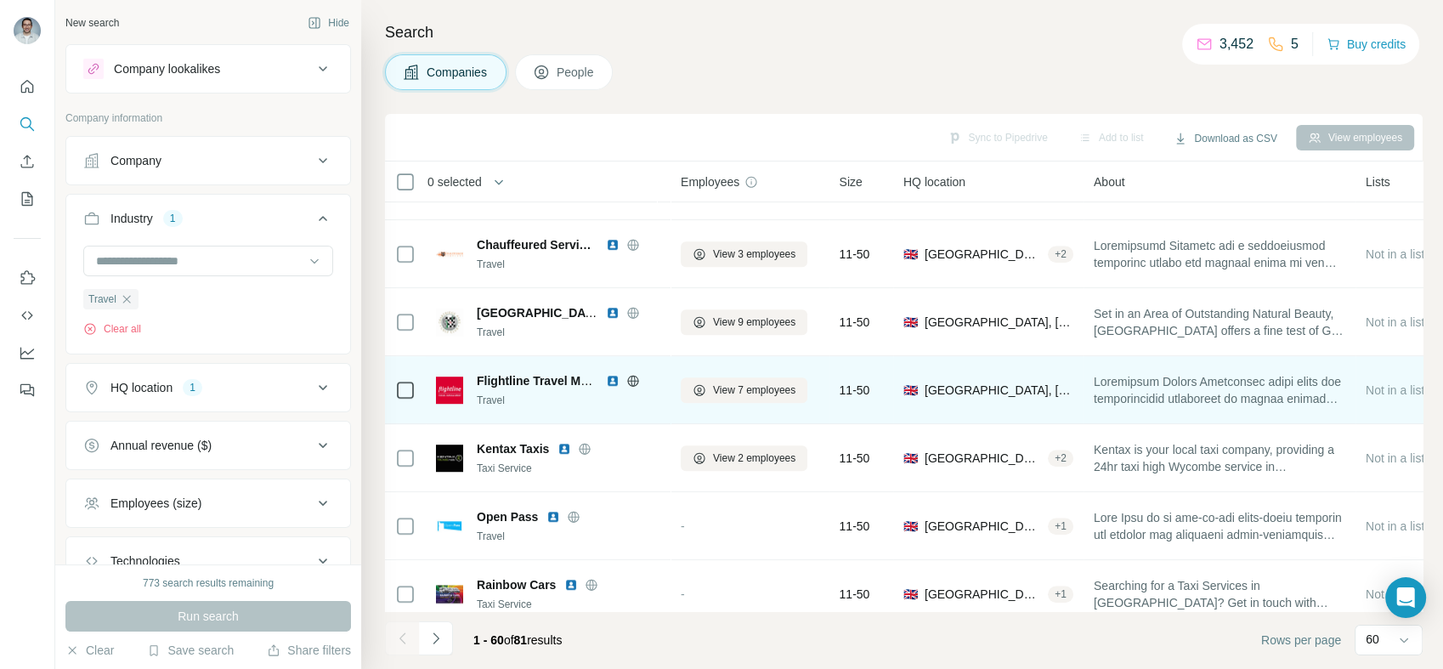
click at [612, 380] on img at bounding box center [613, 381] width 14 height 14
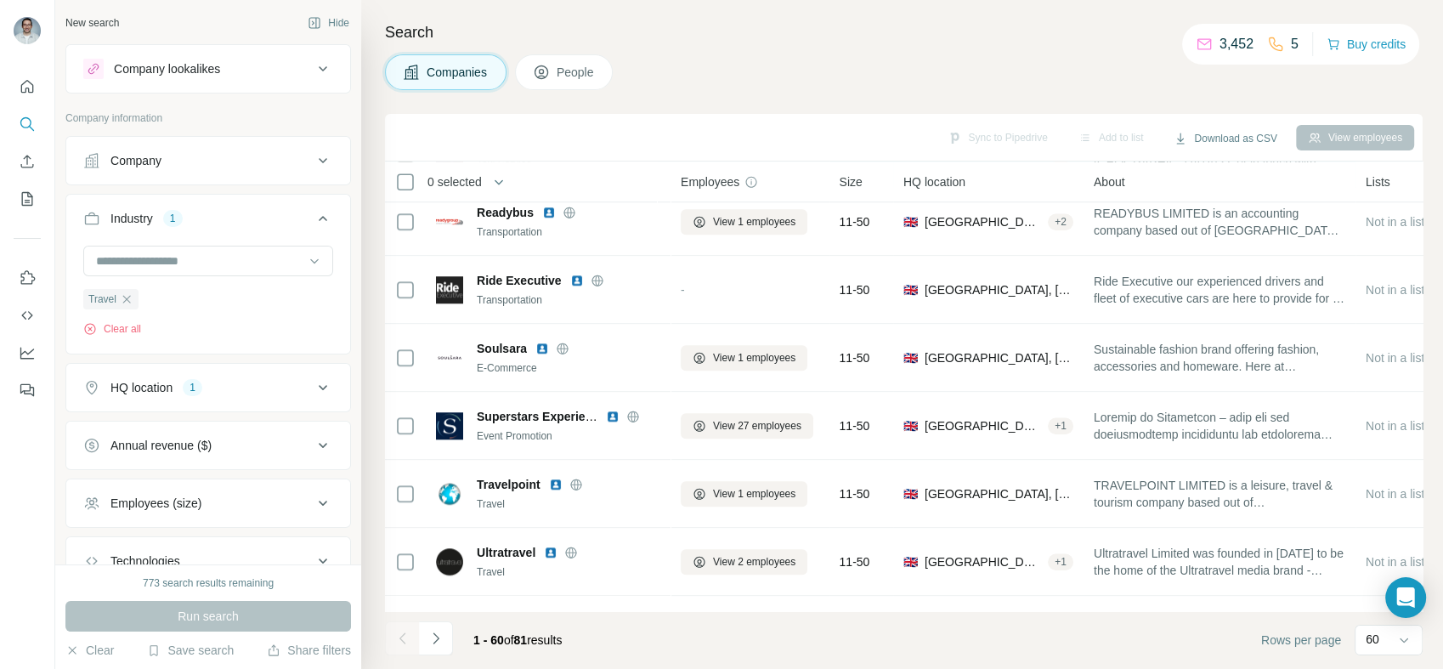
scroll to position [1573, 0]
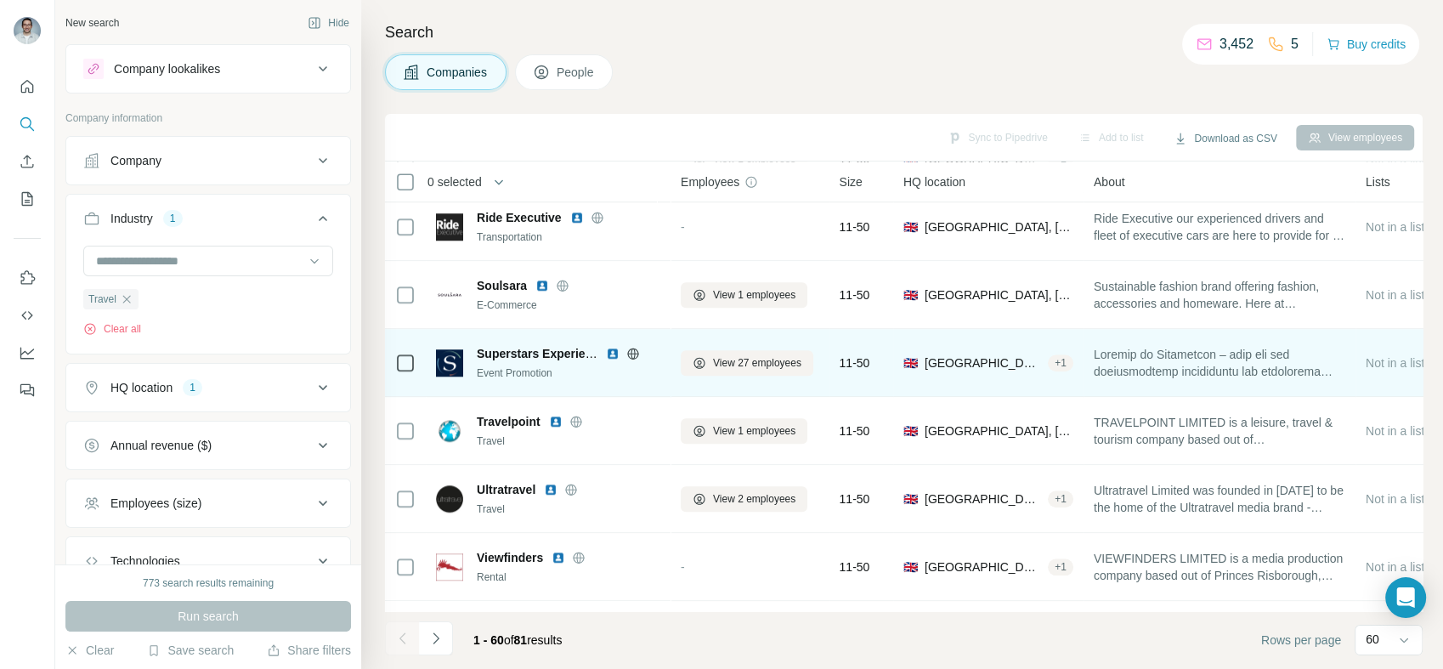
click at [610, 350] on img at bounding box center [613, 354] width 14 height 14
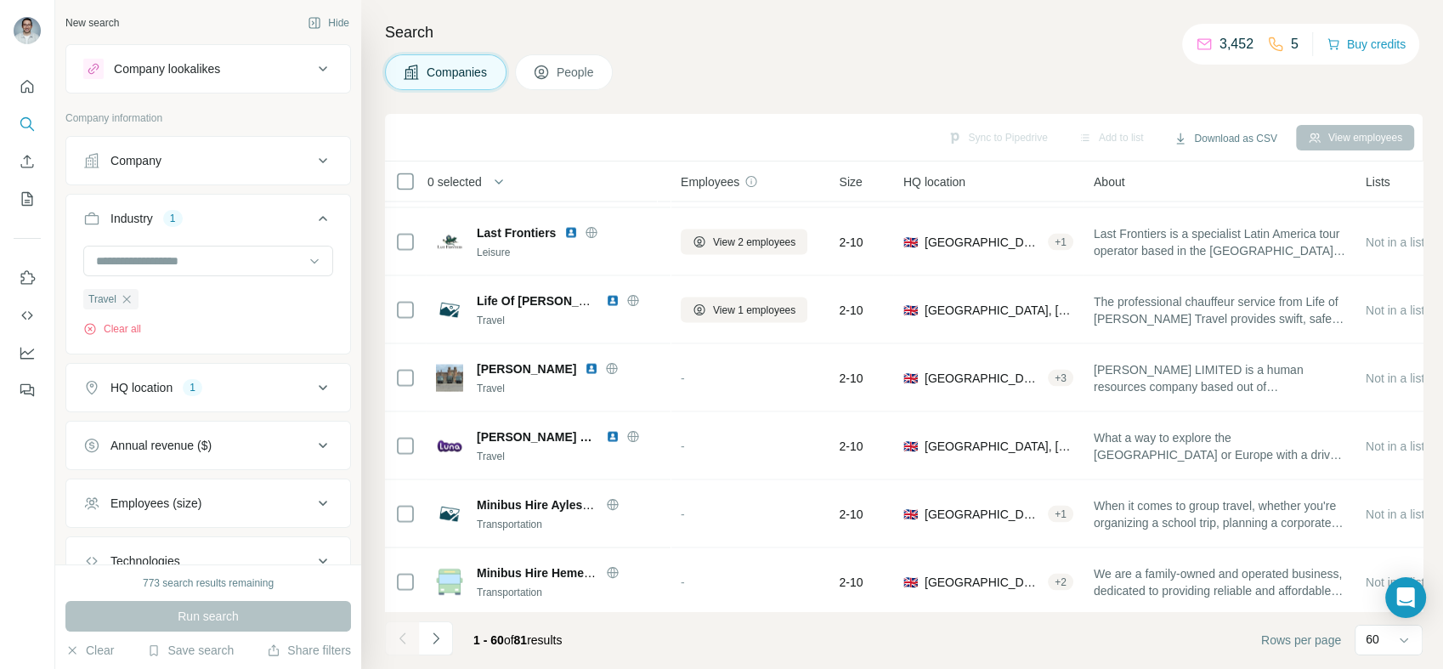
scroll to position [3680, 0]
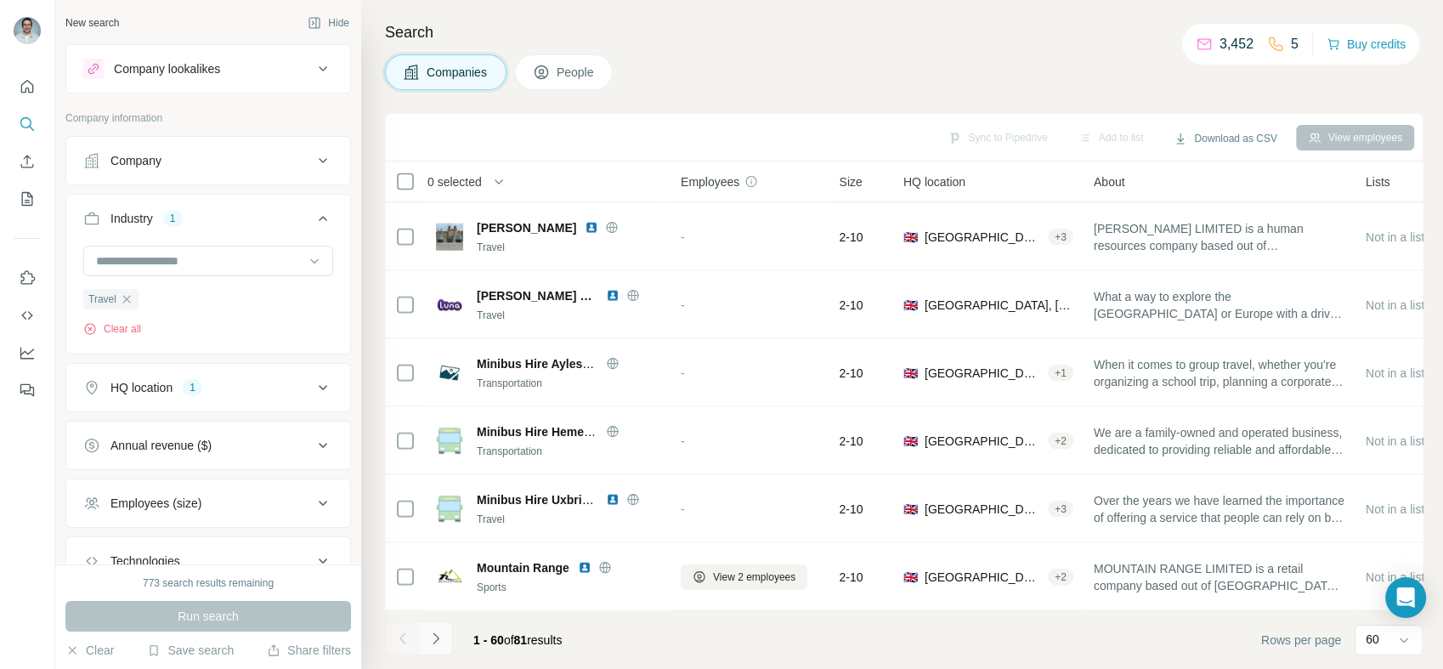
click at [447, 637] on button "Navigate to next page" at bounding box center [436, 638] width 34 height 34
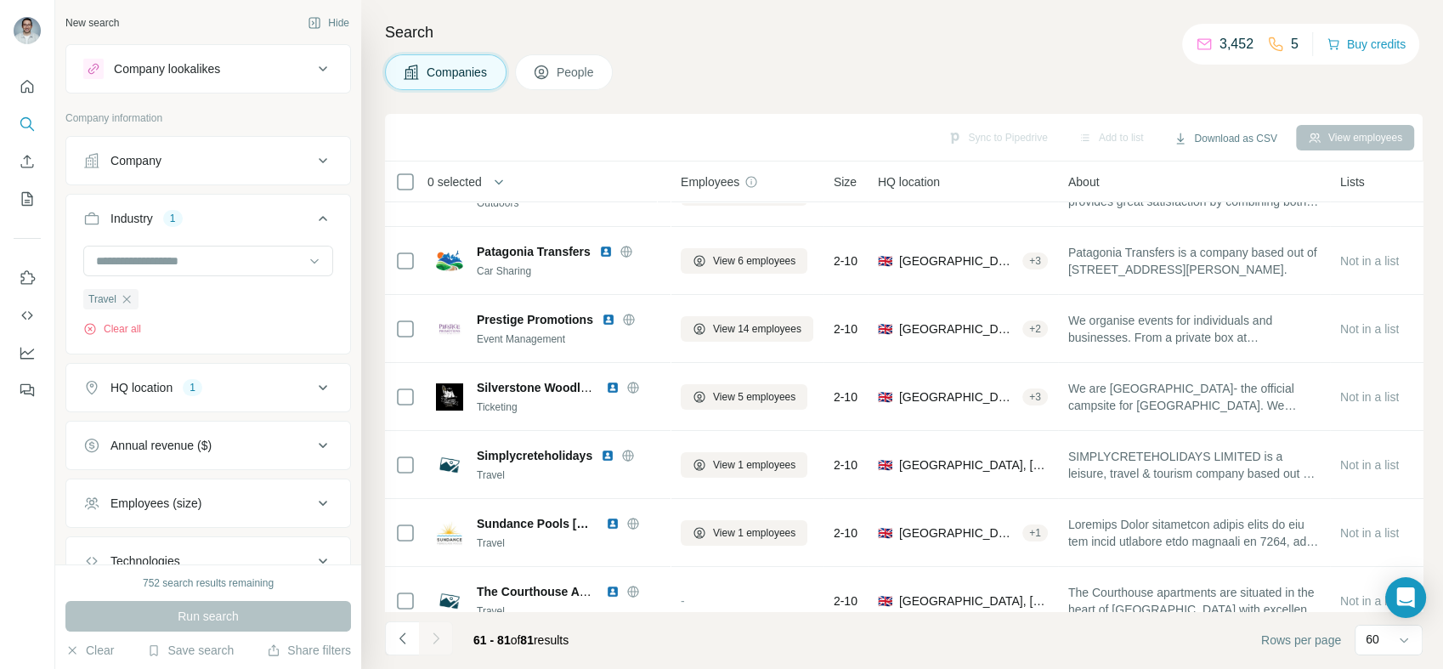
scroll to position [0, 0]
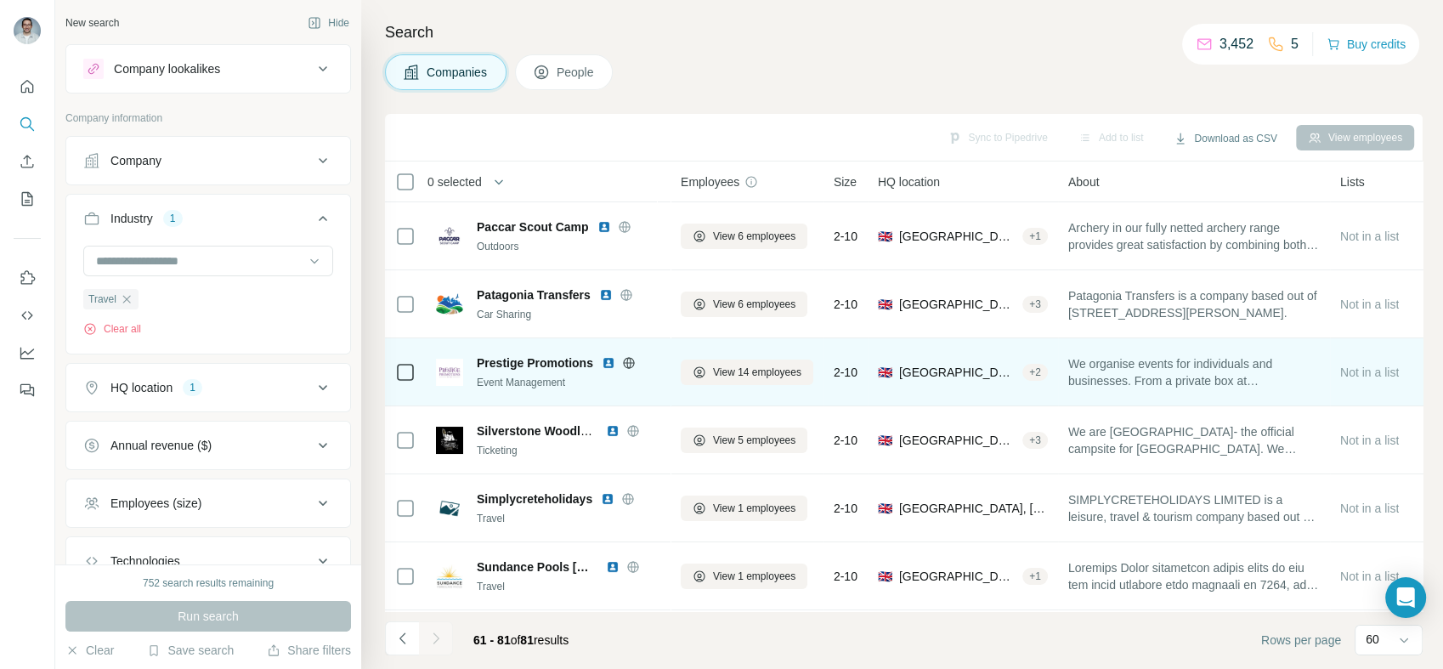
click at [604, 365] on img at bounding box center [609, 363] width 14 height 14
